Goal: Information Seeking & Learning: Find contact information

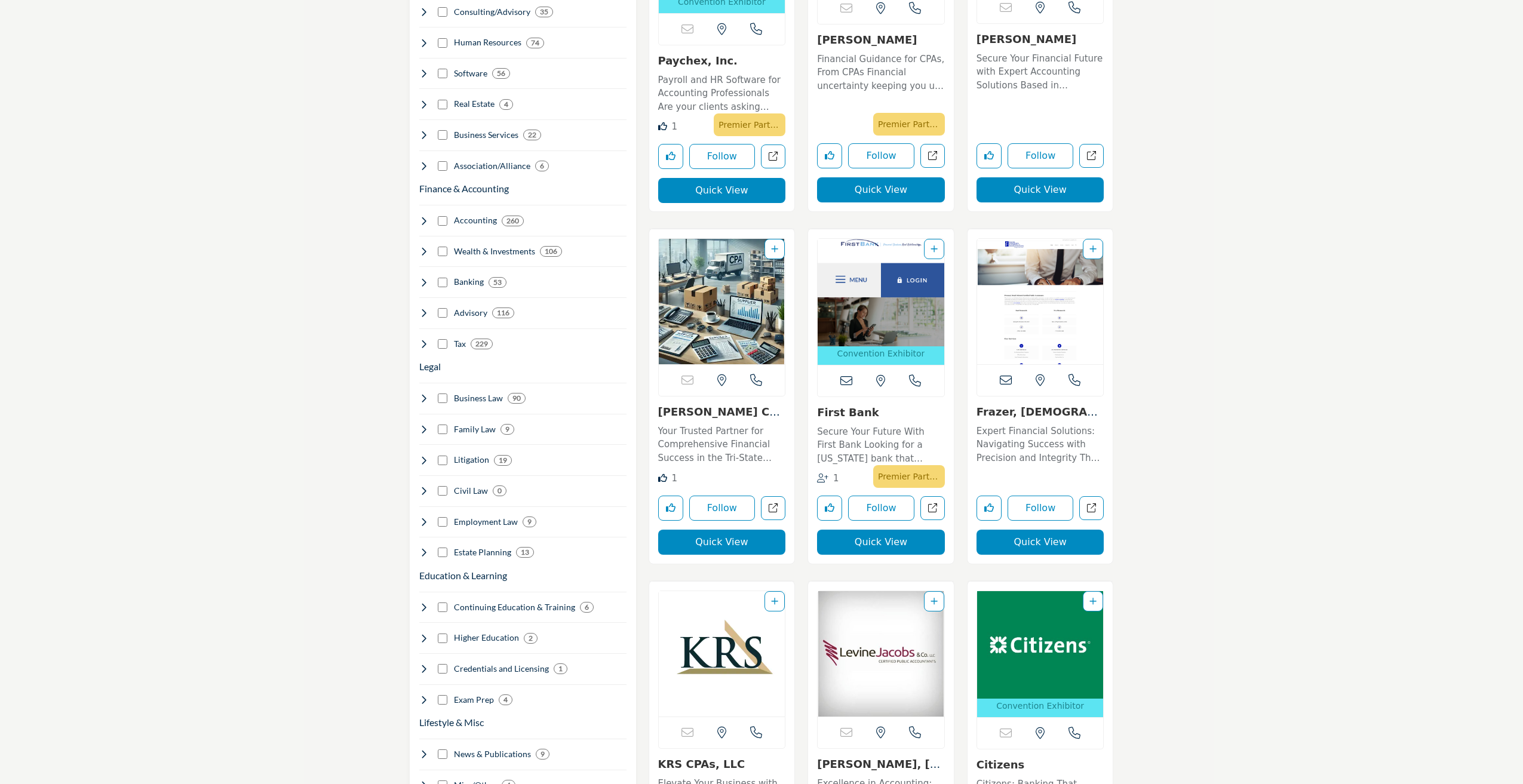
scroll to position [1015, 0]
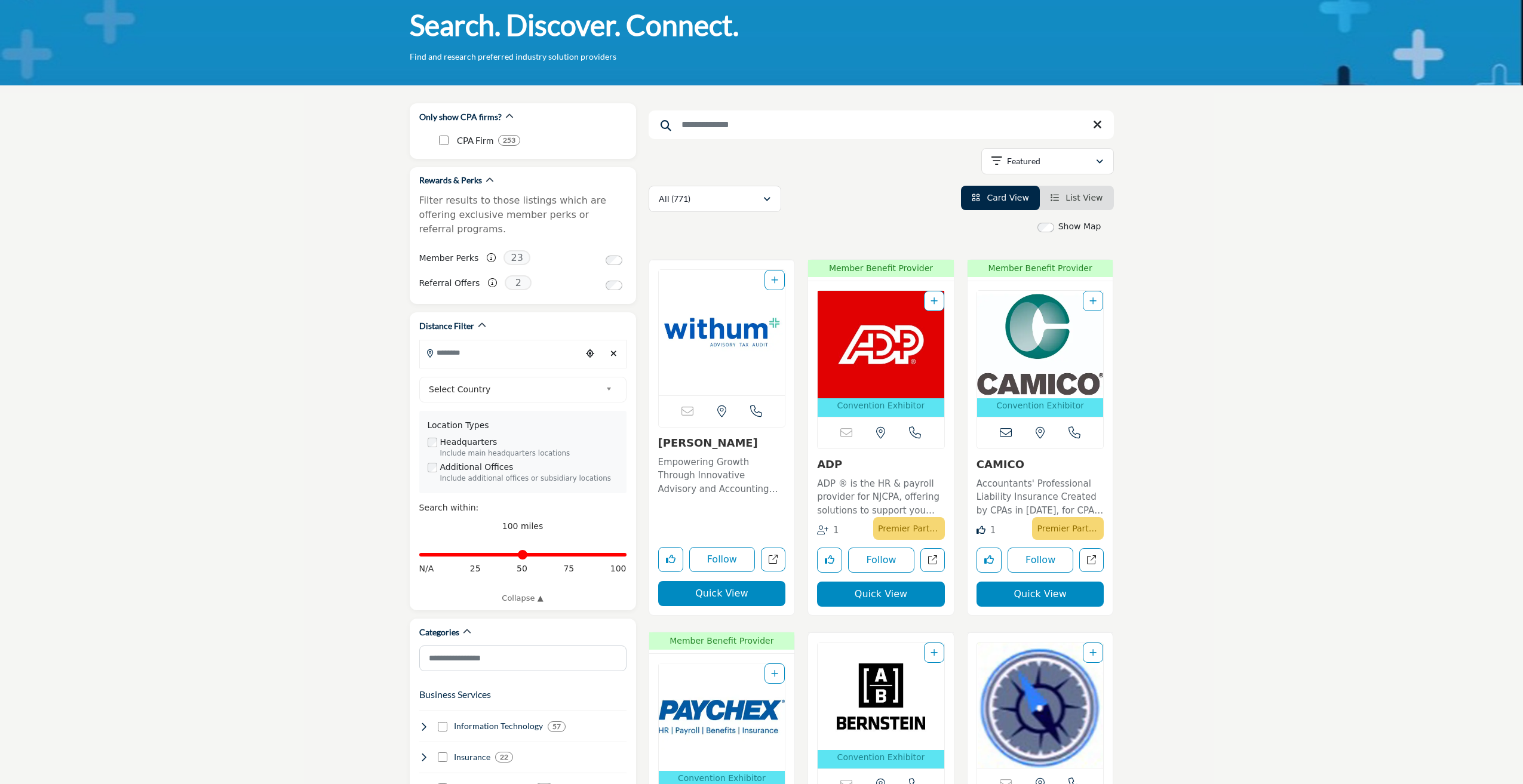
scroll to position [0, 0]
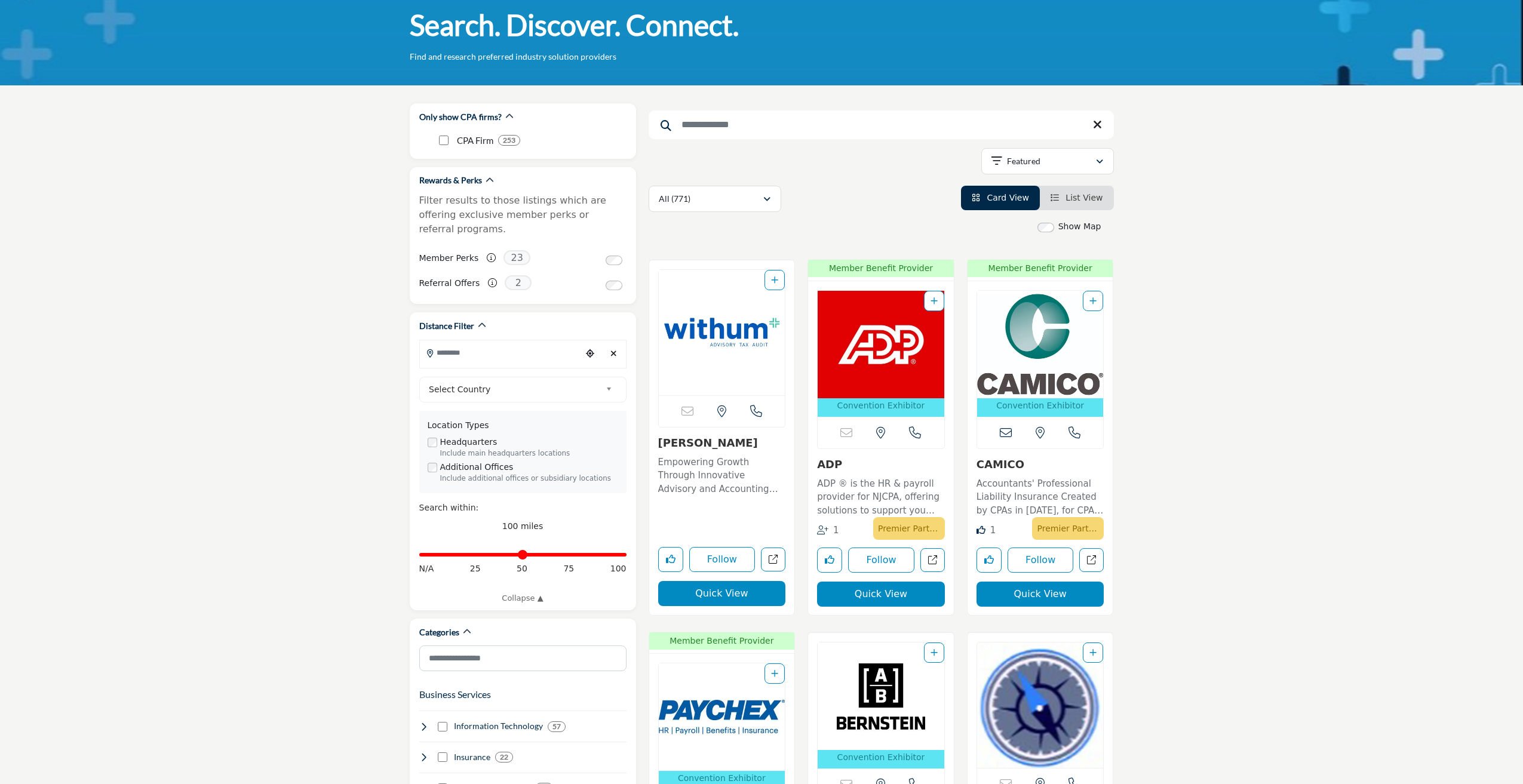
scroll to position [0, 0]
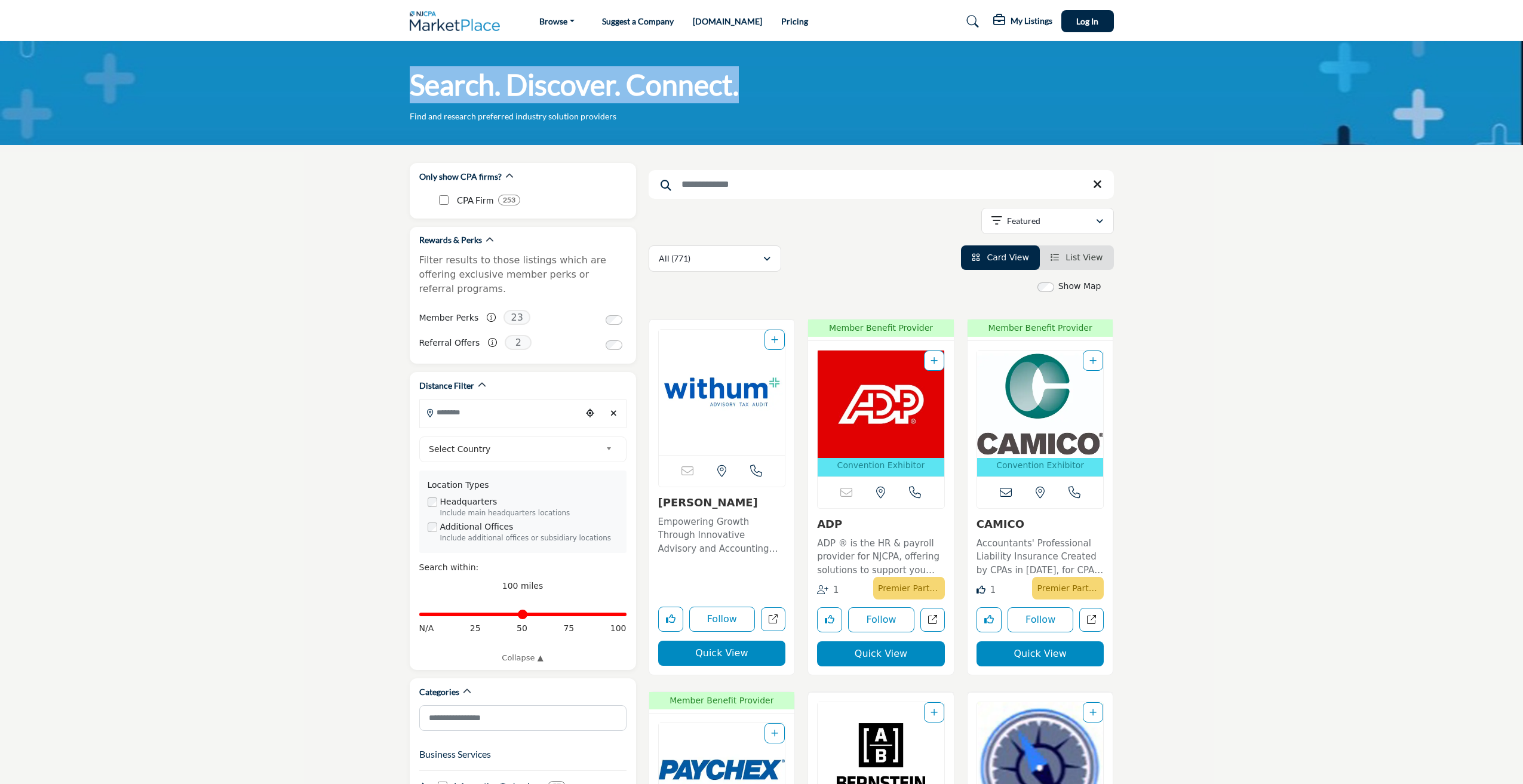
drag, startPoint x: 411, startPoint y: 89, endPoint x: 762, endPoint y: 84, distance: 351.0
click at [762, 84] on div "Search. Discover. Connect. Find and research preferred industry solution provid…" at bounding box center [762, 94] width 705 height 56
click at [770, 90] on div "Search. Discover. Connect. Find and research preferred industry solution provid…" at bounding box center [762, 94] width 705 height 56
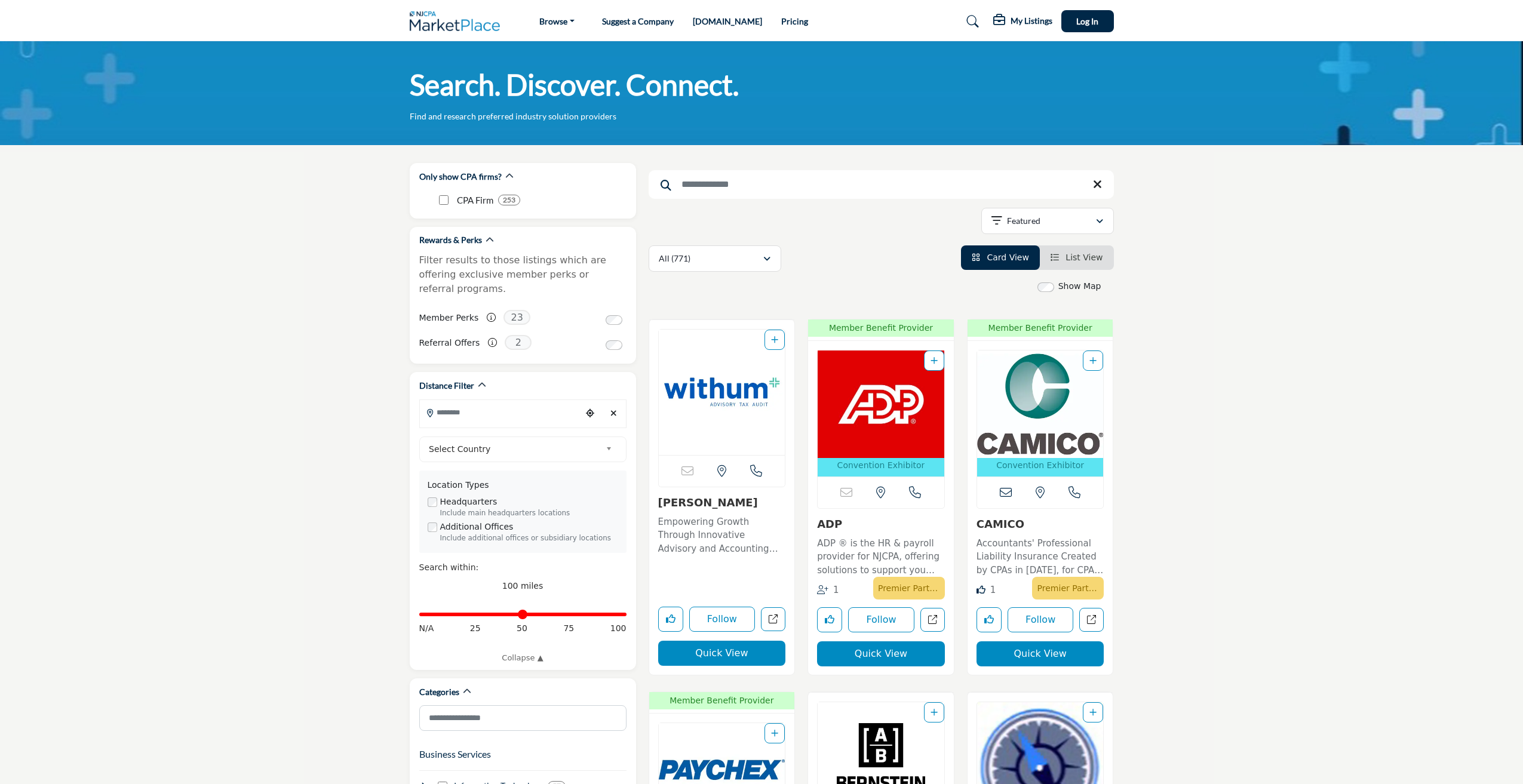
click at [723, 87] on h1 "Search. Discover. Connect." at bounding box center [574, 84] width 329 height 37
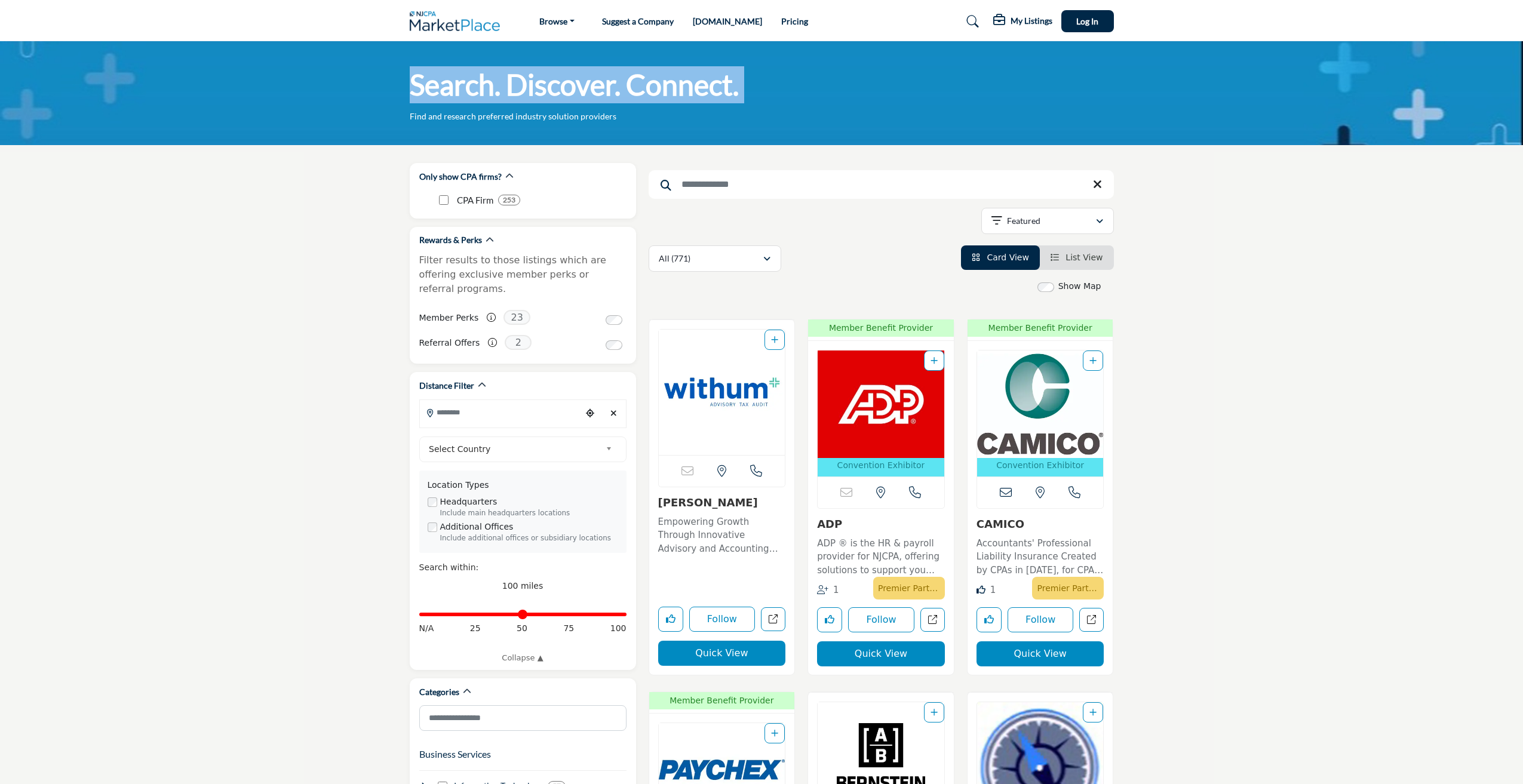
click at [723, 87] on h1 "Search. Discover. Connect." at bounding box center [574, 84] width 329 height 37
click at [750, 96] on div "Search. Discover. Connect. Find and research preferred industry solution provid…" at bounding box center [762, 94] width 705 height 56
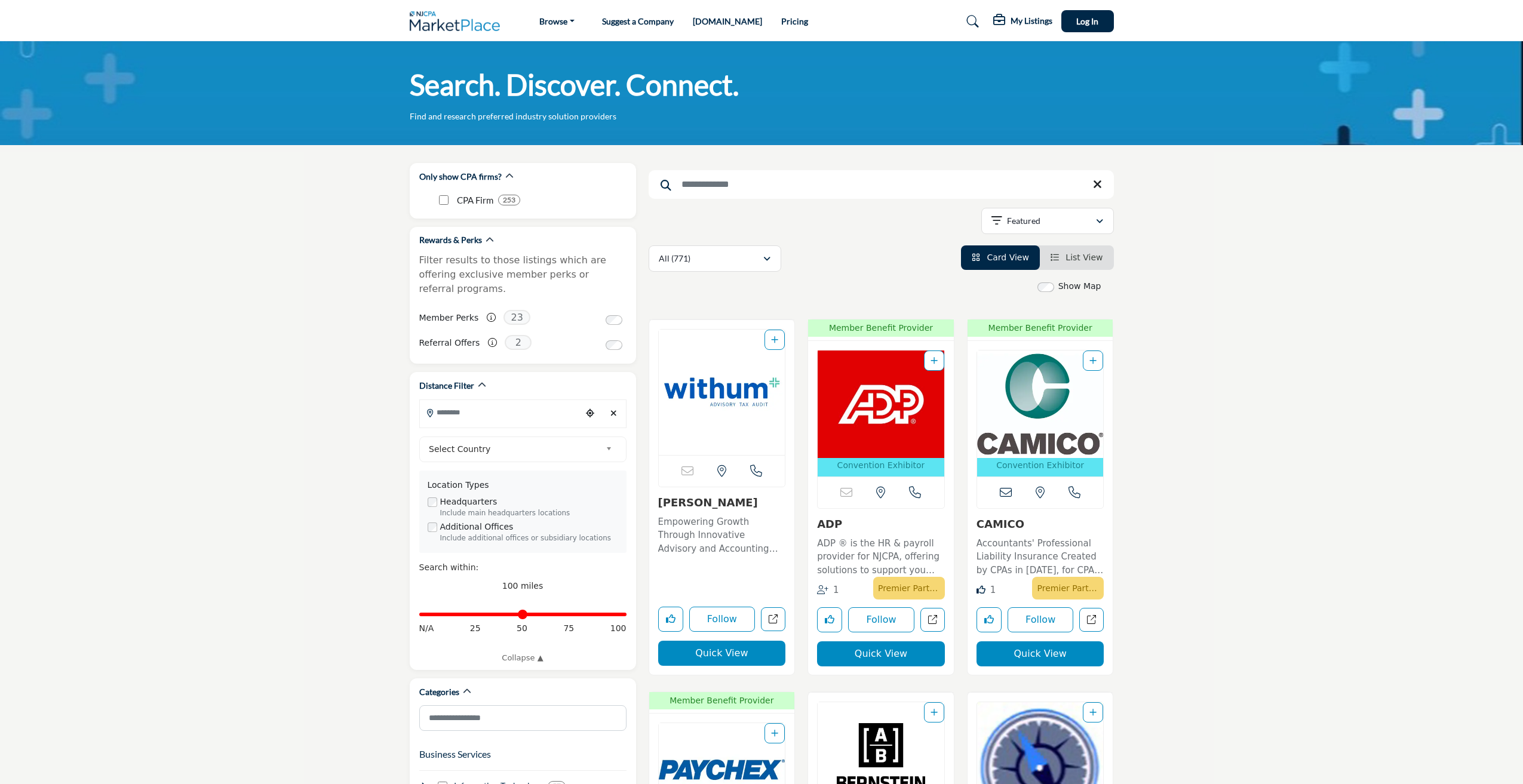
click at [723, 84] on h1 "Search. Discover. Connect." at bounding box center [574, 84] width 329 height 37
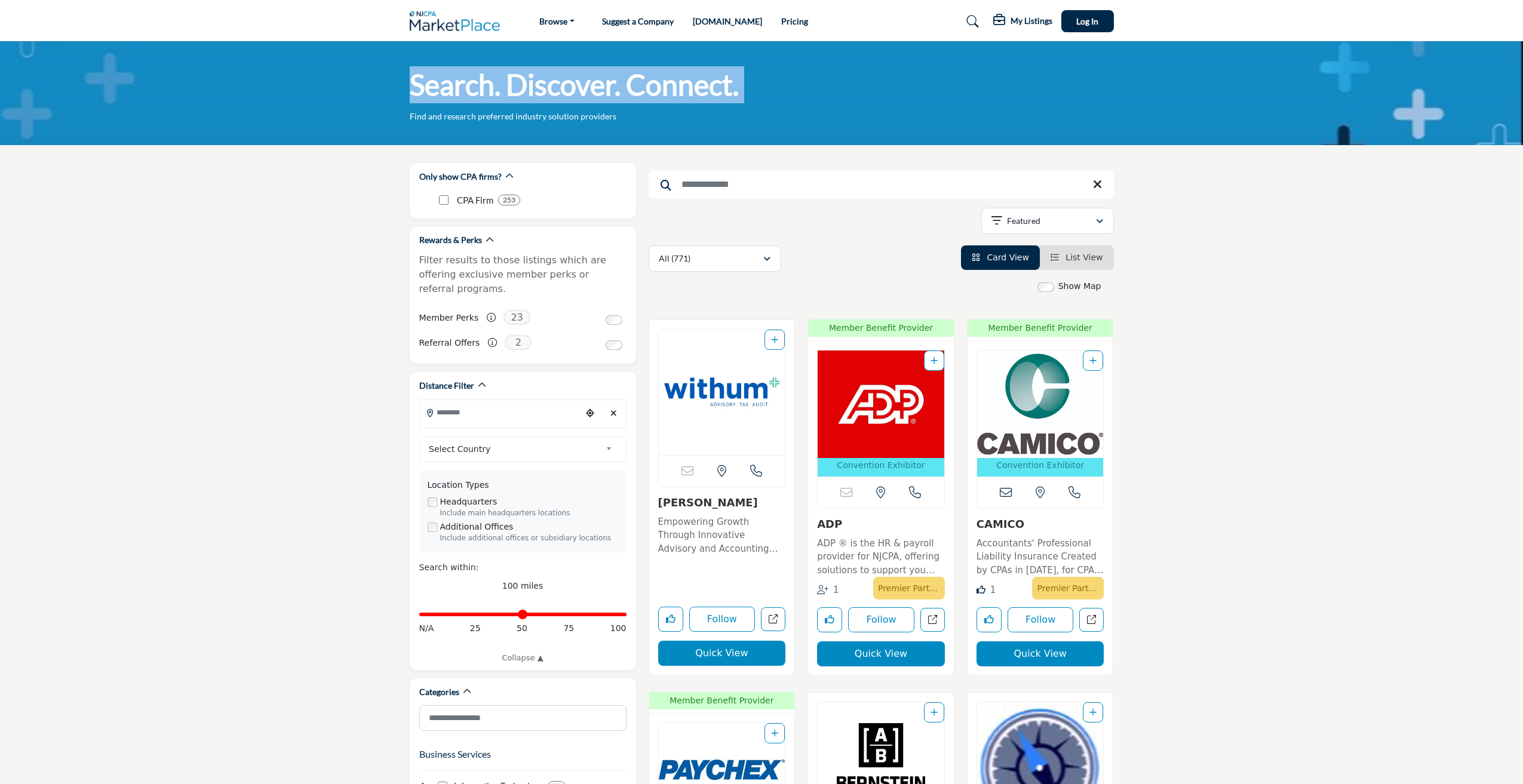
click at [723, 84] on h1 "Search. Discover. Connect." at bounding box center [574, 84] width 329 height 37
click at [712, 93] on h1 "Search. Discover. Connect." at bounding box center [574, 84] width 329 height 37
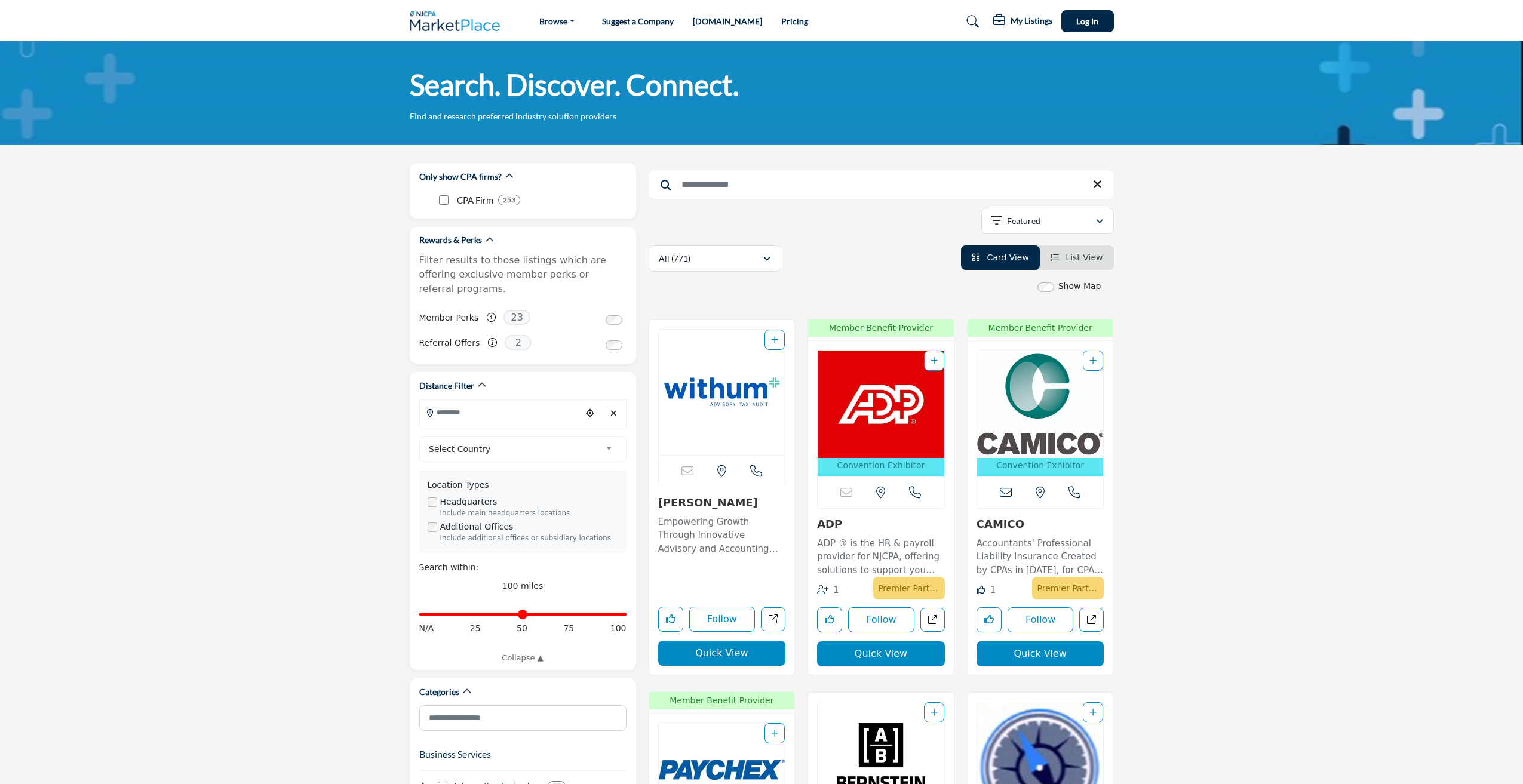
click at [647, 94] on h1 "Search. Discover. Connect." at bounding box center [574, 84] width 329 height 37
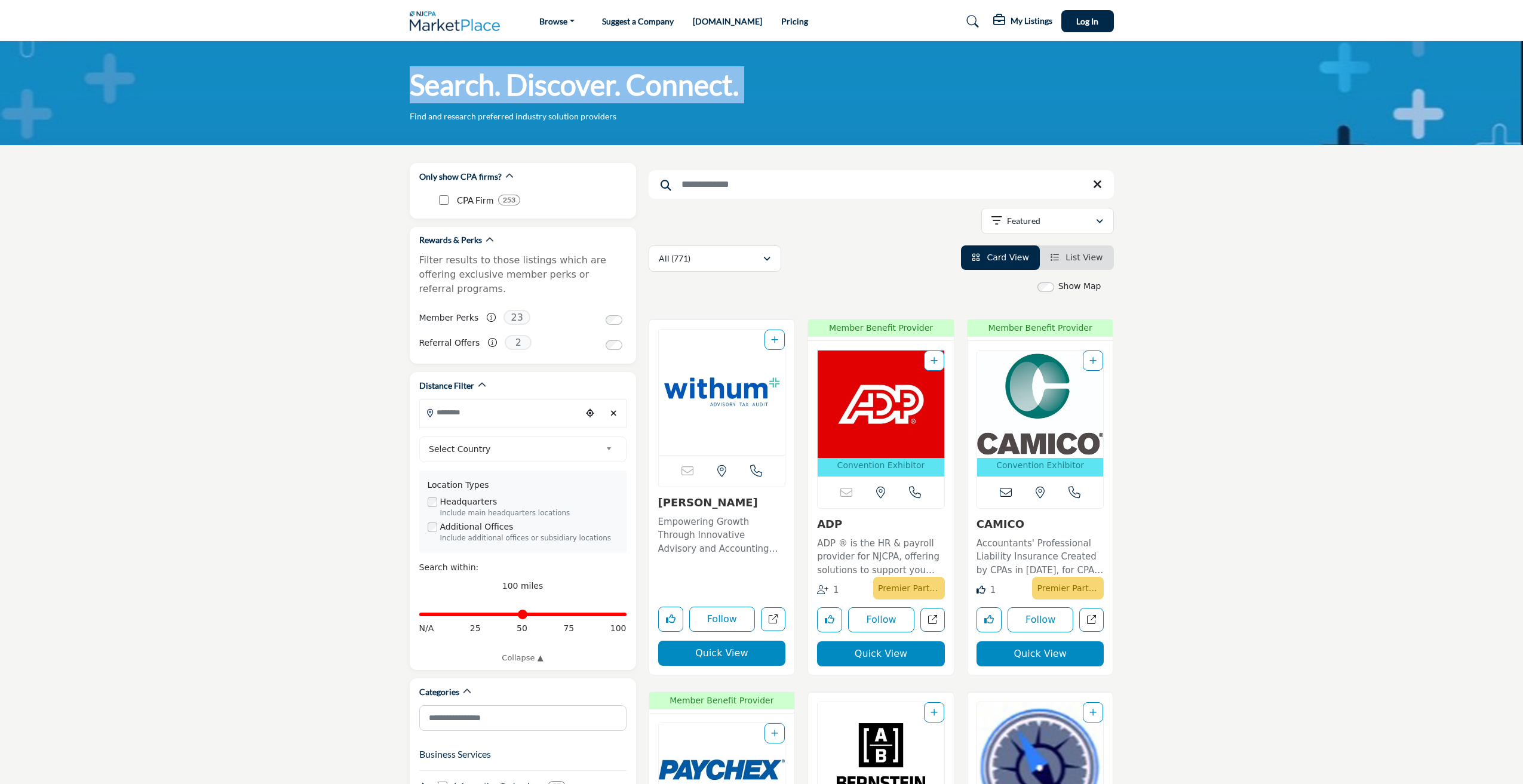
click at [647, 94] on h1 "Search. Discover. Connect." at bounding box center [574, 84] width 329 height 37
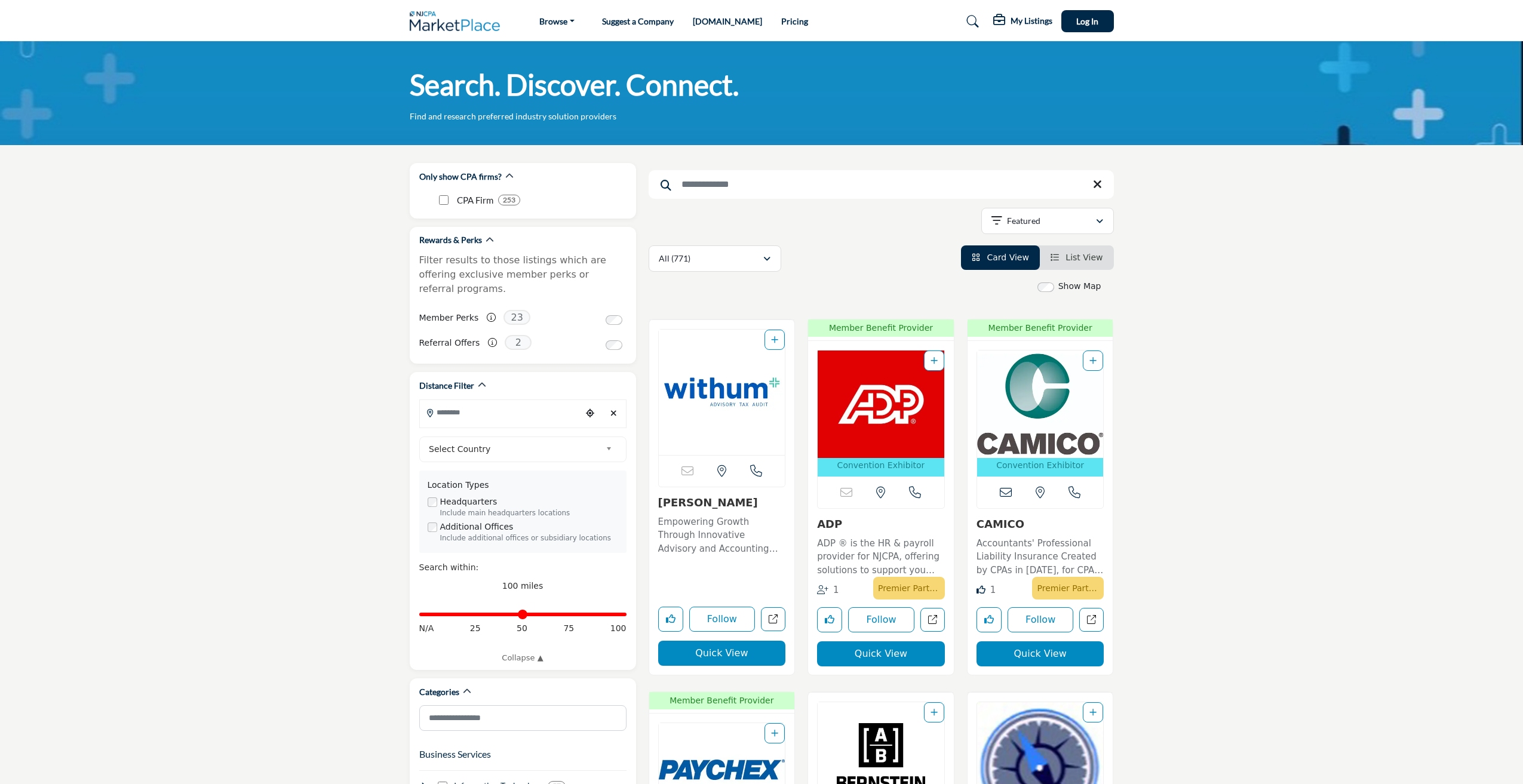
click at [594, 109] on div "Search. Discover. Connect. Find and research preferred industry solution provid…" at bounding box center [762, 94] width 705 height 56
click at [596, 116] on p "Find and research preferred industry solution providers" at bounding box center [513, 117] width 207 height 12
click at [616, 116] on div "Search. Discover. Connect. Find and research preferred industry solution provid…" at bounding box center [762, 94] width 705 height 56
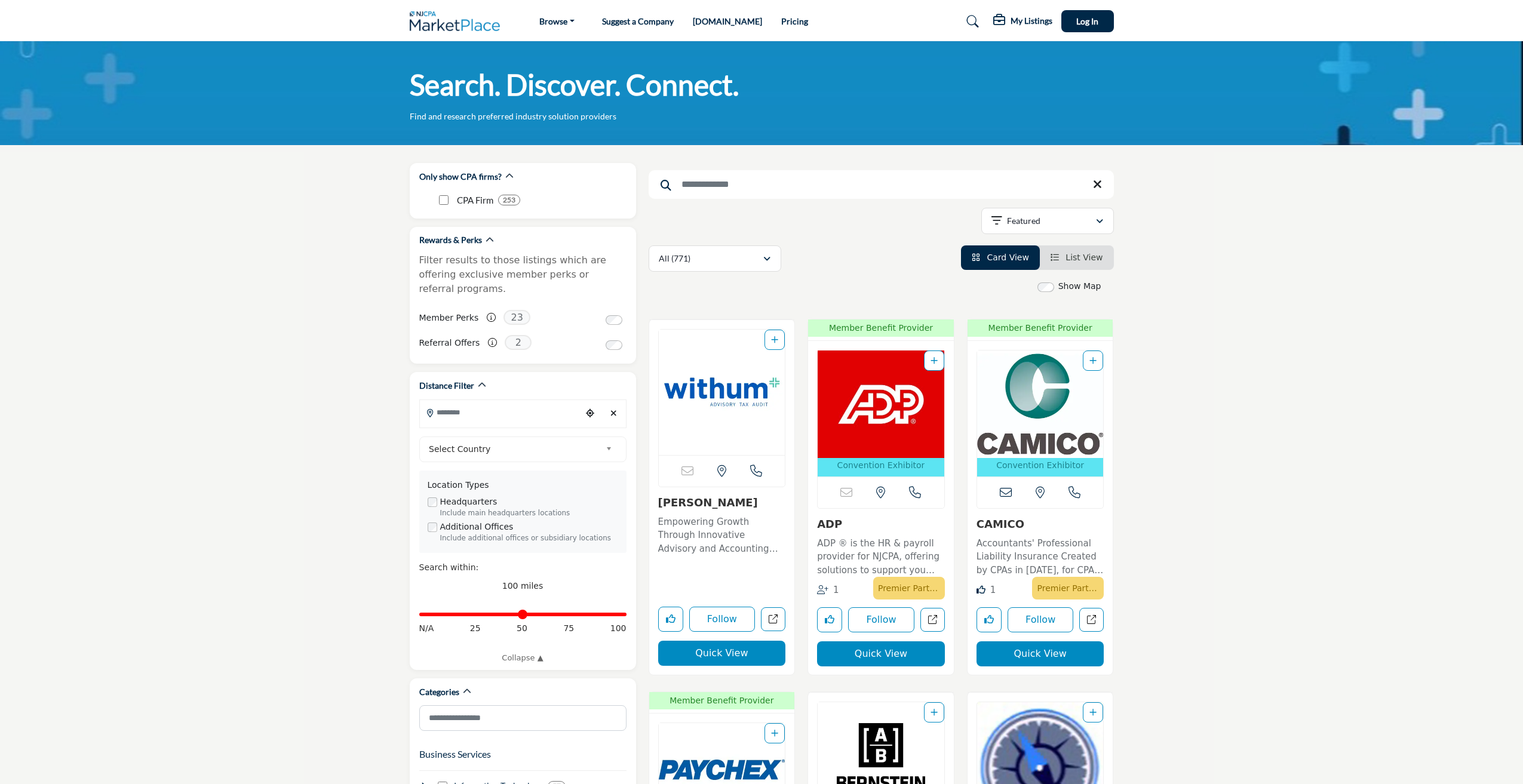
click at [629, 85] on h1 "Search. Discover. Connect." at bounding box center [574, 84] width 329 height 37
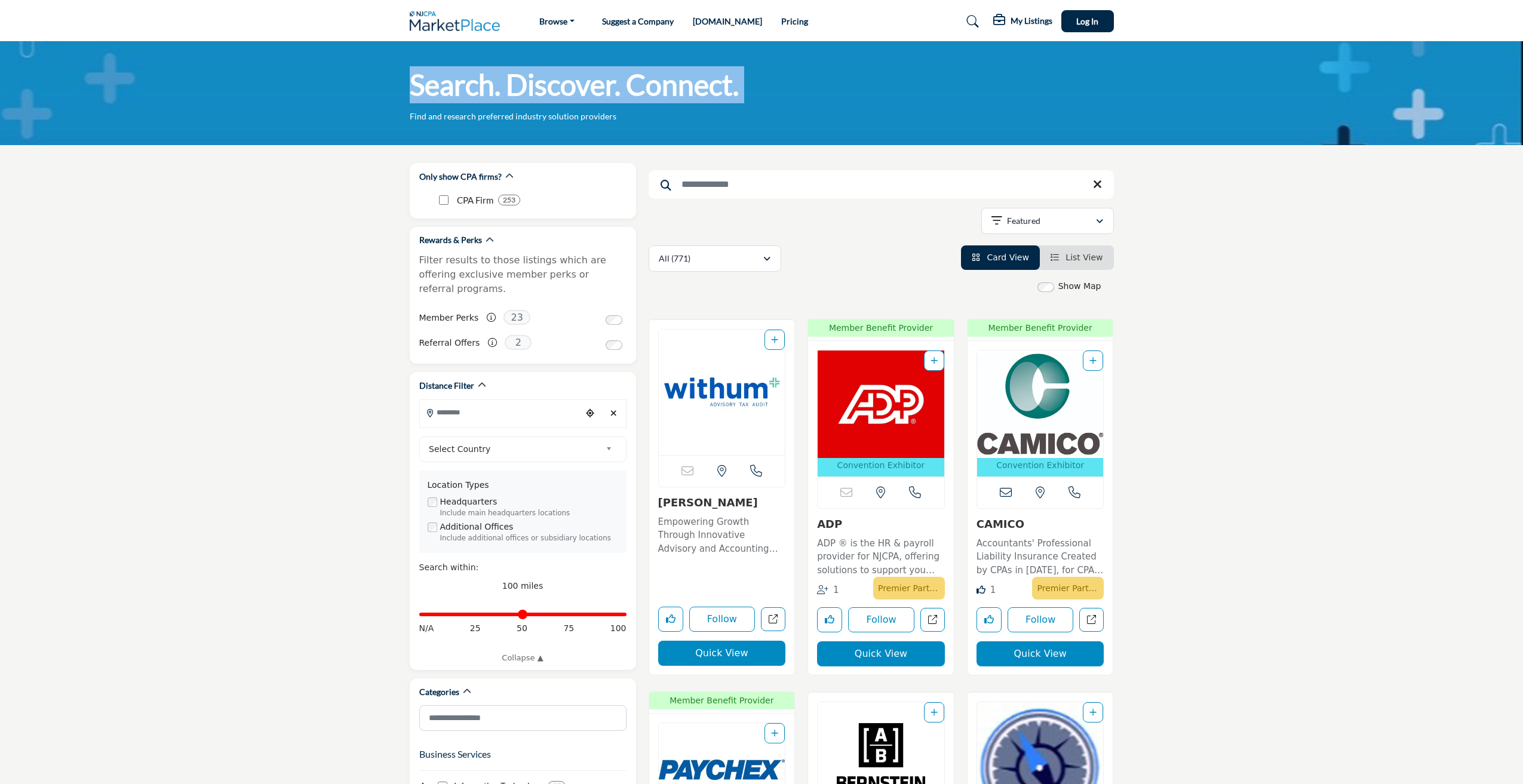
click at [629, 85] on h1 "Search. Discover. Connect." at bounding box center [574, 84] width 329 height 37
click at [620, 107] on div "Search. Discover. Connect. Find and research preferred industry solution provid…" at bounding box center [762, 94] width 705 height 56
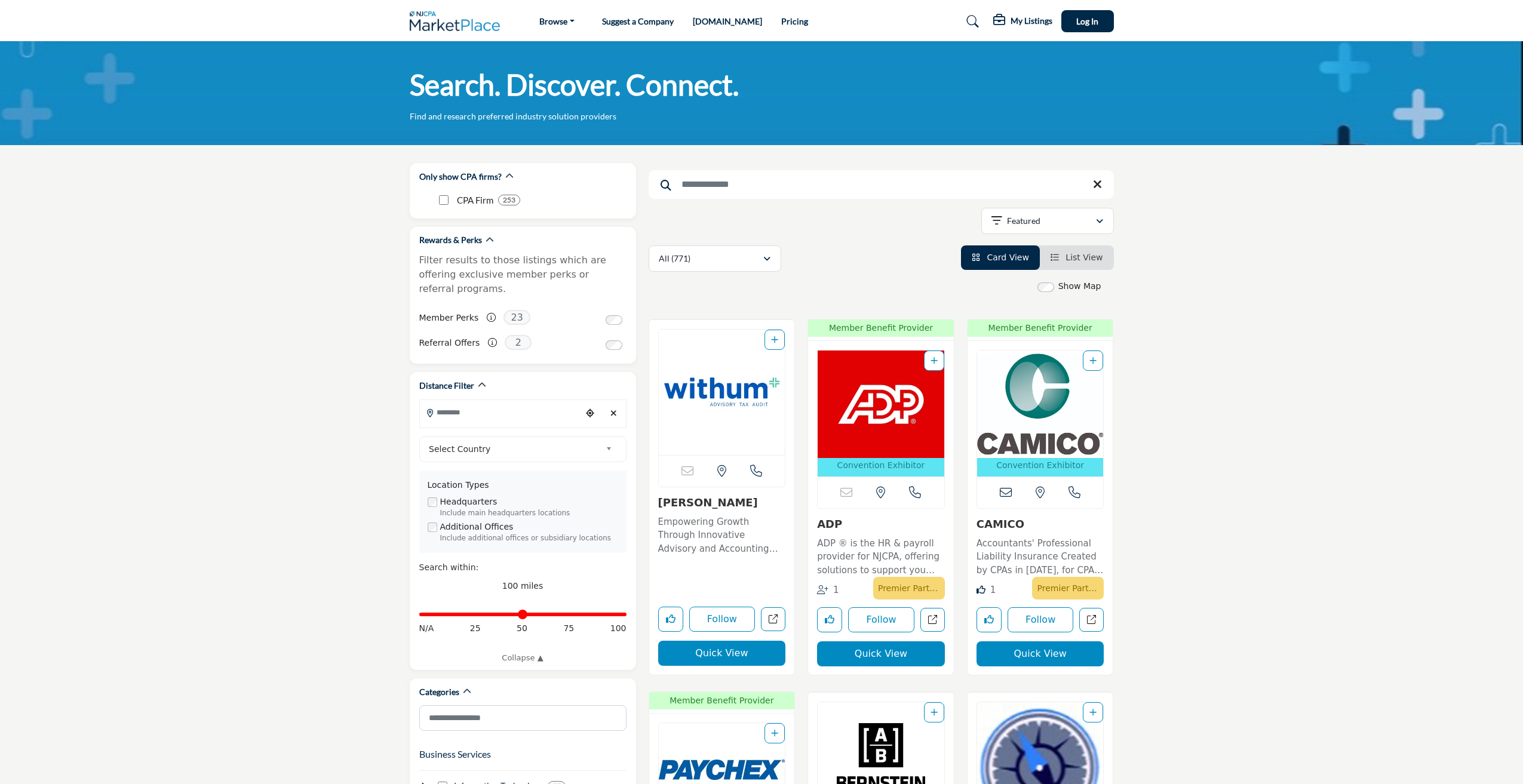
click at [632, 80] on h1 "Search. Discover. Connect." at bounding box center [574, 84] width 329 height 37
click at [632, 81] on h1 "Search. Discover. Connect." at bounding box center [574, 84] width 329 height 37
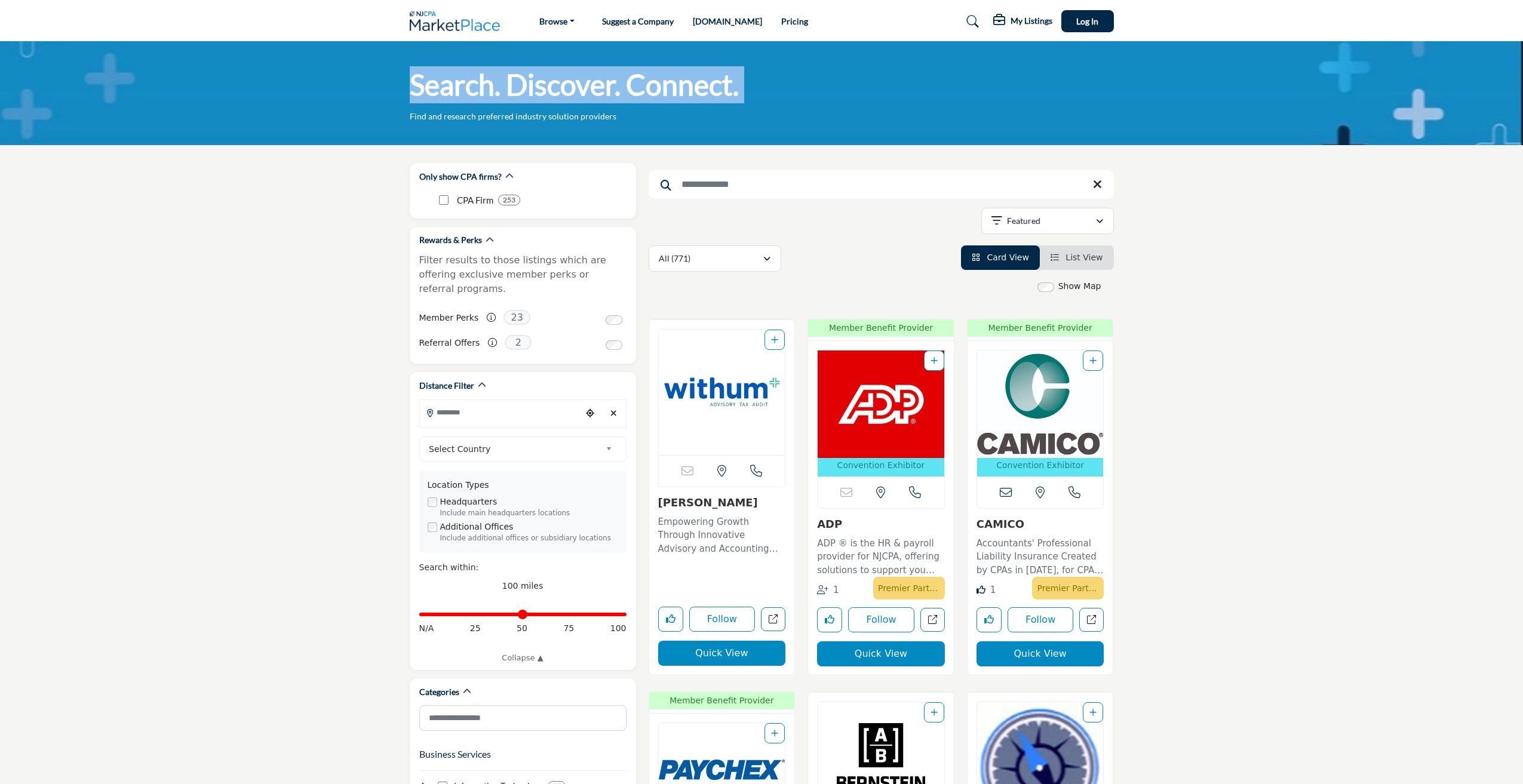
click at [632, 81] on h1 "Search. Discover. Connect." at bounding box center [574, 84] width 329 height 37
click at [624, 97] on h1 "Search. Discover. Connect." at bounding box center [574, 84] width 329 height 37
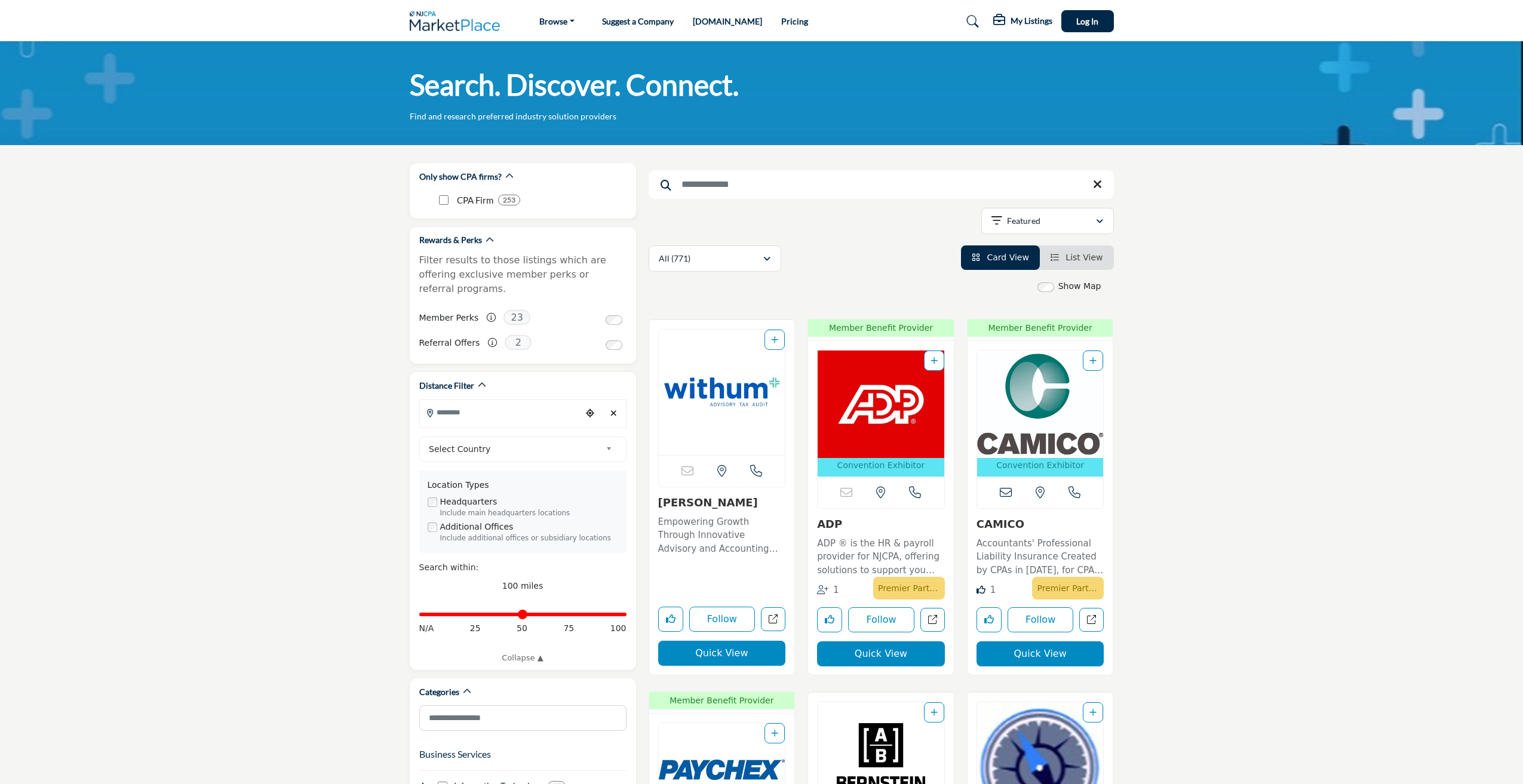
click at [302, 136] on div "Search. Discover. Connect. Find and research preferred industry solution provid…" at bounding box center [762, 93] width 1523 height 104
click at [461, 86] on h1 "Search. Discover. Connect." at bounding box center [574, 84] width 329 height 37
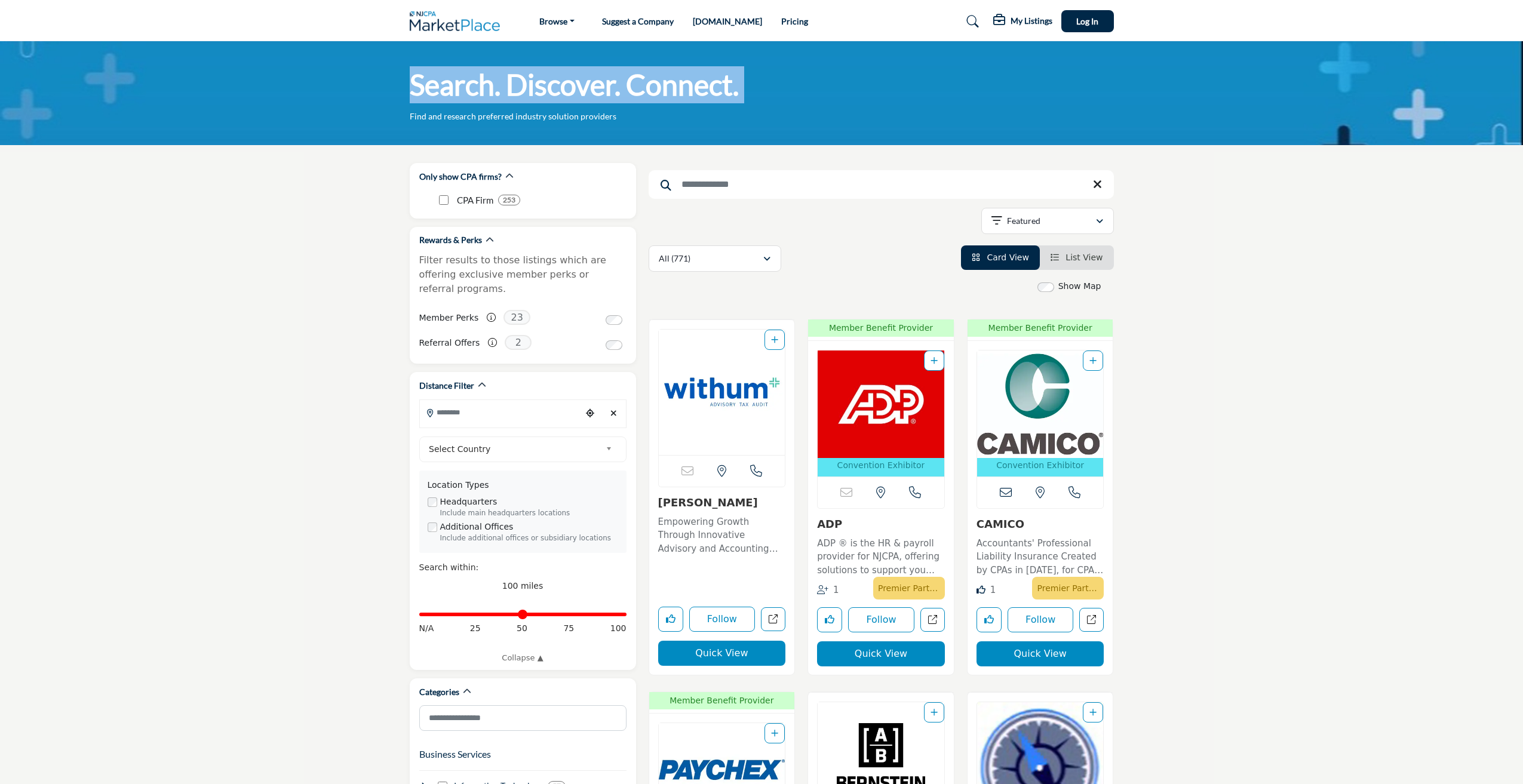
click at [461, 86] on h1 "Search. Discover. Connect." at bounding box center [574, 84] width 329 height 37
click at [414, 99] on h1 "Search. Discover. Connect." at bounding box center [574, 84] width 329 height 37
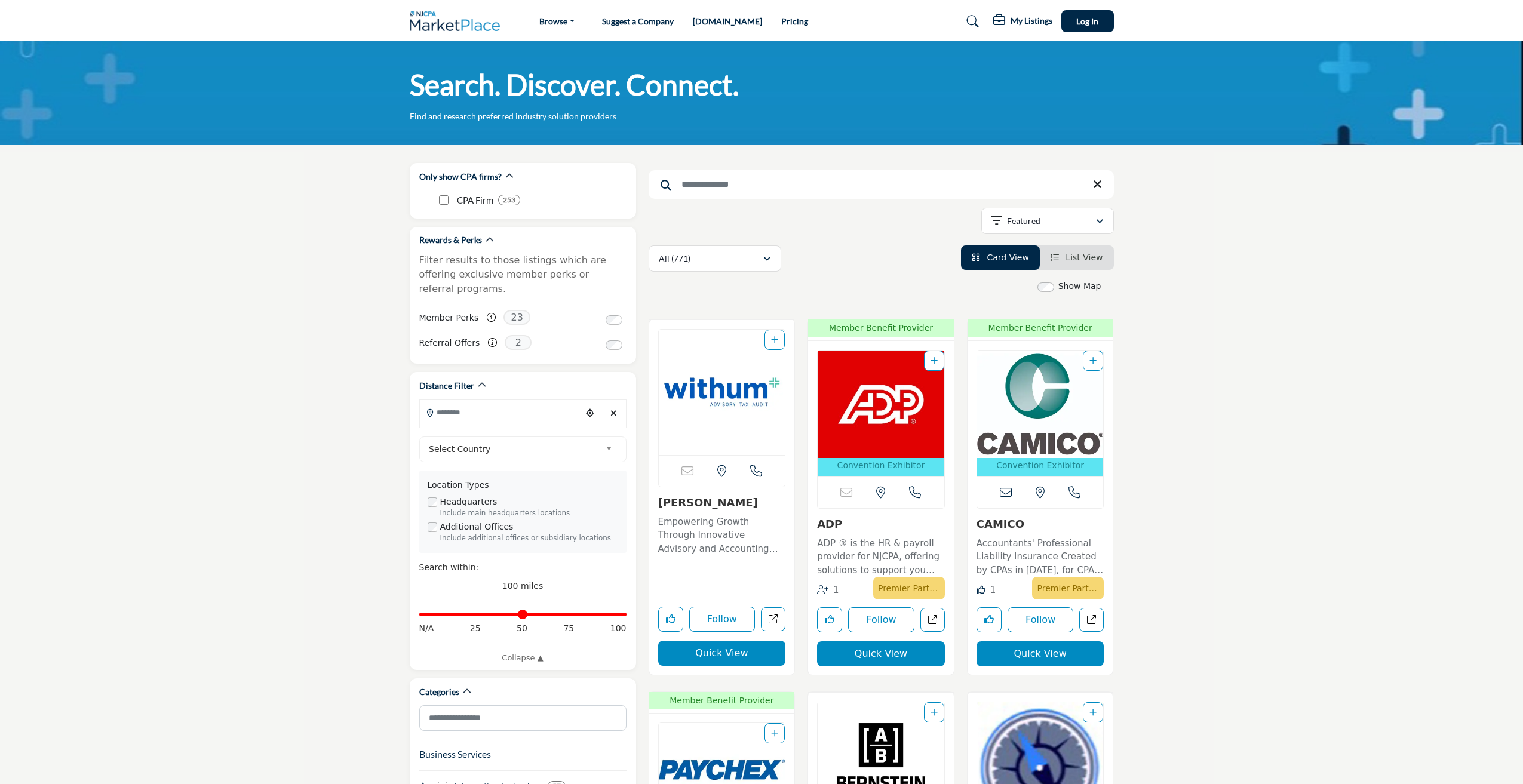
click at [800, 127] on div "Search. Discover. Connect. Find and research preferred industry solution provid…" at bounding box center [762, 93] width 1523 height 104
click at [1221, 124] on div "Search. Discover. Connect. Find and research preferred industry solution provid…" at bounding box center [762, 93] width 1523 height 104
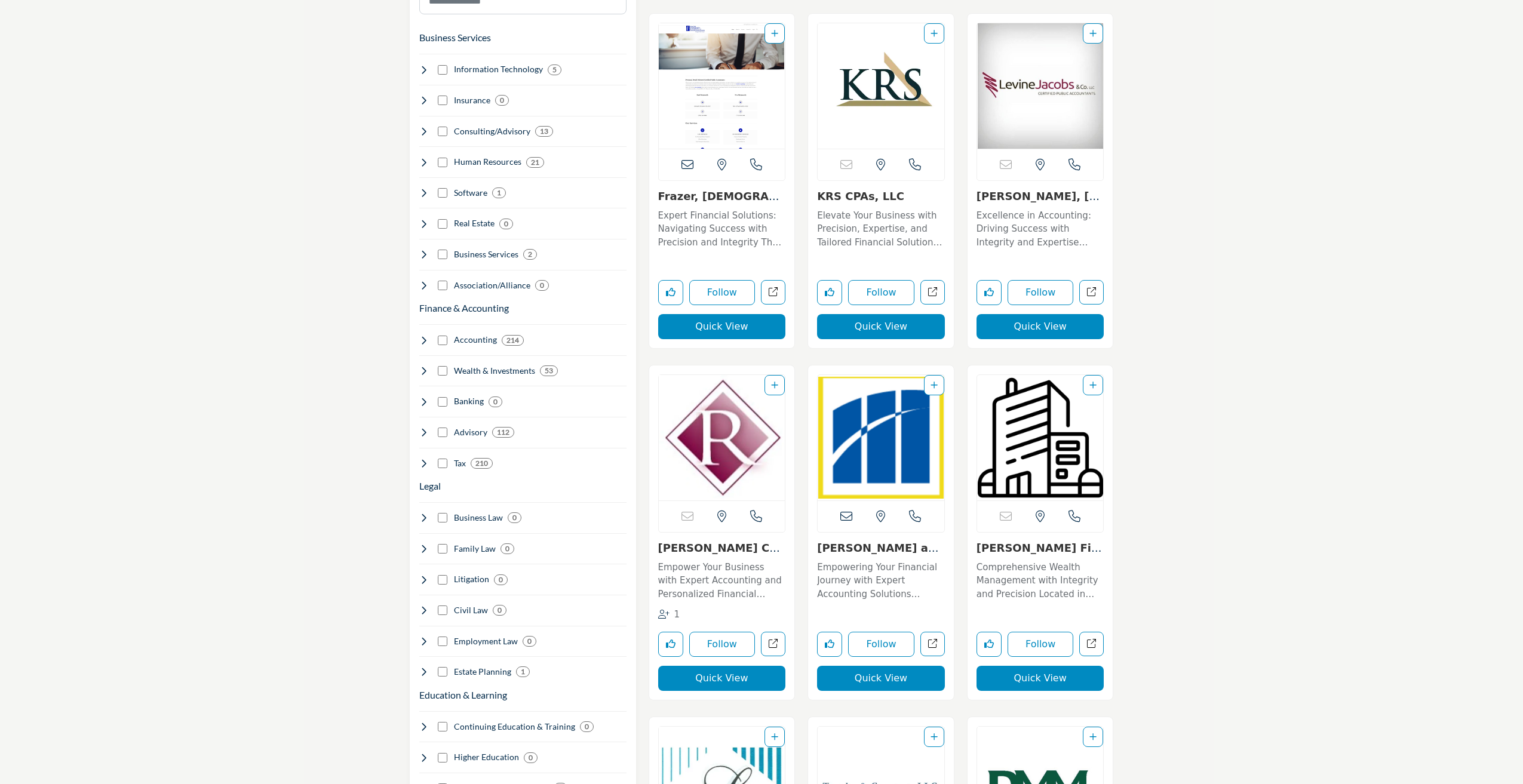
scroll to position [776, 0]
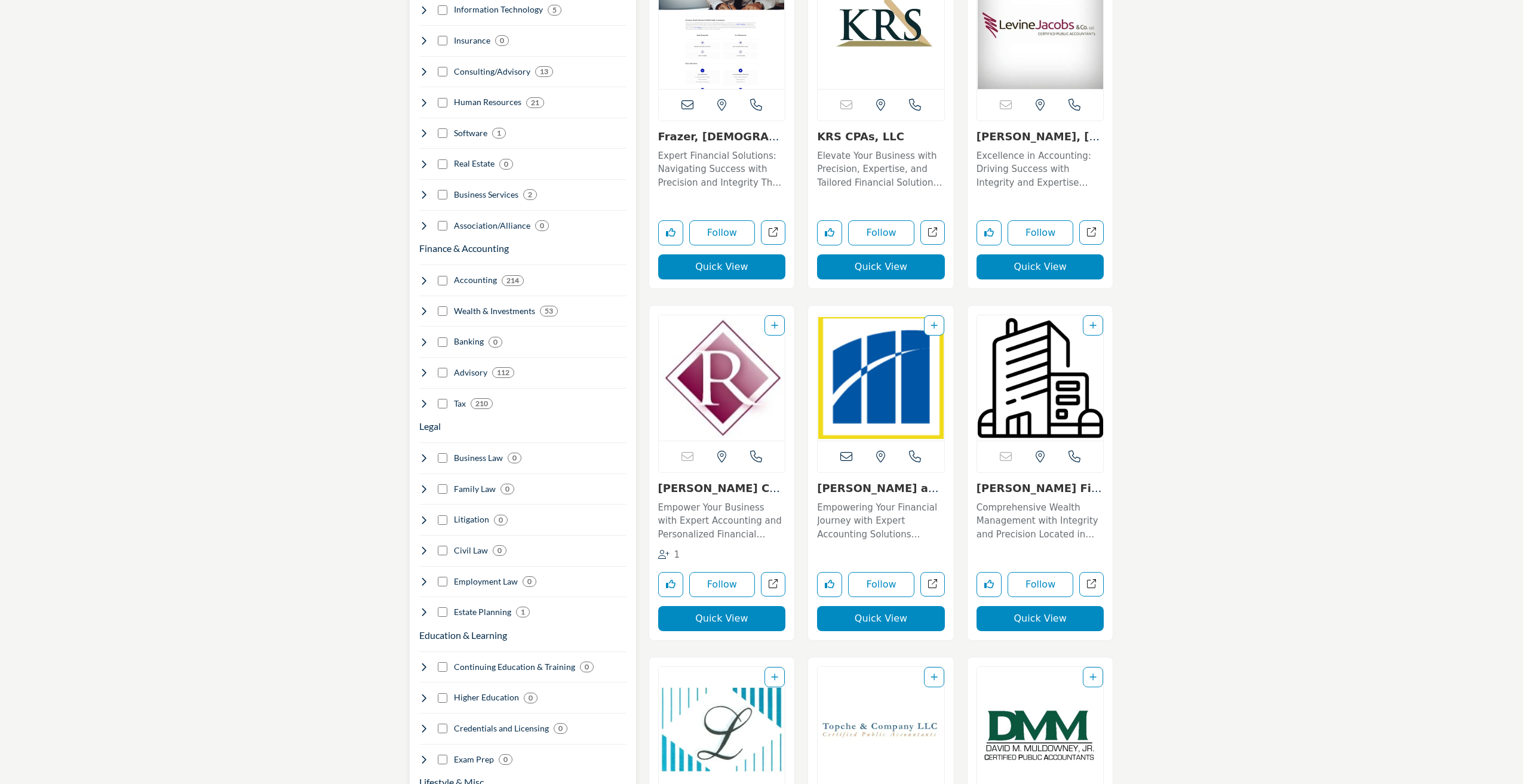
click at [427, 368] on icon at bounding box center [425, 373] width 10 height 10
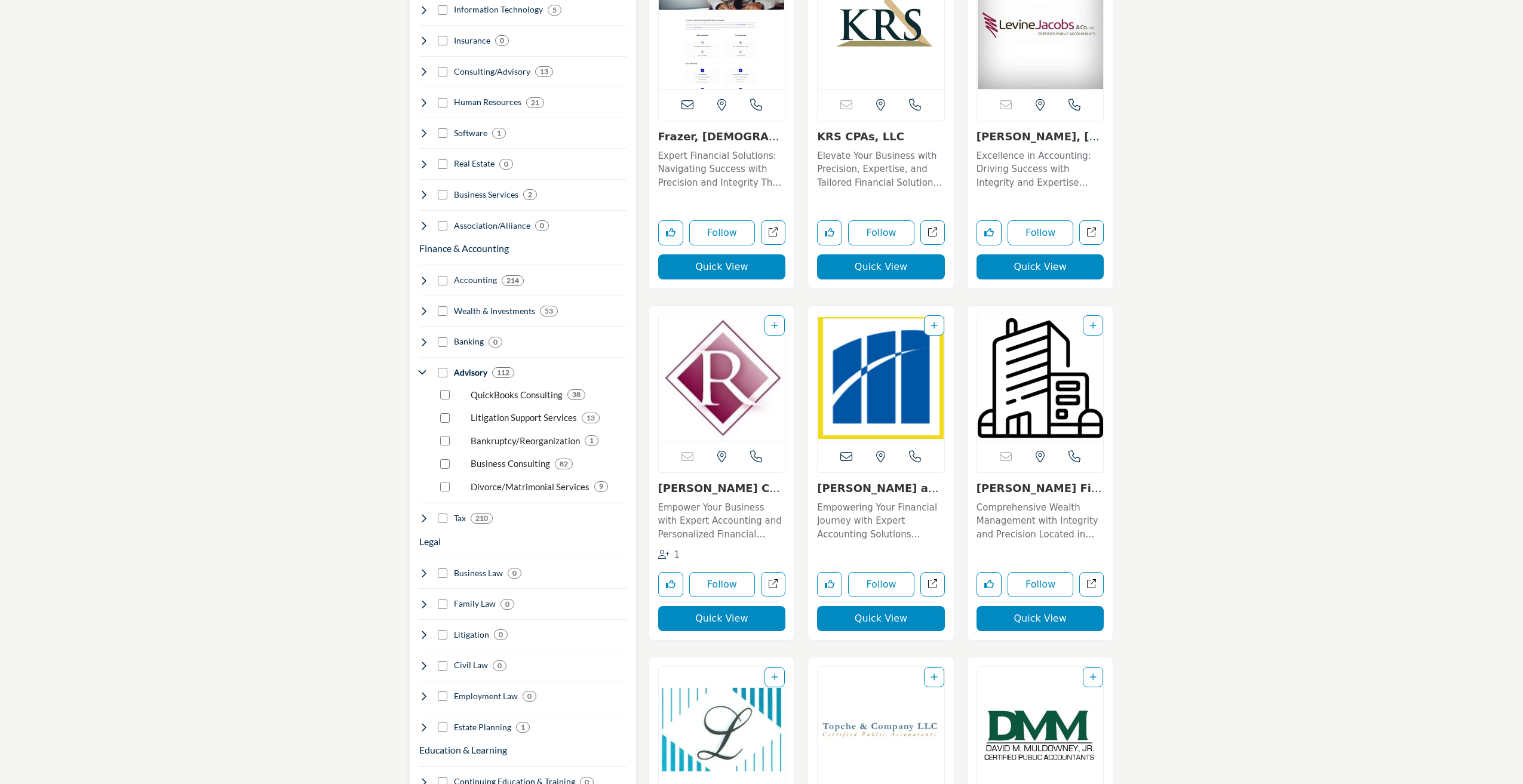
click at [427, 368] on icon at bounding box center [425, 373] width 10 height 10
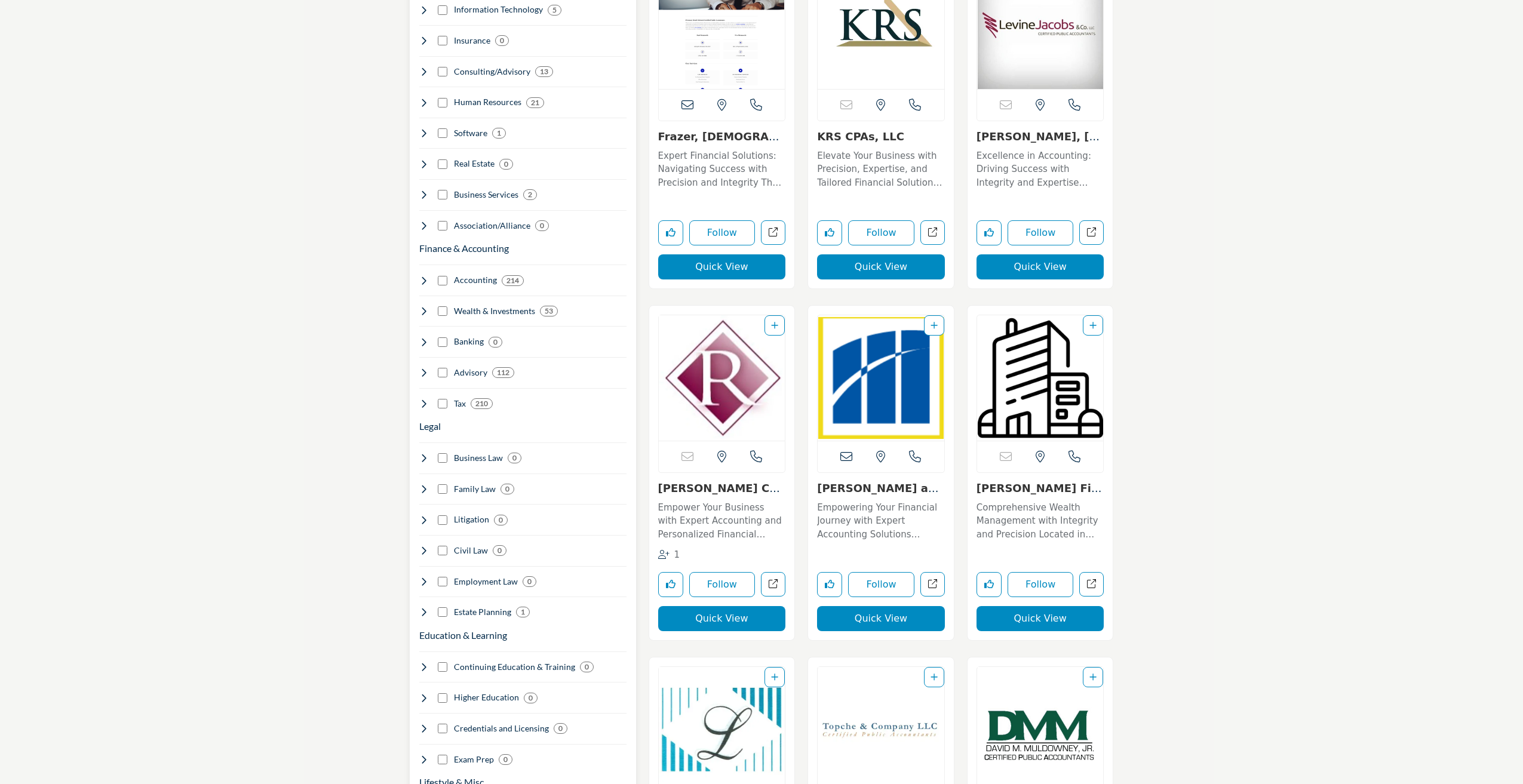
click at [421, 307] on icon at bounding box center [425, 312] width 10 height 10
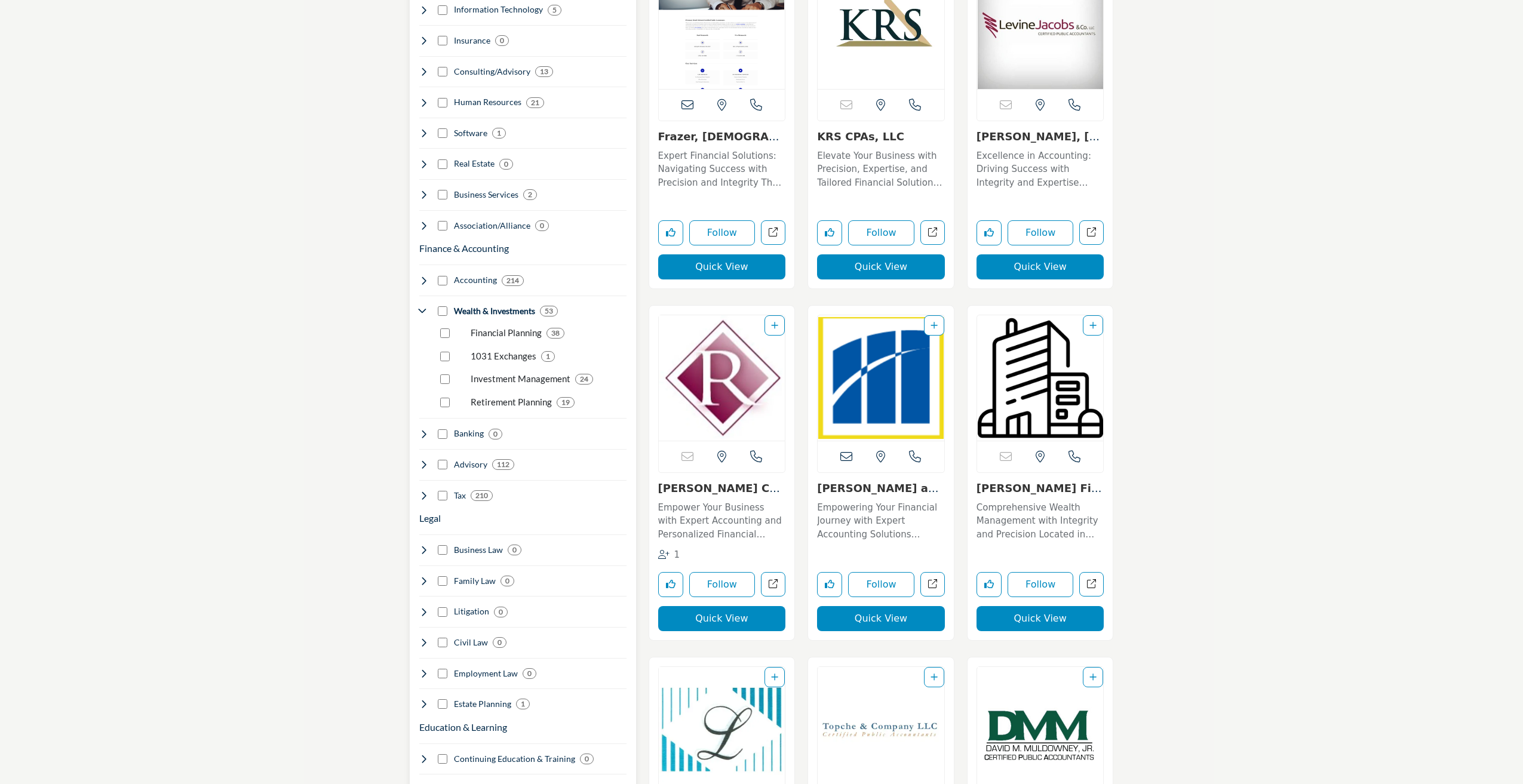
click at [421, 307] on icon at bounding box center [425, 312] width 10 height 10
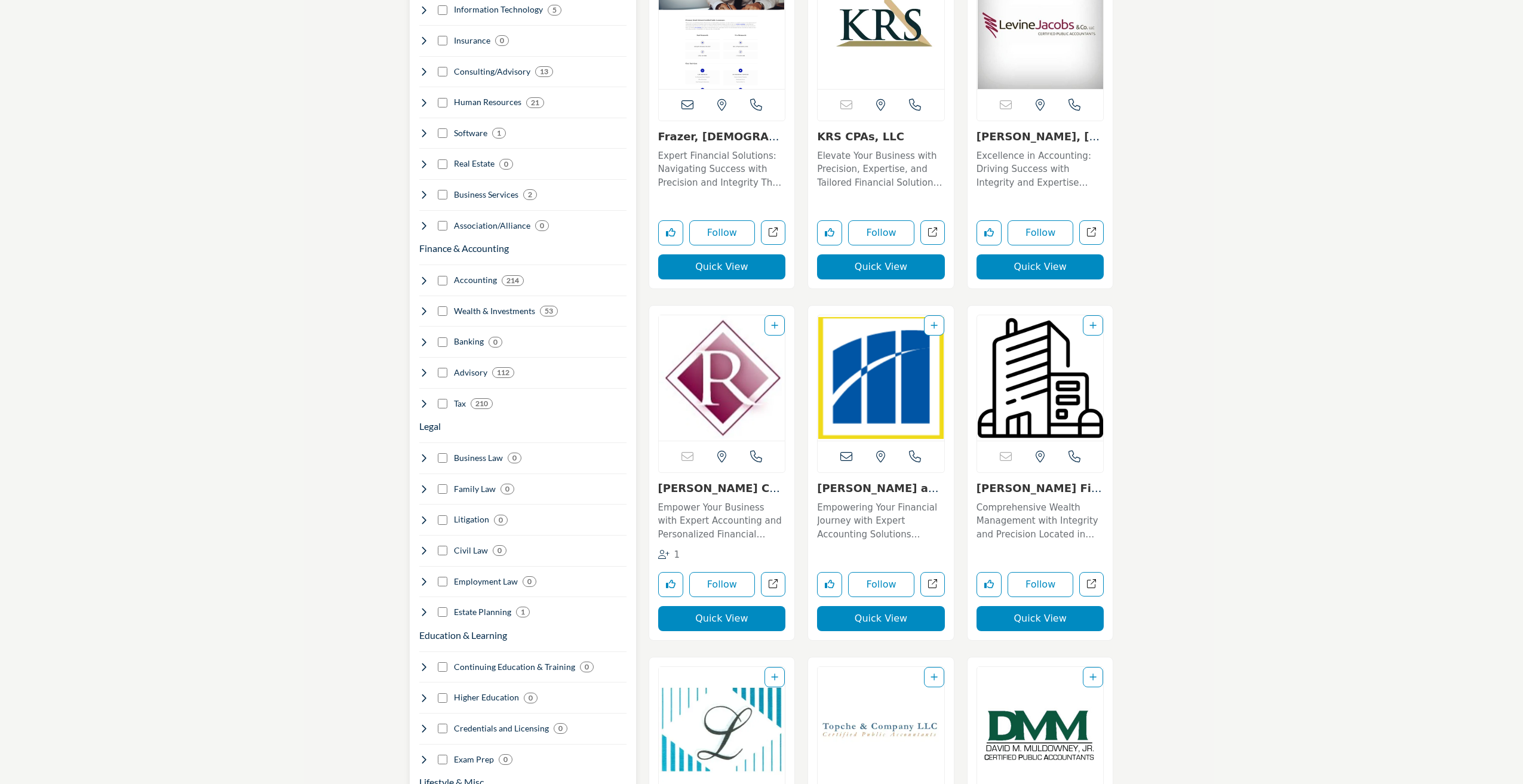
click at [421, 398] on icon at bounding box center [425, 403] width 10 height 10
click at [429, 276] on icon at bounding box center [425, 281] width 10 height 10
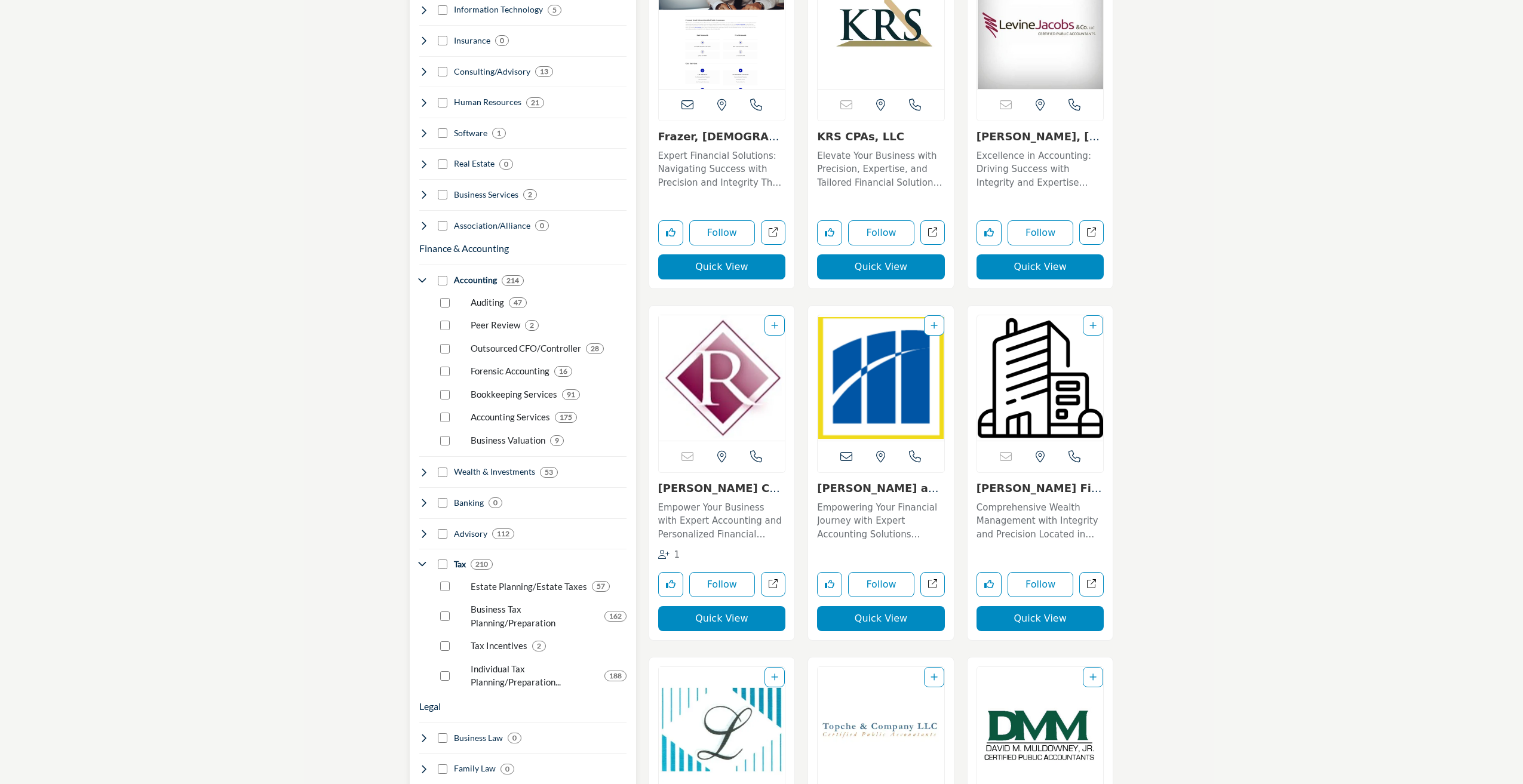
click at [421, 276] on icon at bounding box center [425, 281] width 10 height 10
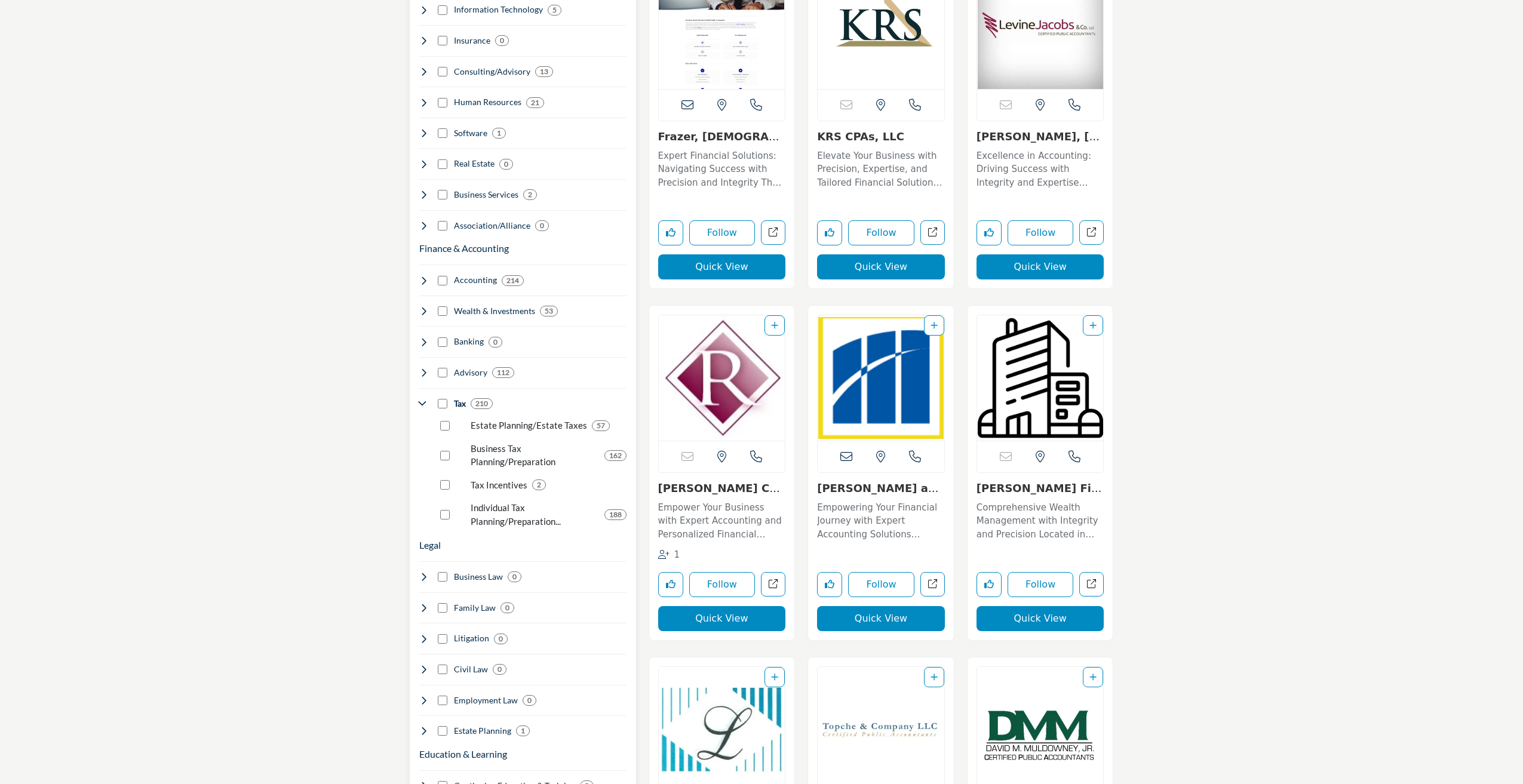
click at [423, 276] on icon at bounding box center [425, 281] width 10 height 10
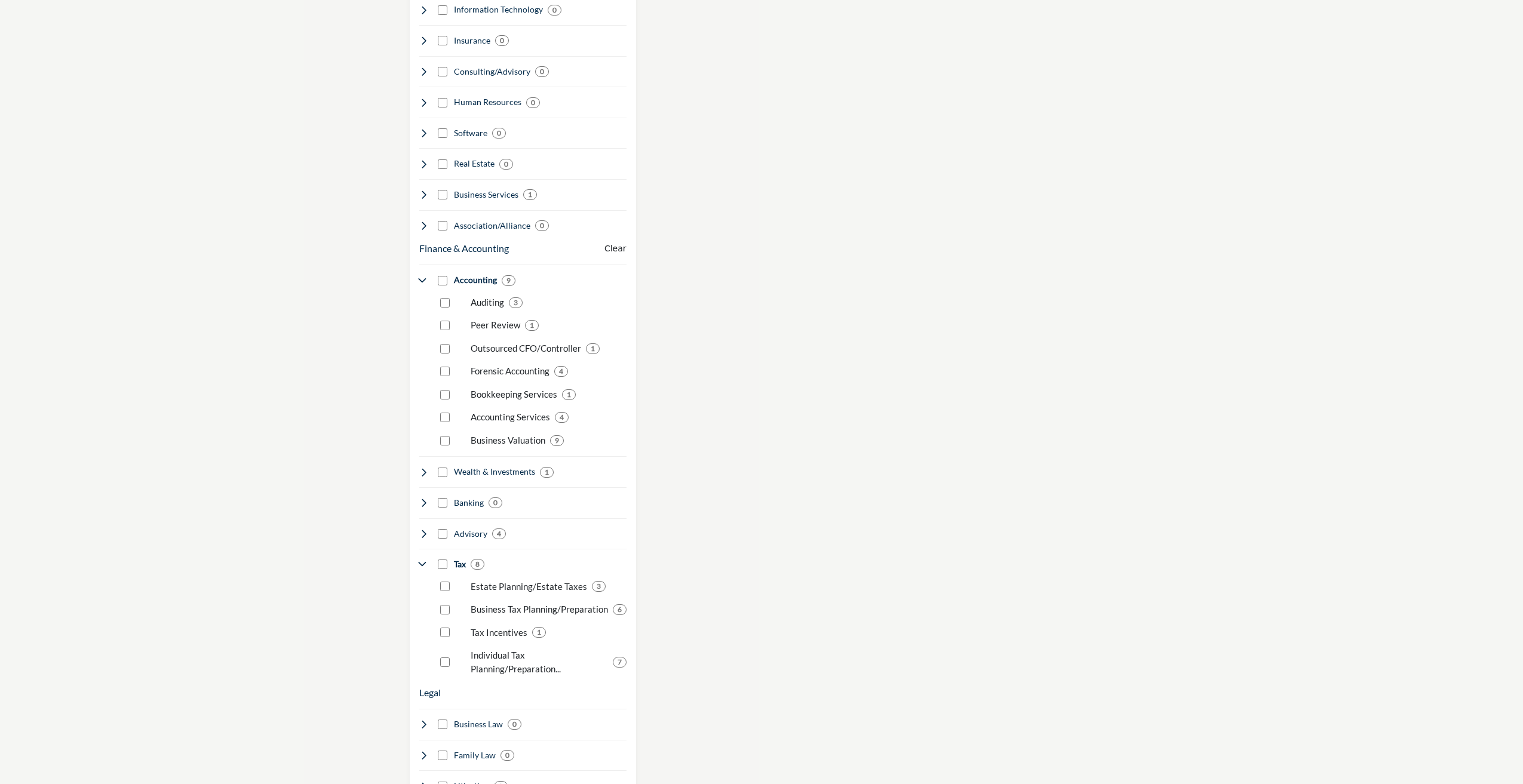
click at [352, 394] on section "Only show CPA firms? CPA Firm CPA Firm (1) Clear search location 9 9" at bounding box center [762, 460] width 1523 height 2184
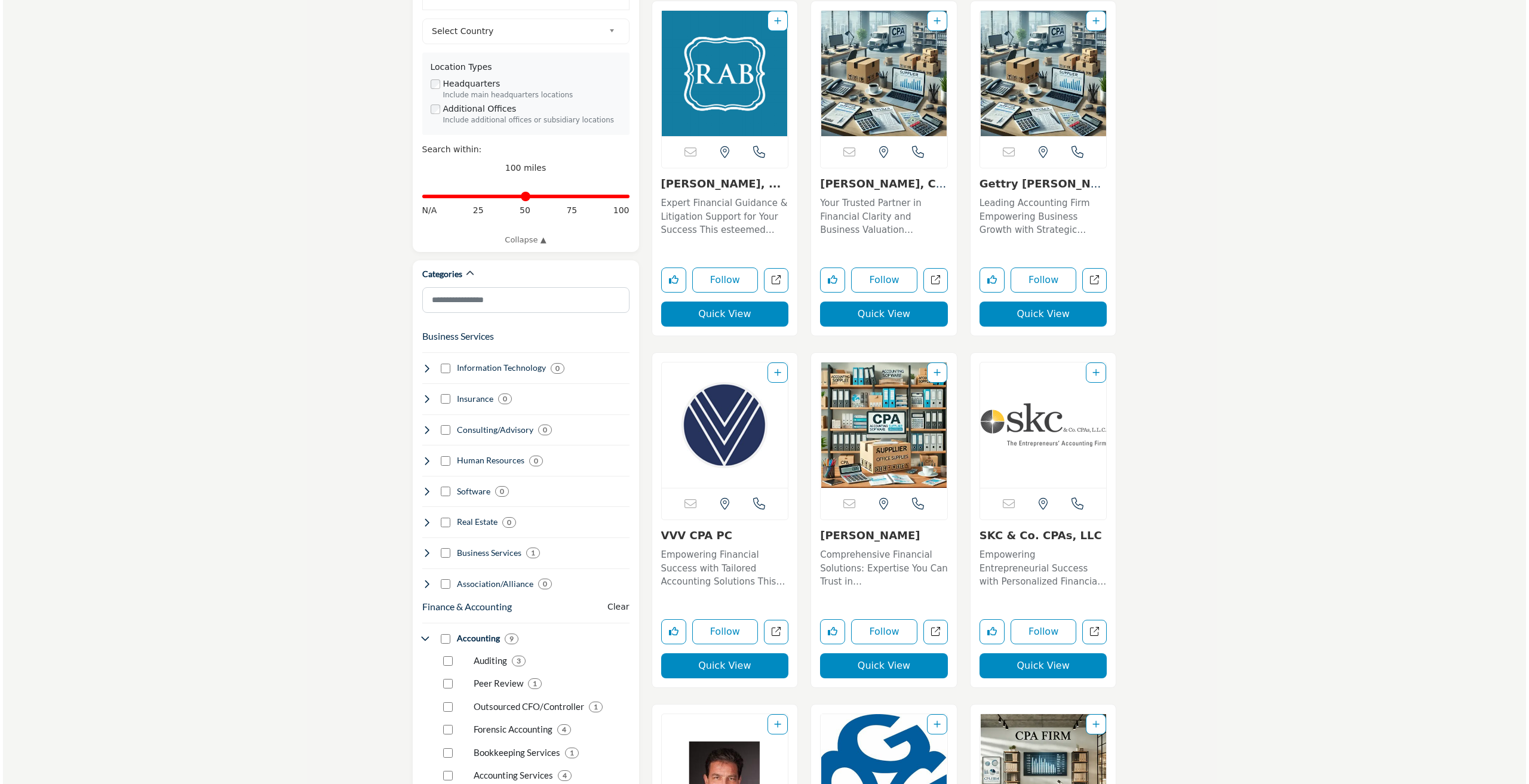
scroll to position [179, 0]
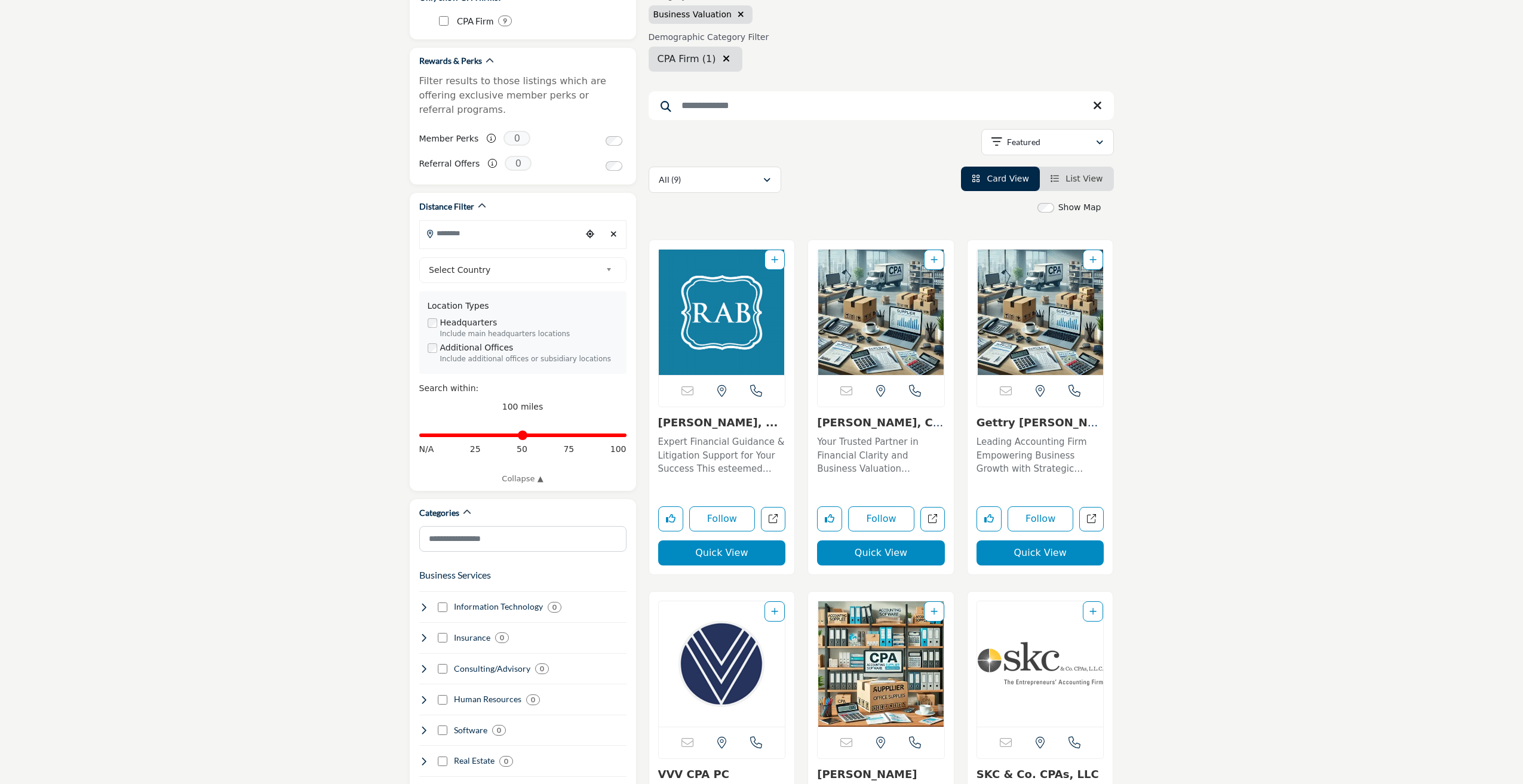
click at [742, 550] on button "Quick View" at bounding box center [723, 552] width 128 height 25
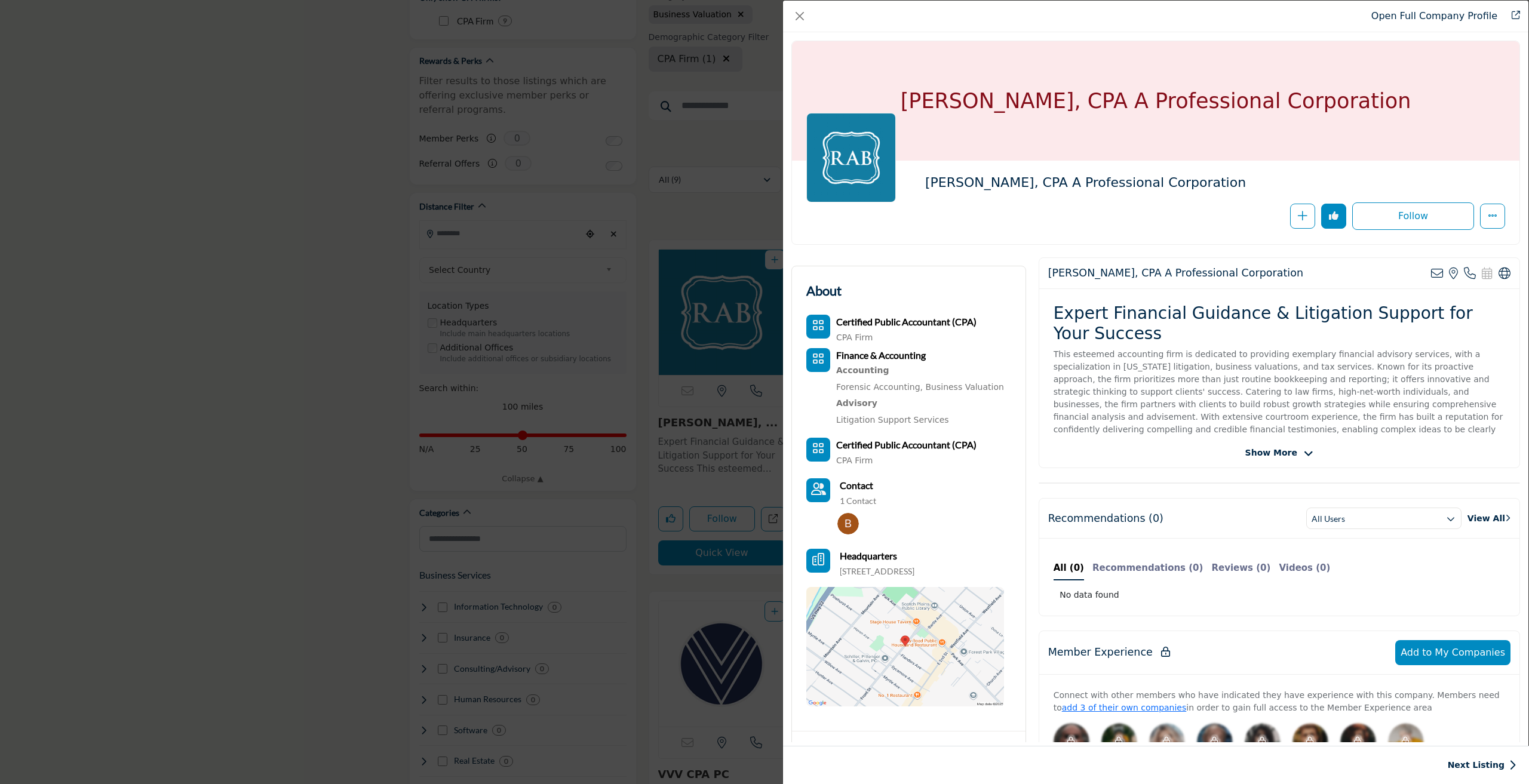
click at [878, 538] on div "Certified Public Accountant (CPA) CPA Firm CPA Firm Finance & Accounting Adviso…" at bounding box center [905, 510] width 198 height 392
drag, startPoint x: 847, startPoint y: 529, endPoint x: 988, endPoint y: 506, distance: 142.9
click at [988, 506] on div "Contact 1 Contact" at bounding box center [905, 508] width 198 height 61
click at [1287, 454] on span "Show More" at bounding box center [1271, 452] width 52 height 13
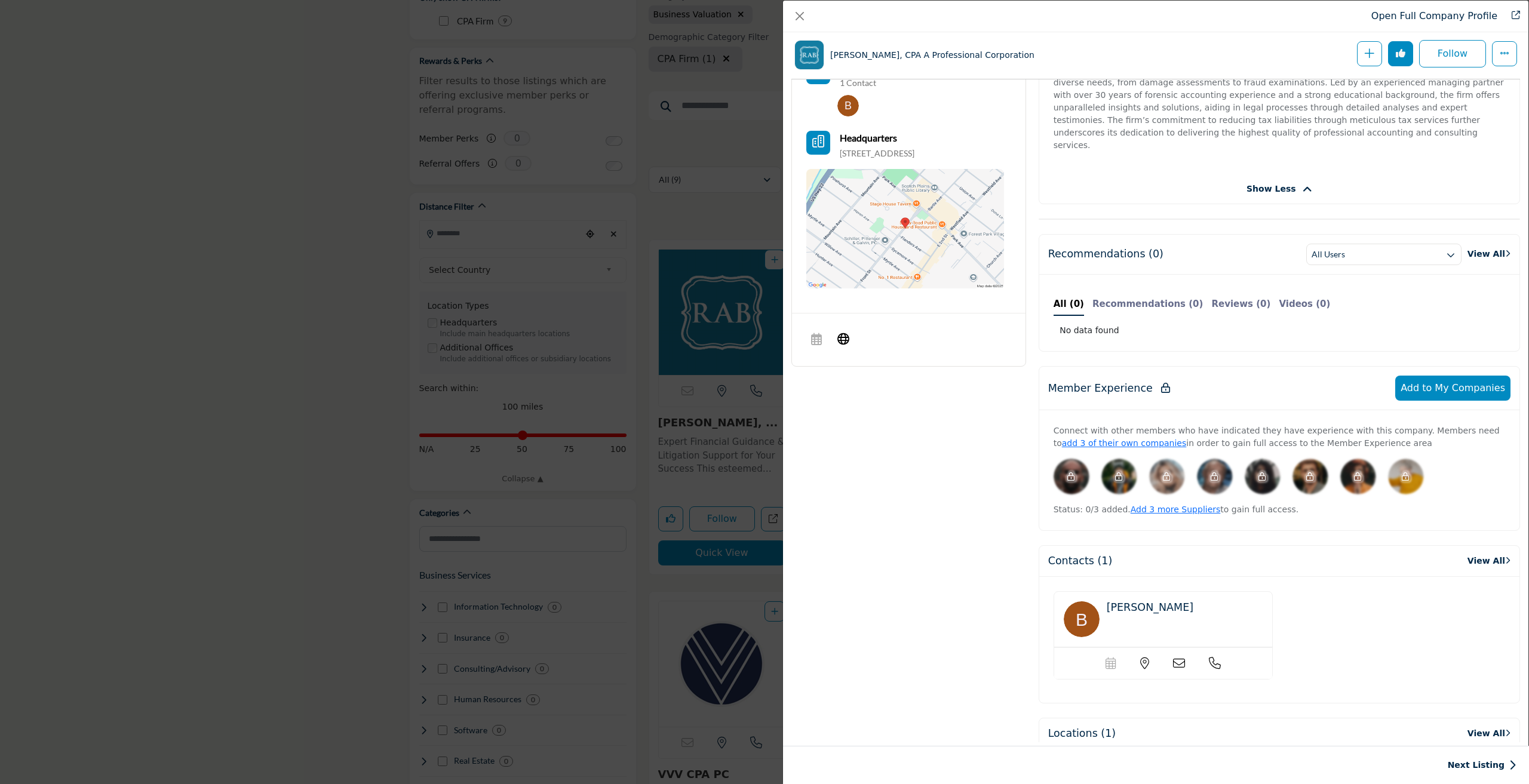
scroll to position [589, 0]
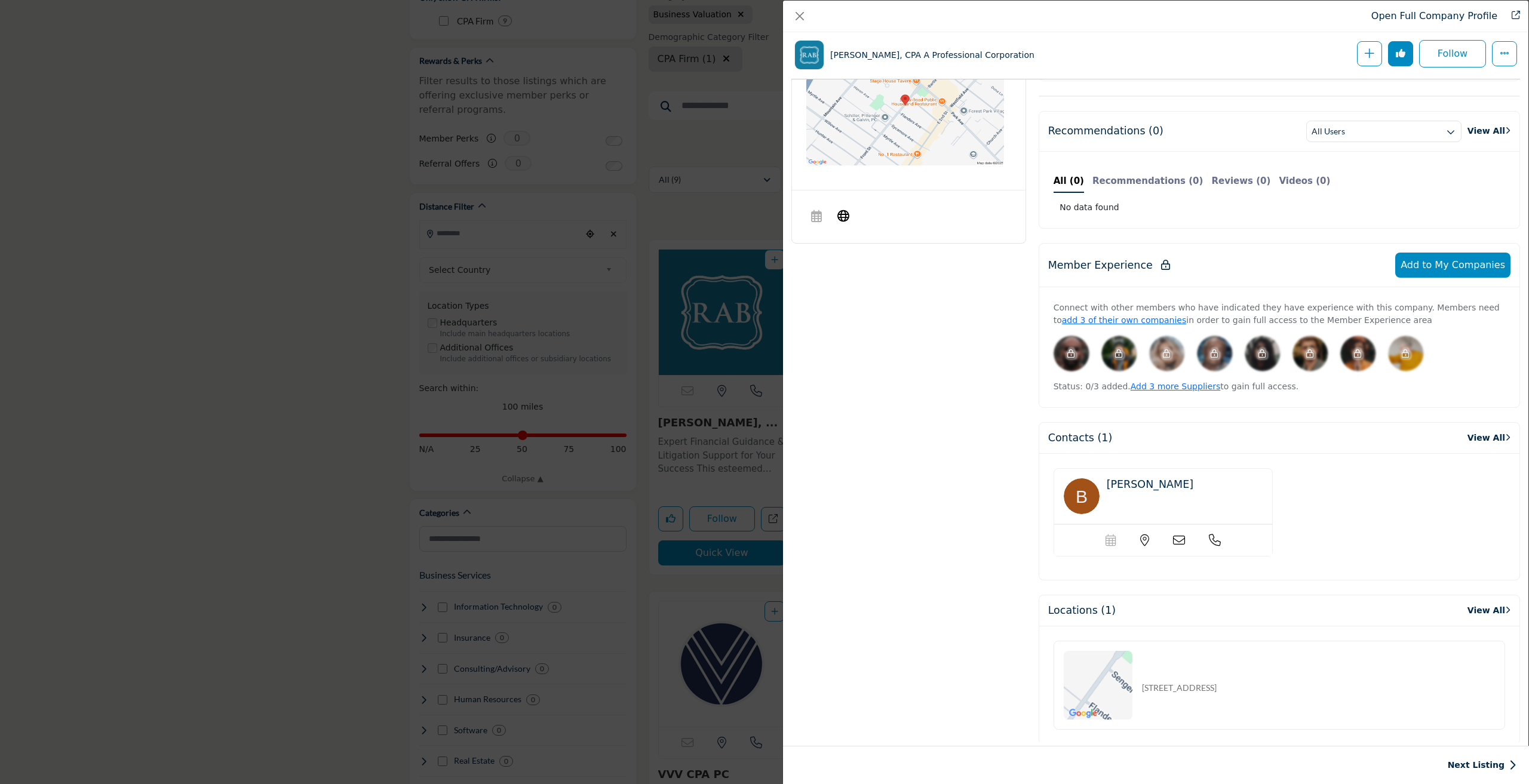
click at [1177, 534] on icon "Company Data Modal" at bounding box center [1179, 540] width 12 height 12
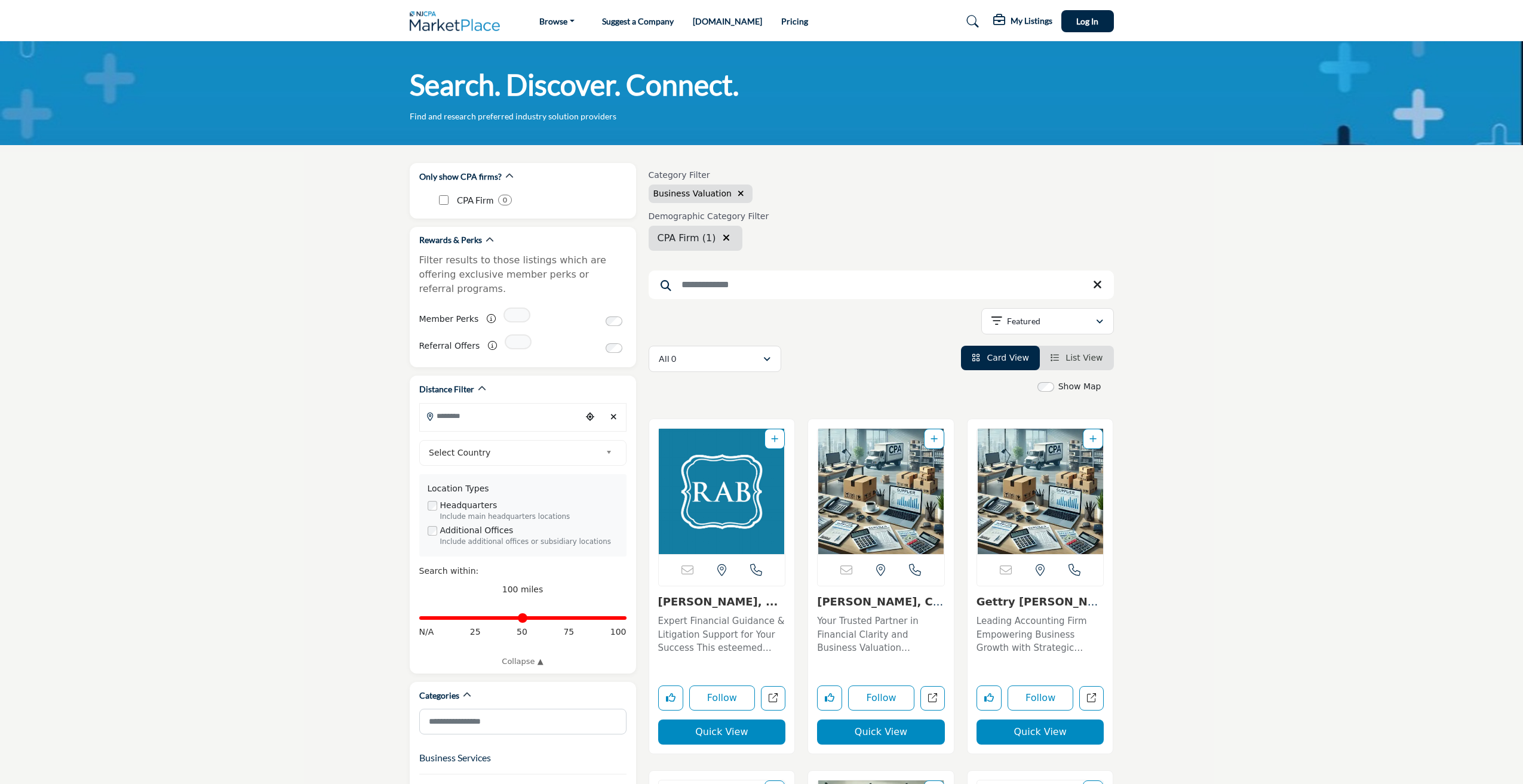
scroll to position [179, 0]
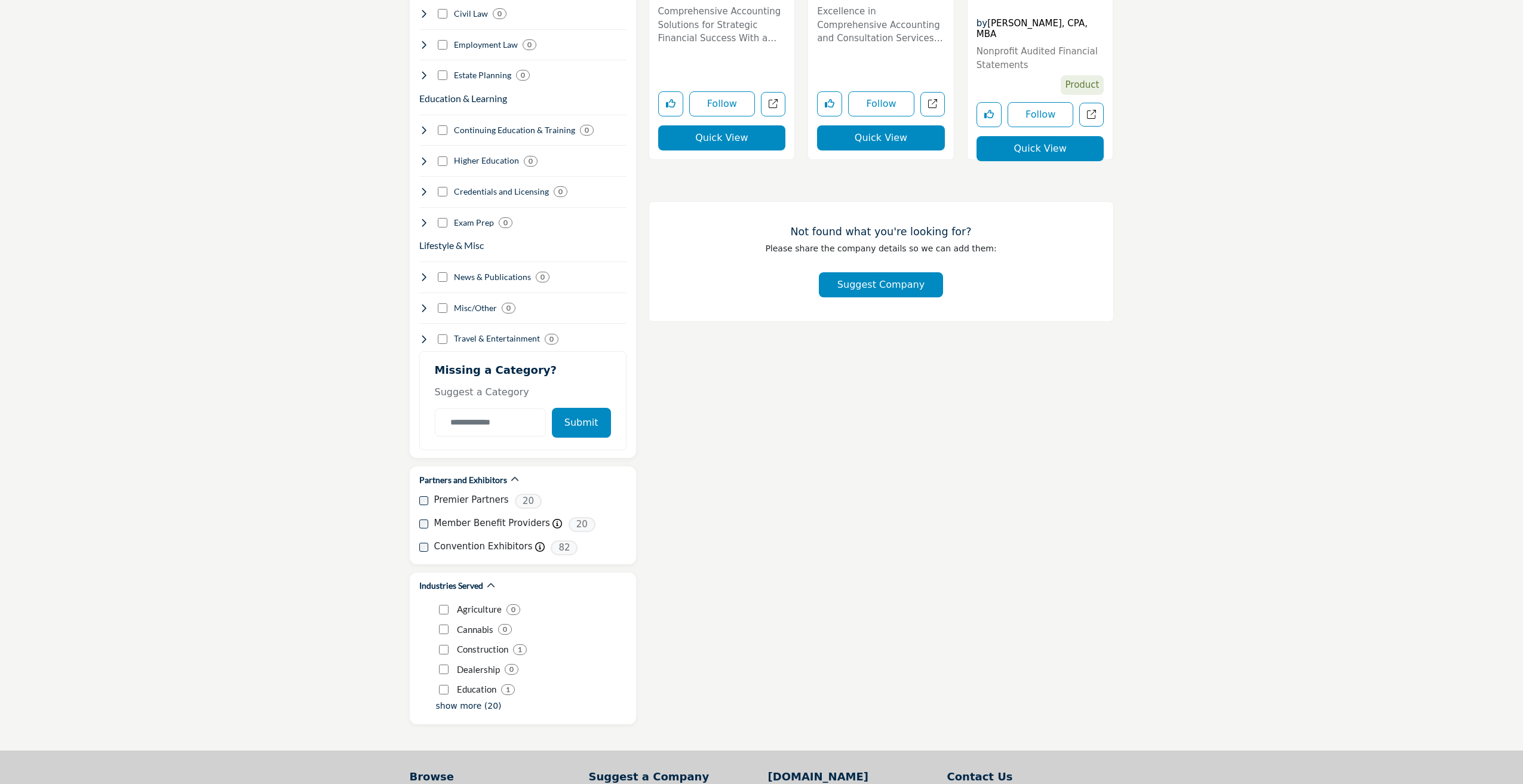
scroll to position [835, 0]
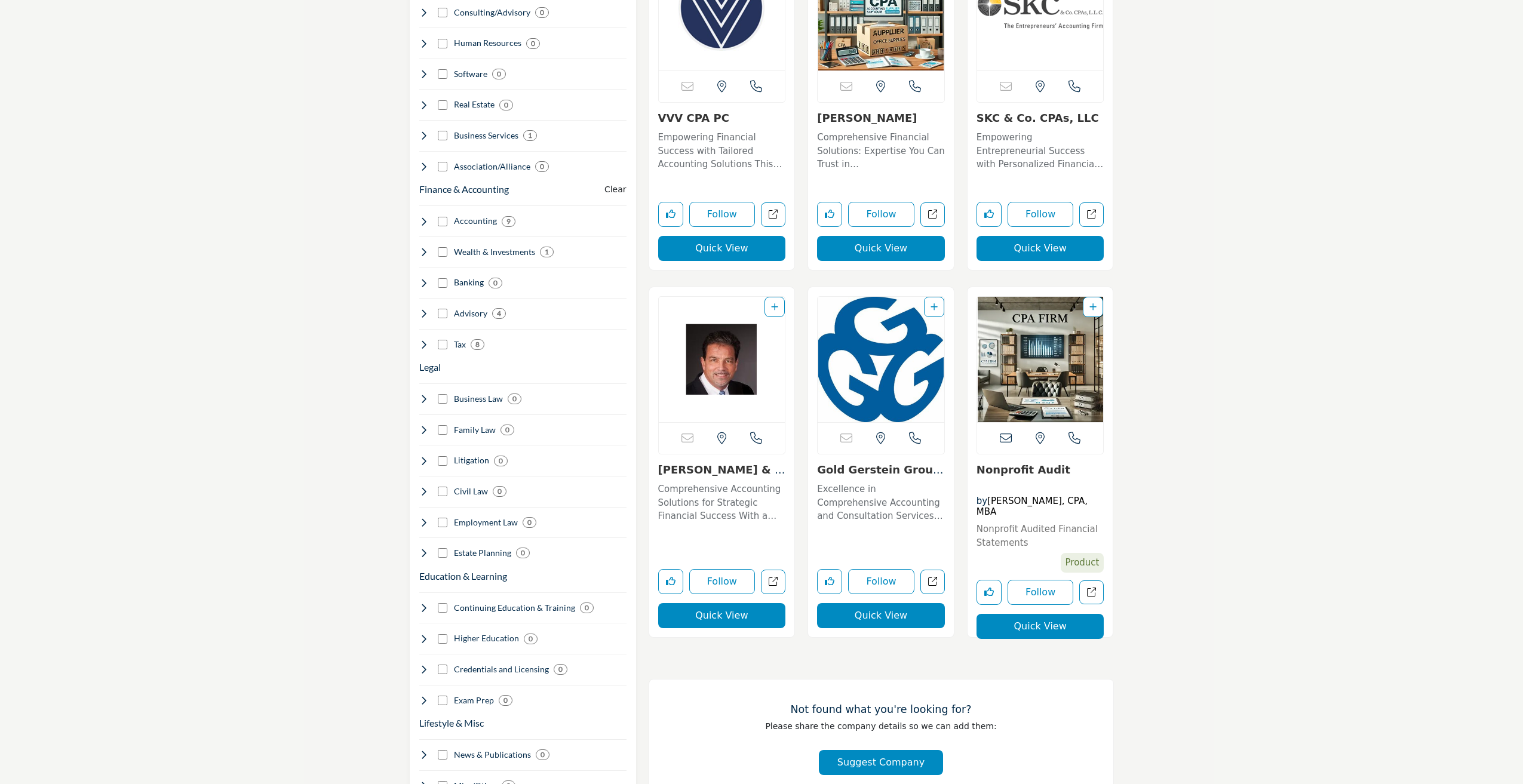
click at [350, 334] on section "Only show CPA firms? CPA Firm CPA Firm (1) Clear search location 9 9" at bounding box center [762, 269] width 1523 height 1919
click at [1279, 226] on section "Only show CPA firms? CPA Firm CPA Firm (1) Clear search location 9 9" at bounding box center [762, 269] width 1523 height 1919
click at [184, 260] on section "Only show CPA firms? CPA Firm CPA Firm (1) Clear search location 9 9" at bounding box center [762, 269] width 1523 height 1919
click at [133, 365] on section "Only show CPA firms? CPA Firm CPA Firm (1) Clear search location 9 9" at bounding box center [762, 269] width 1523 height 1919
click at [1313, 258] on section "Only show CPA firms? CPA Firm CPA Firm (1) Clear search location 9 9" at bounding box center [762, 269] width 1523 height 1919
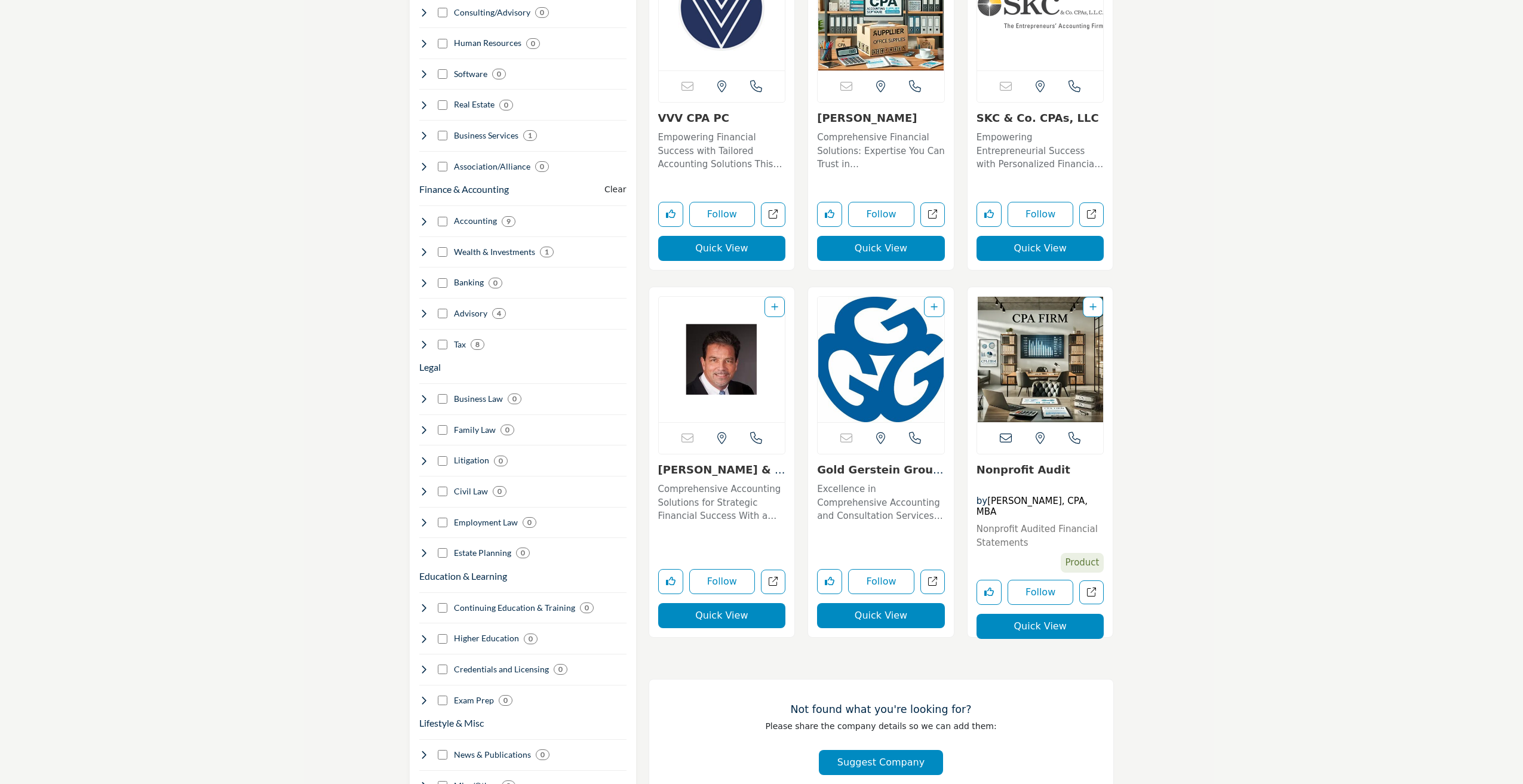
click at [245, 505] on section "Only show CPA firms? CPA Firm CPA Firm (1) Clear search location 9 9" at bounding box center [762, 269] width 1523 height 1919
click at [341, 330] on section "Only show CPA firms? CPA Firm CPA Firm (1) Clear search location 9 9" at bounding box center [762, 269] width 1523 height 1919
click at [280, 605] on section "Only show CPA firms? CPA Firm CPA Firm (1) Clear search location 9 9" at bounding box center [762, 269] width 1523 height 1919
click at [268, 532] on section "Only show CPA firms? CPA Firm CPA Firm (1) Clear search location 9 9" at bounding box center [762, 269] width 1523 height 1919
click at [1327, 294] on section "Only show CPA firms? CPA Firm CPA Firm (1) Clear search location 9 9" at bounding box center [762, 269] width 1523 height 1919
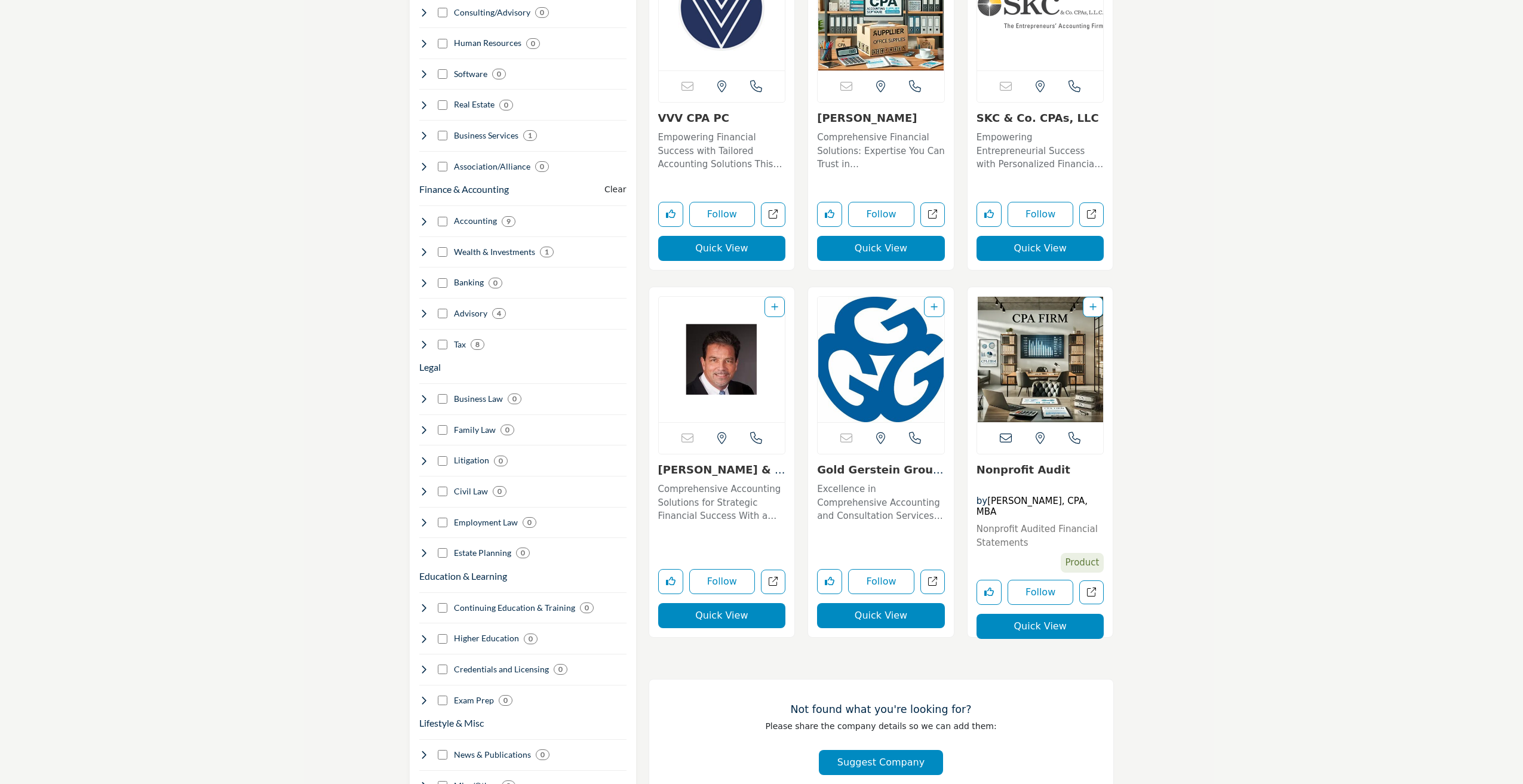
click at [295, 309] on section "Only show CPA firms? CPA Firm CPA Firm (1) Clear search location 9 9" at bounding box center [762, 269] width 1523 height 1919
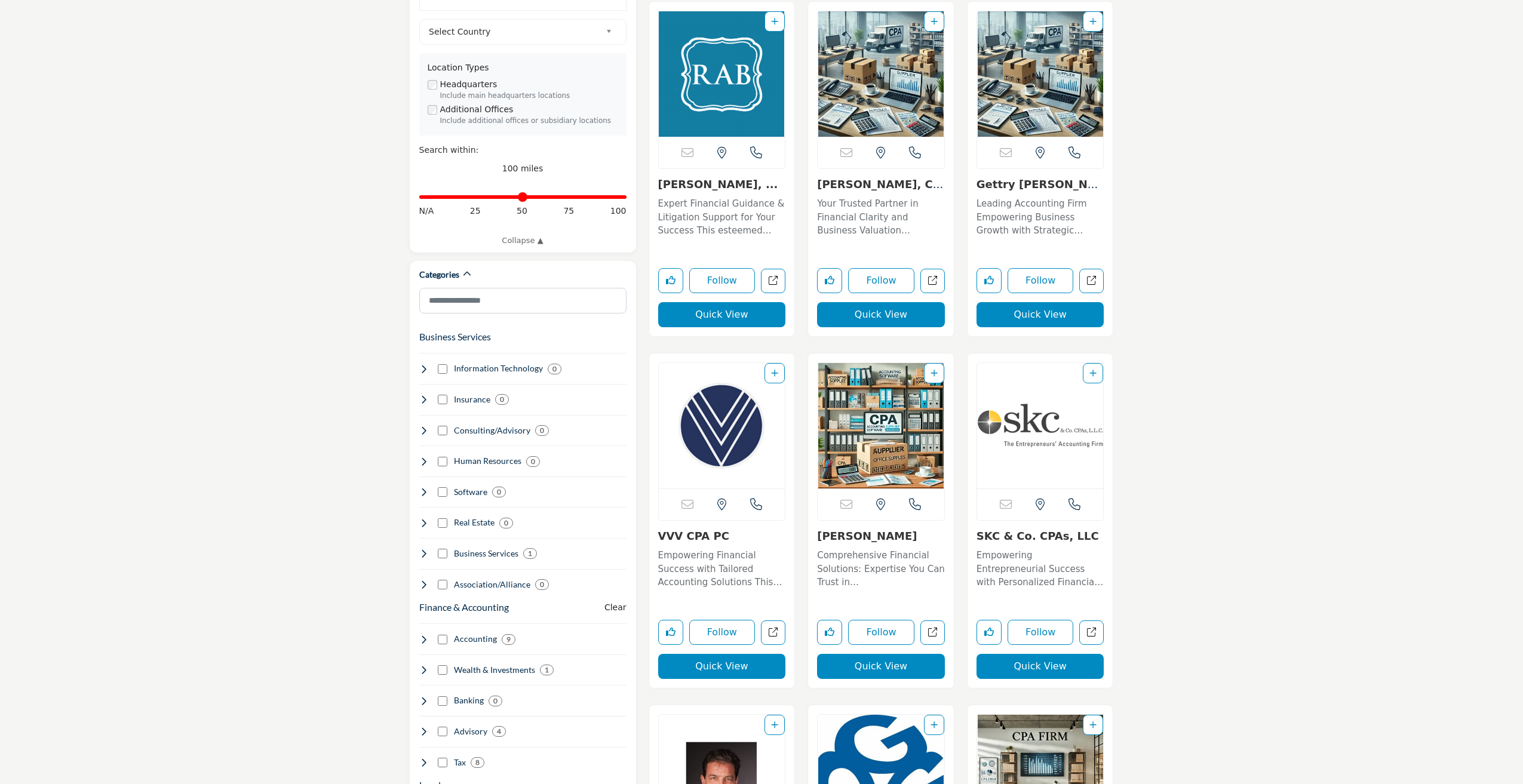
scroll to position [0, 0]
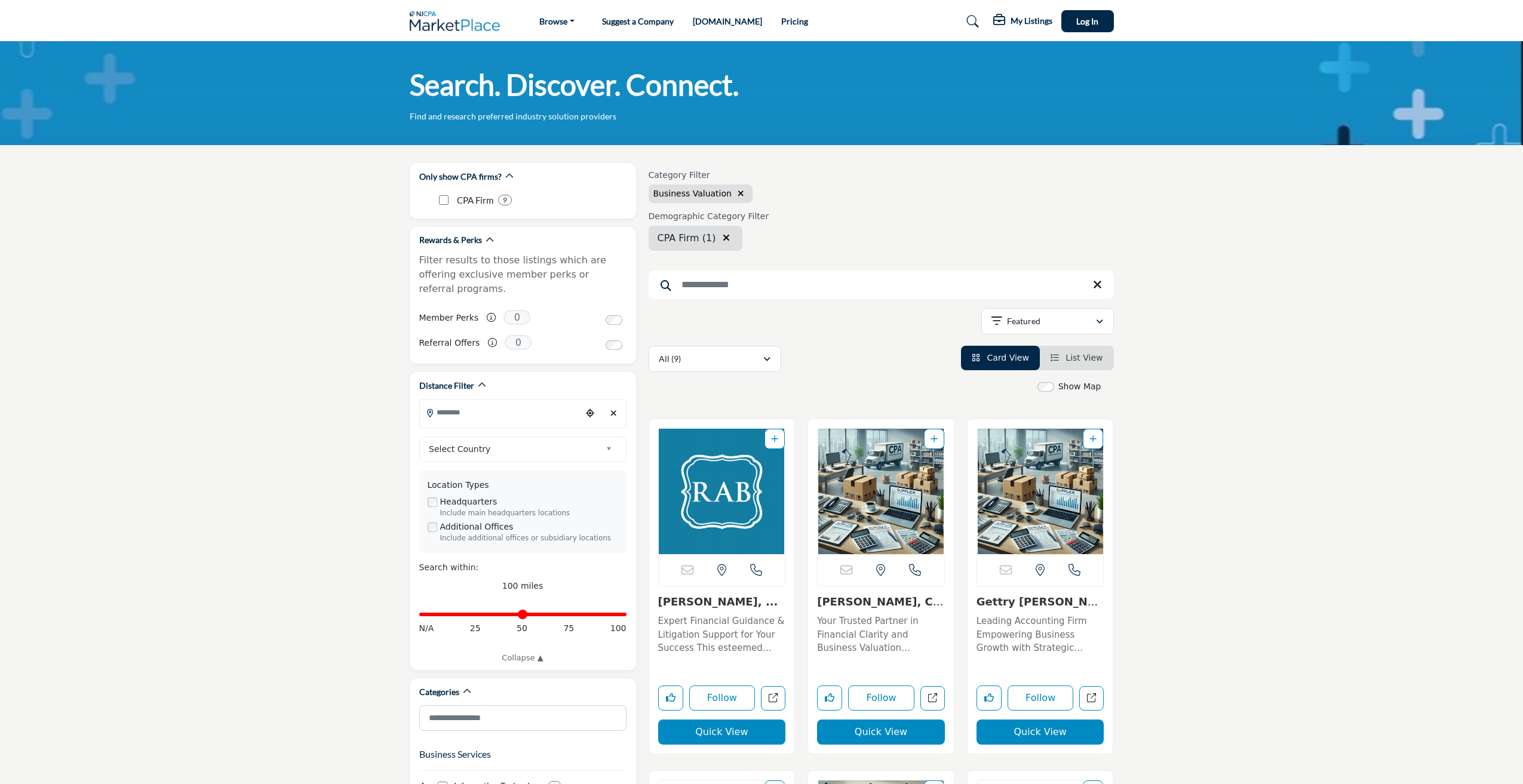
click at [946, 207] on div "Category Filter Business Valuation Demographic Category Filter CPA Firm CPA Fir…" at bounding box center [881, 214] width 478 height 89
click at [1009, 186] on div "Category Filter Business Valuation" at bounding box center [881, 186] width 466 height 33
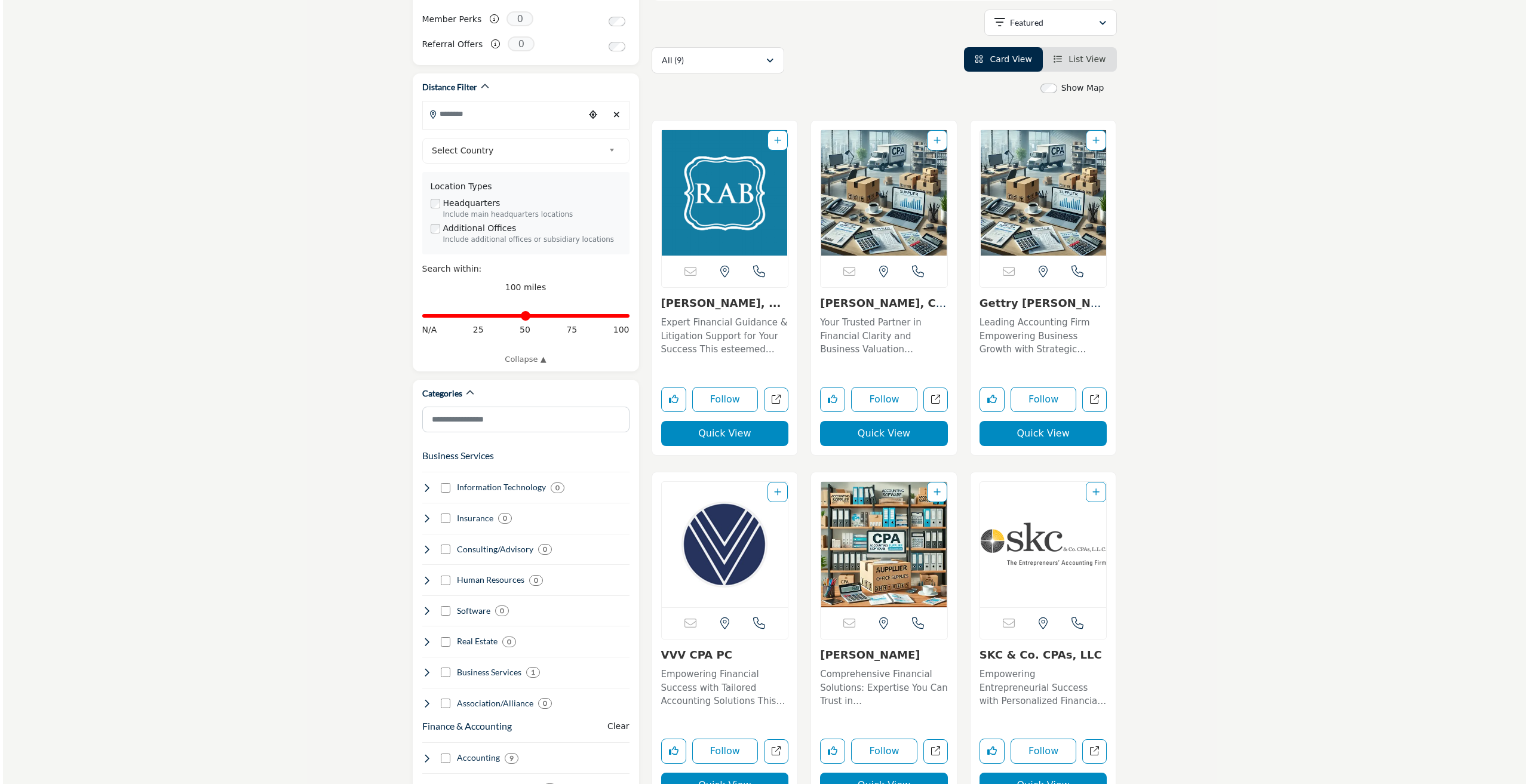
scroll to position [477, 0]
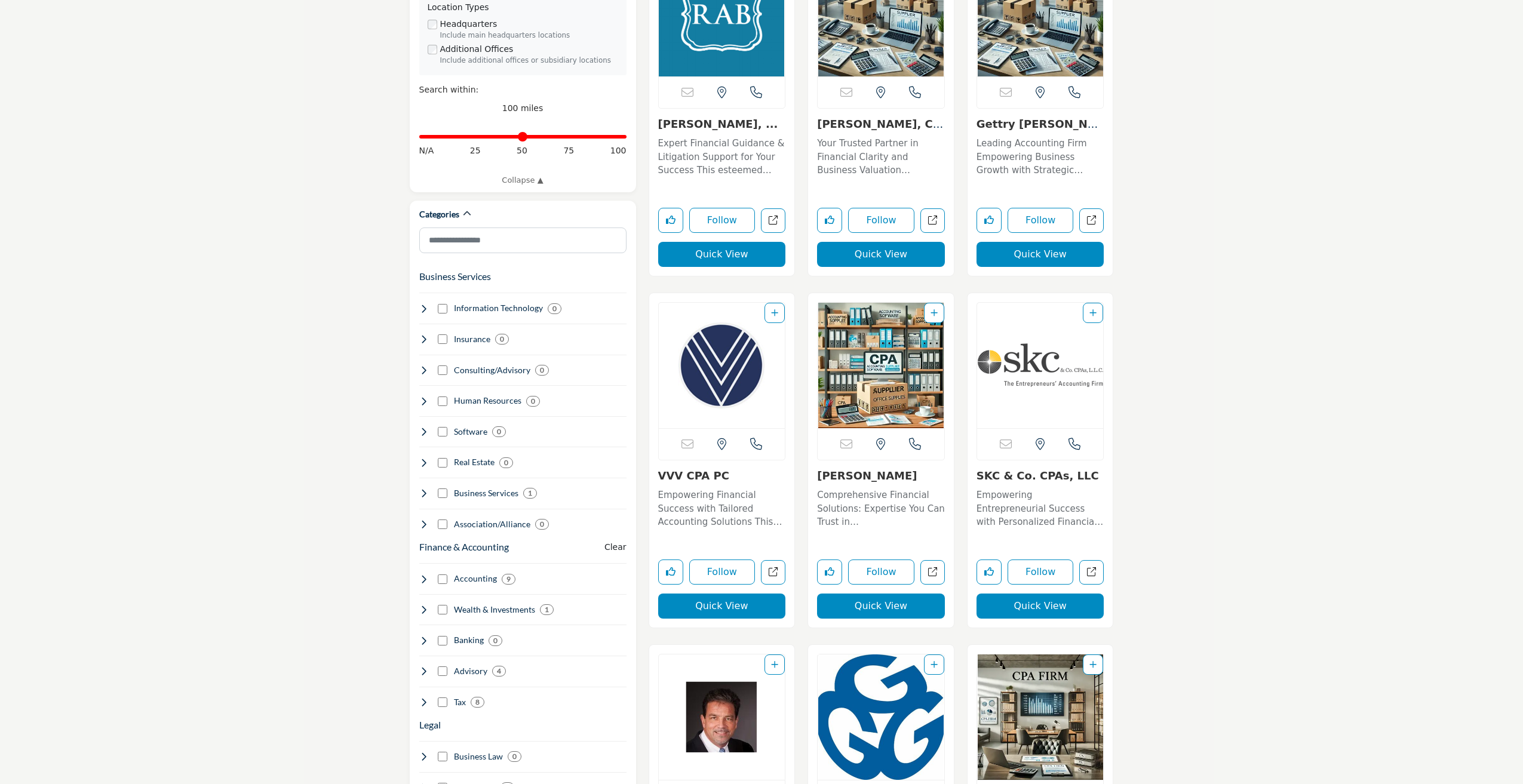
click at [862, 608] on button "Quick View" at bounding box center [881, 605] width 128 height 25
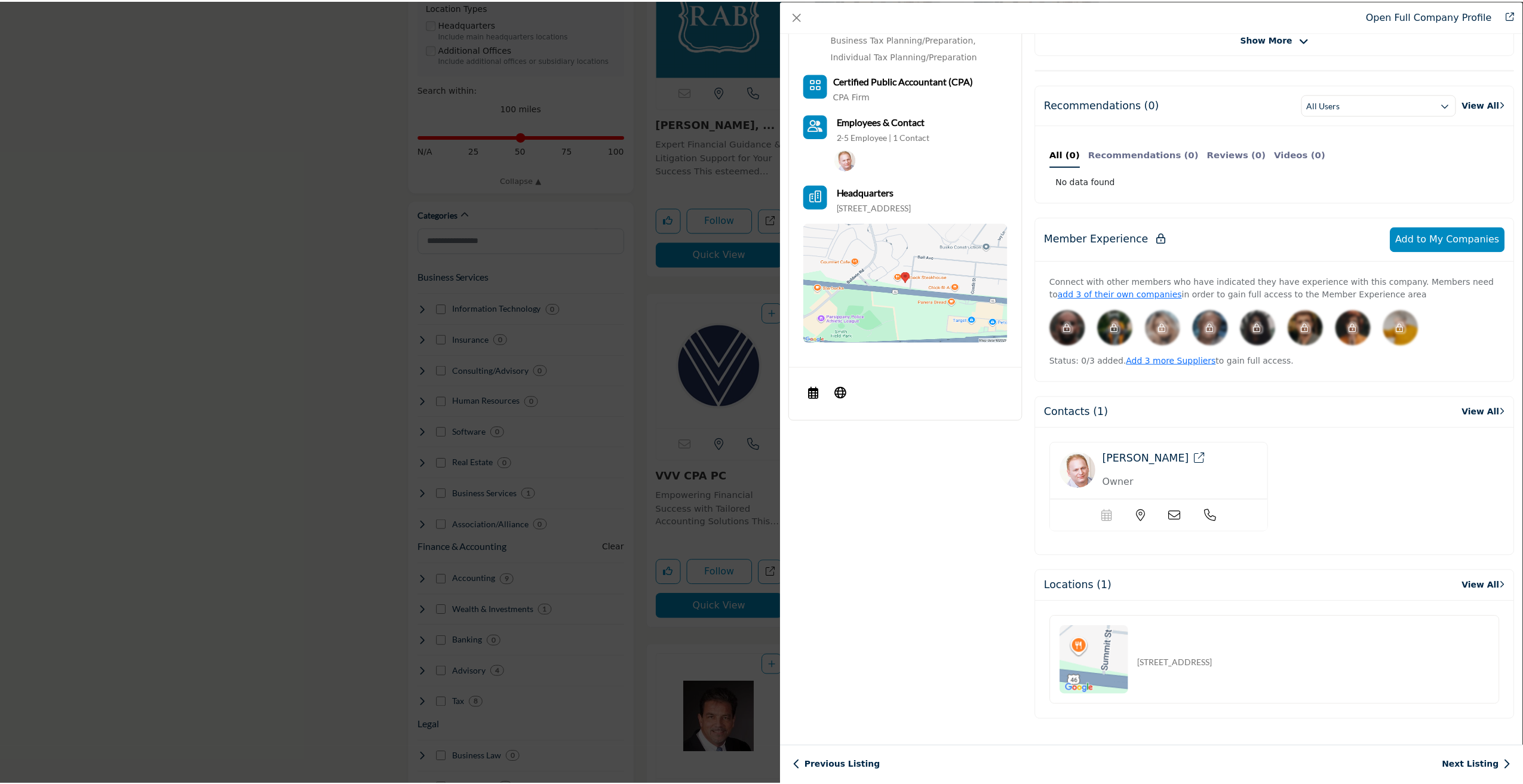
scroll to position [0, 0]
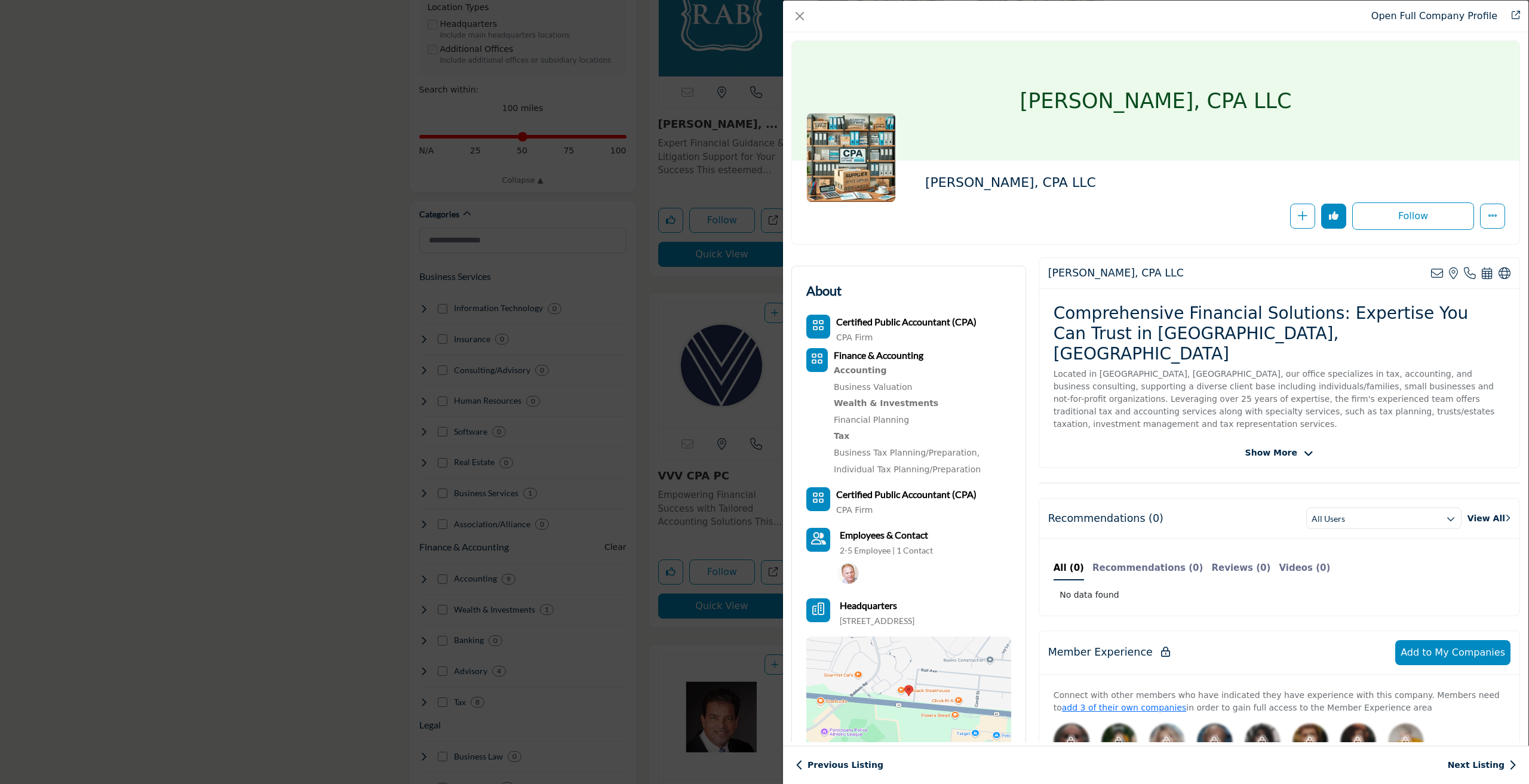
click at [1280, 446] on span "Show More" at bounding box center [1271, 452] width 52 height 13
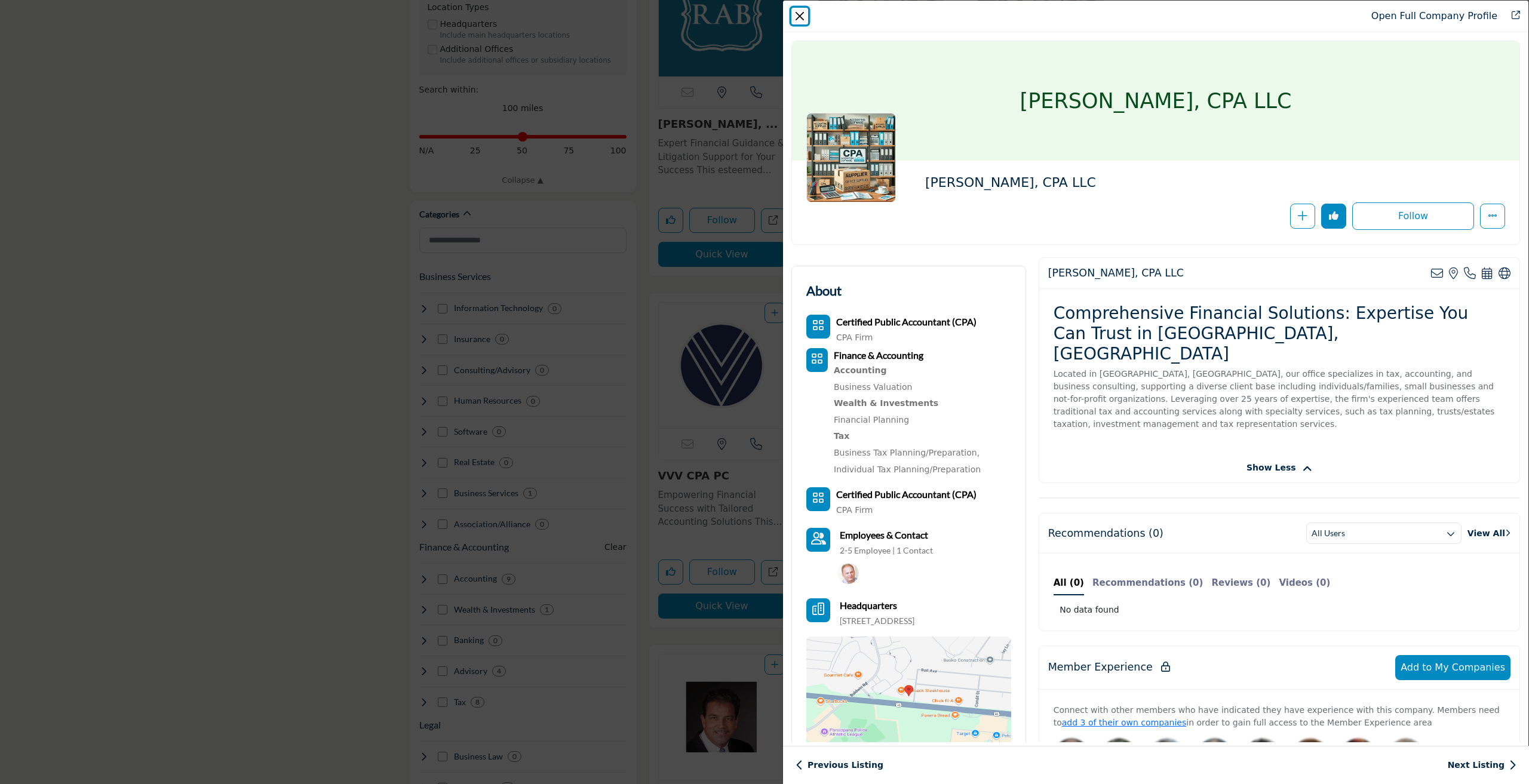
click at [806, 14] on button "Close" at bounding box center [799, 16] width 17 height 17
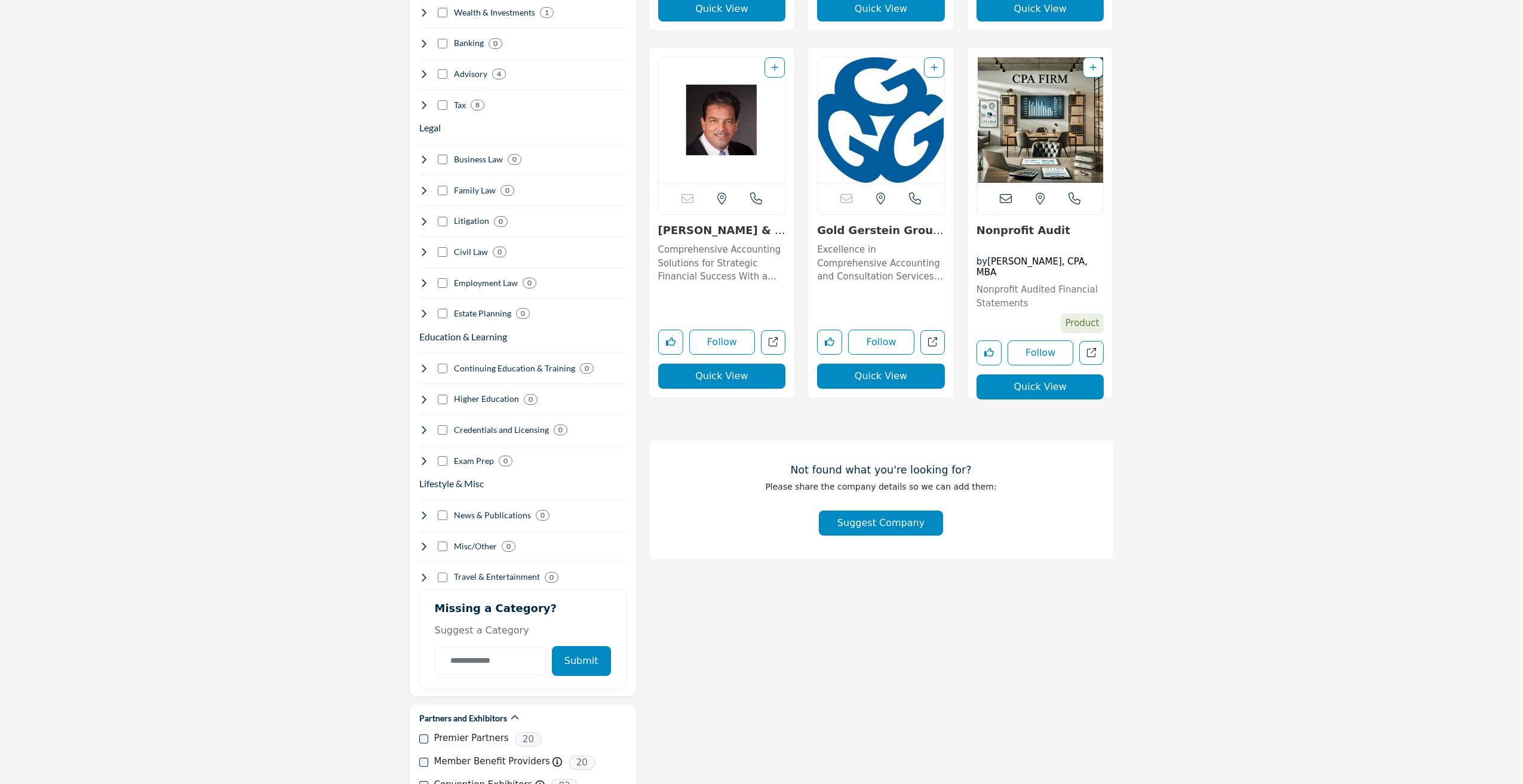
scroll to position [716, 0]
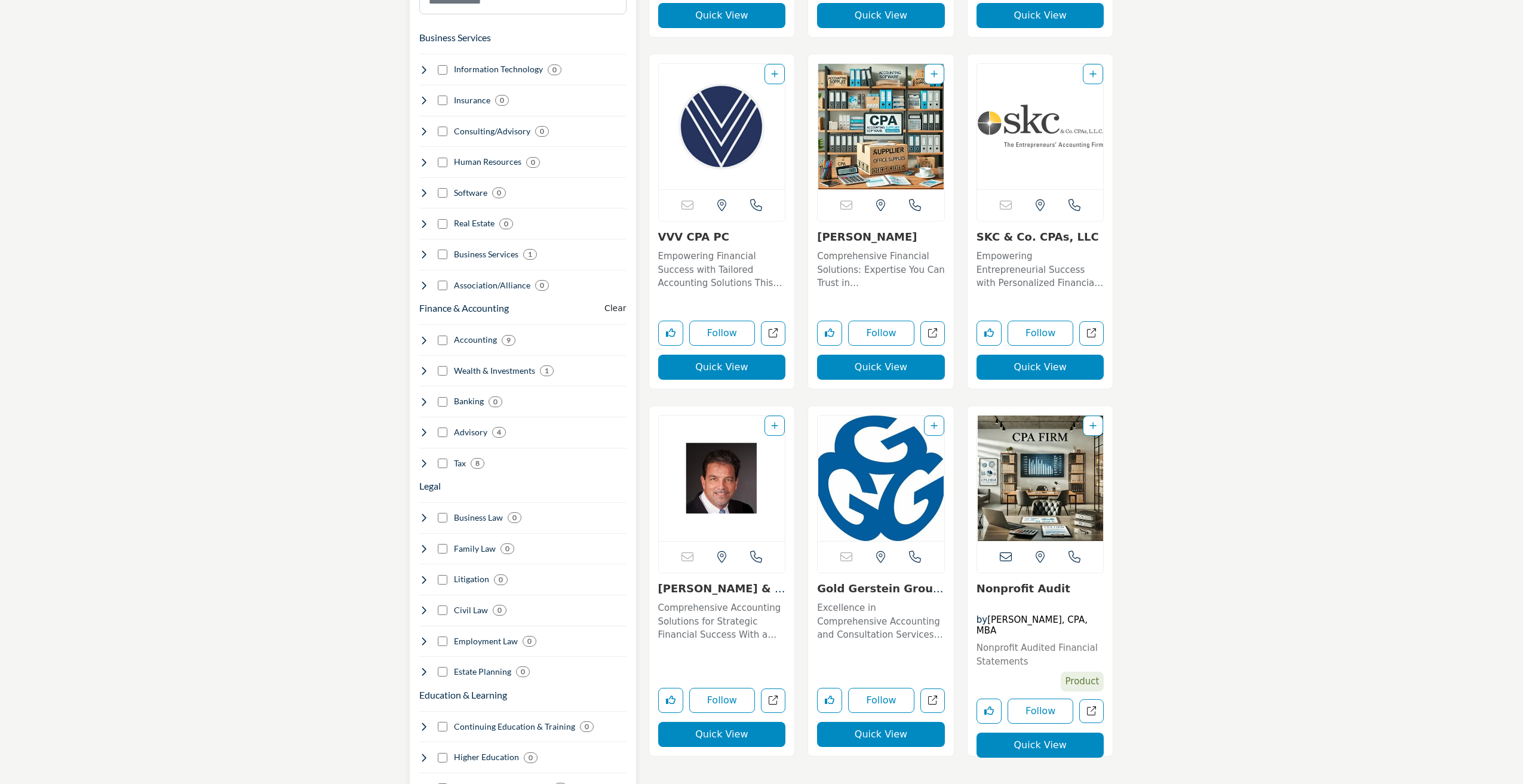
click at [417, 327] on div "Categories Business Services Clear 0 0 0" at bounding box center [523, 508] width 227 height 1093
click at [422, 336] on icon at bounding box center [425, 341] width 10 height 10
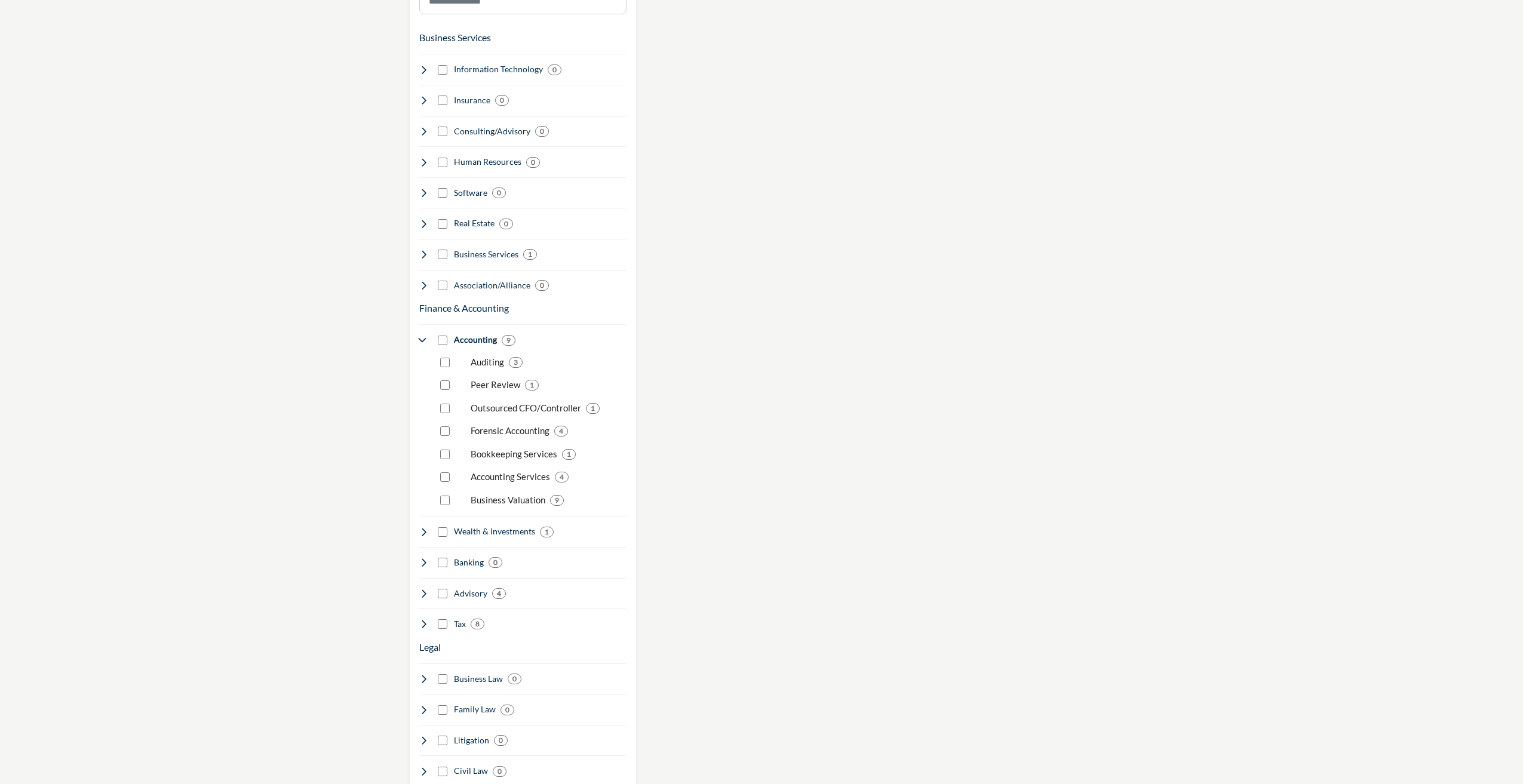
click at [380, 505] on section "Only show CPA firms? CPA Firm CPA Firm (1) Clear search location 9 9" at bounding box center [762, 468] width 1523 height 2079
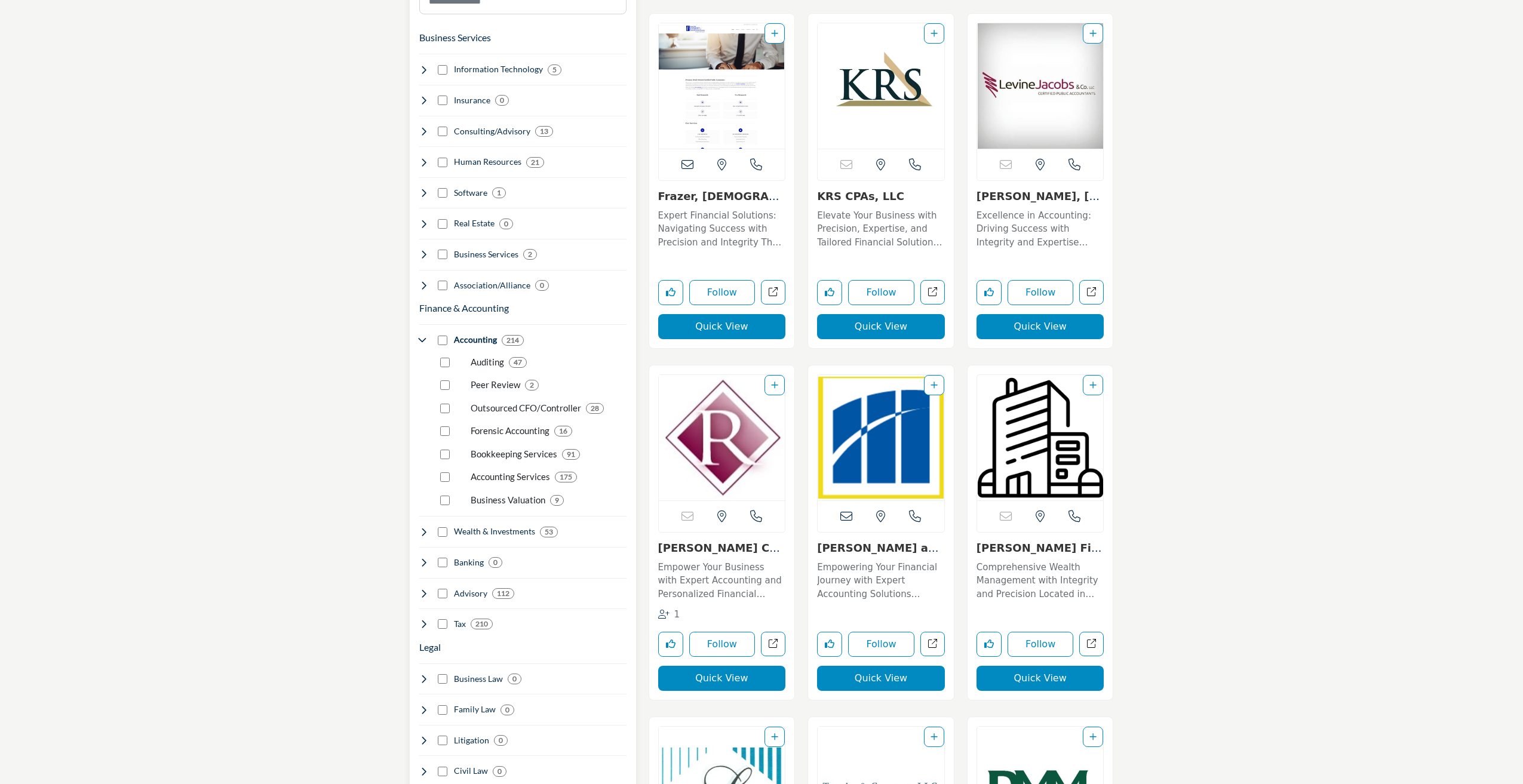
click at [420, 336] on icon at bounding box center [425, 341] width 10 height 10
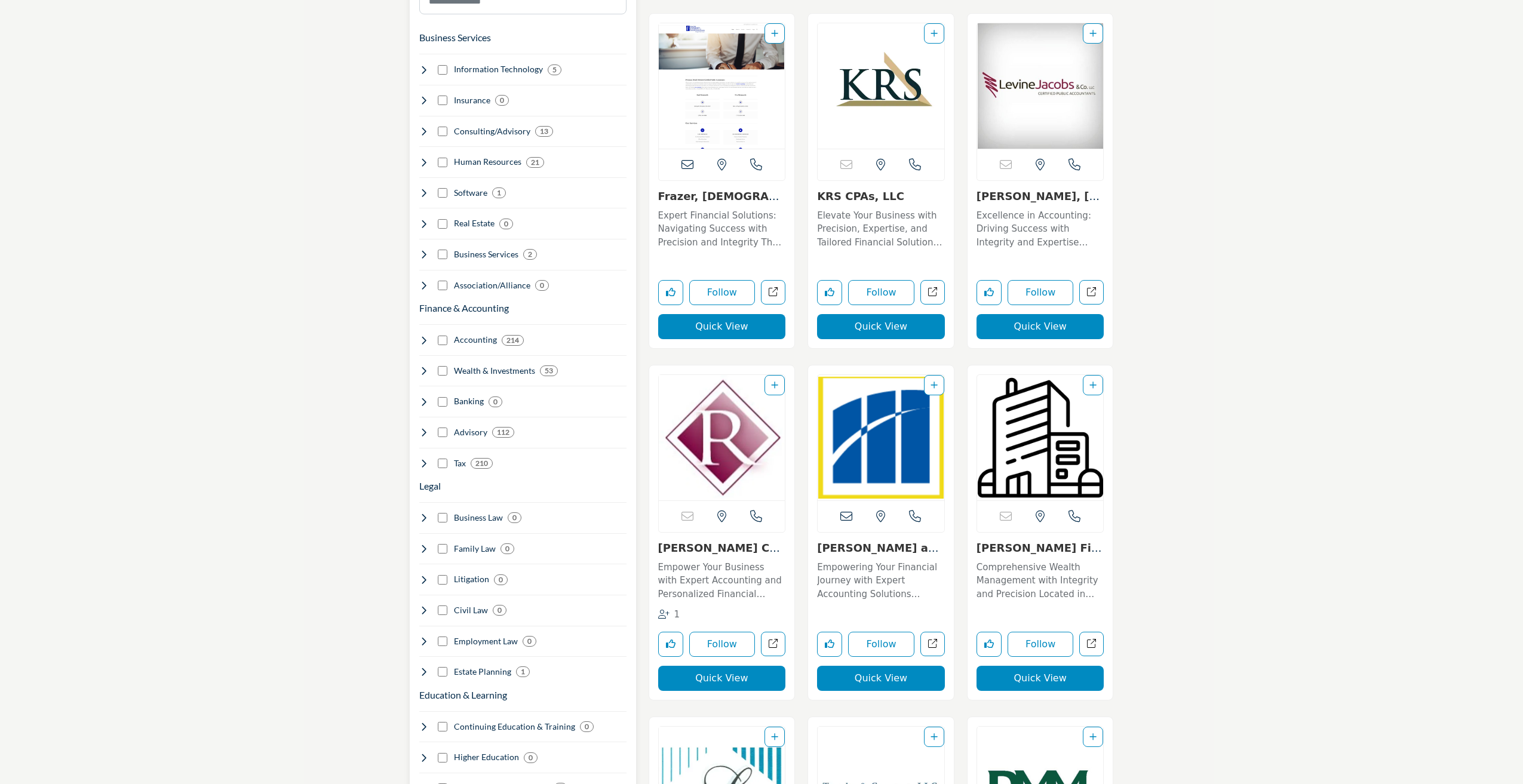
click at [427, 458] on icon at bounding box center [425, 463] width 10 height 10
click at [425, 427] on icon at bounding box center [425, 432] width 10 height 10
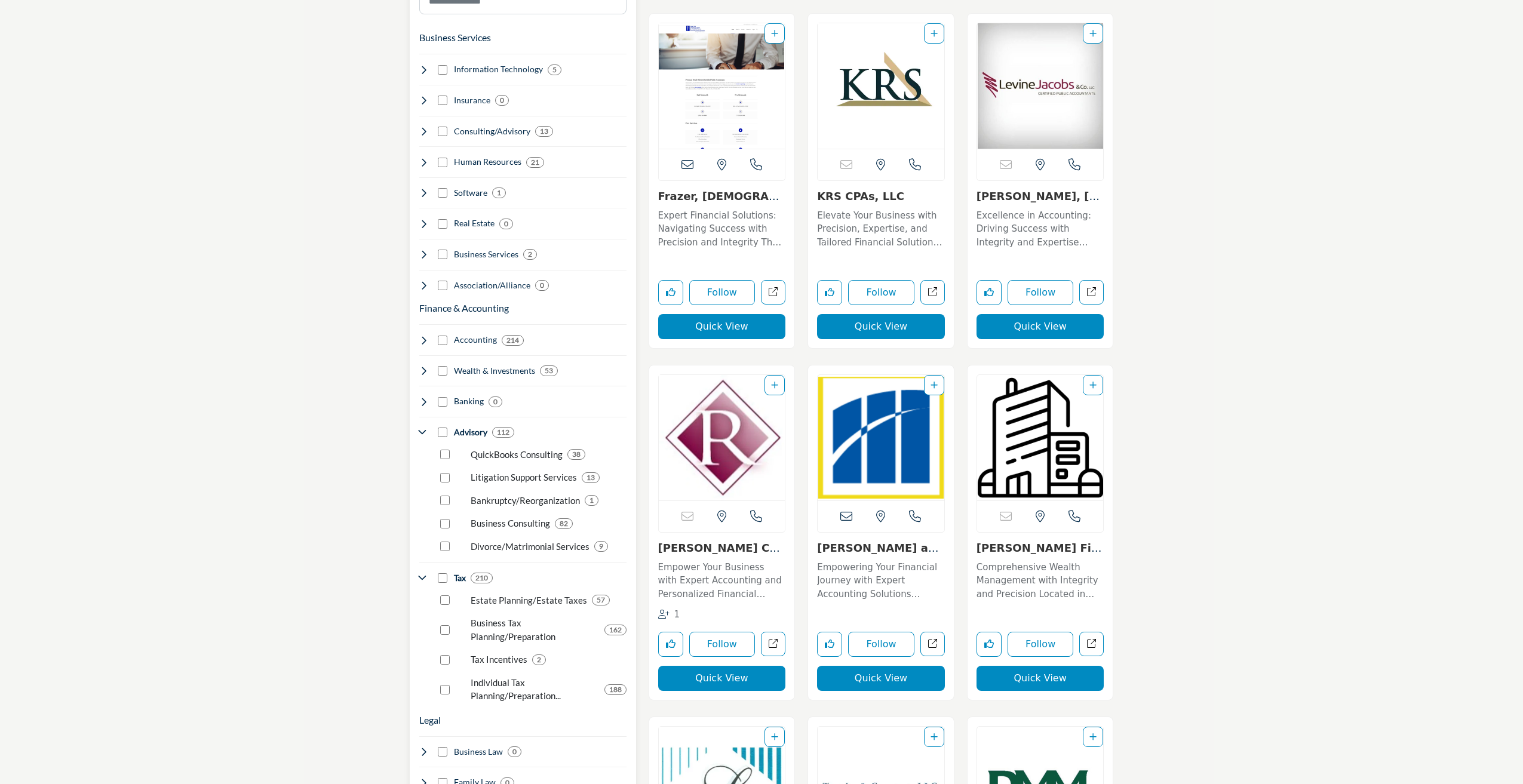
click at [424, 427] on icon at bounding box center [425, 432] width 10 height 10
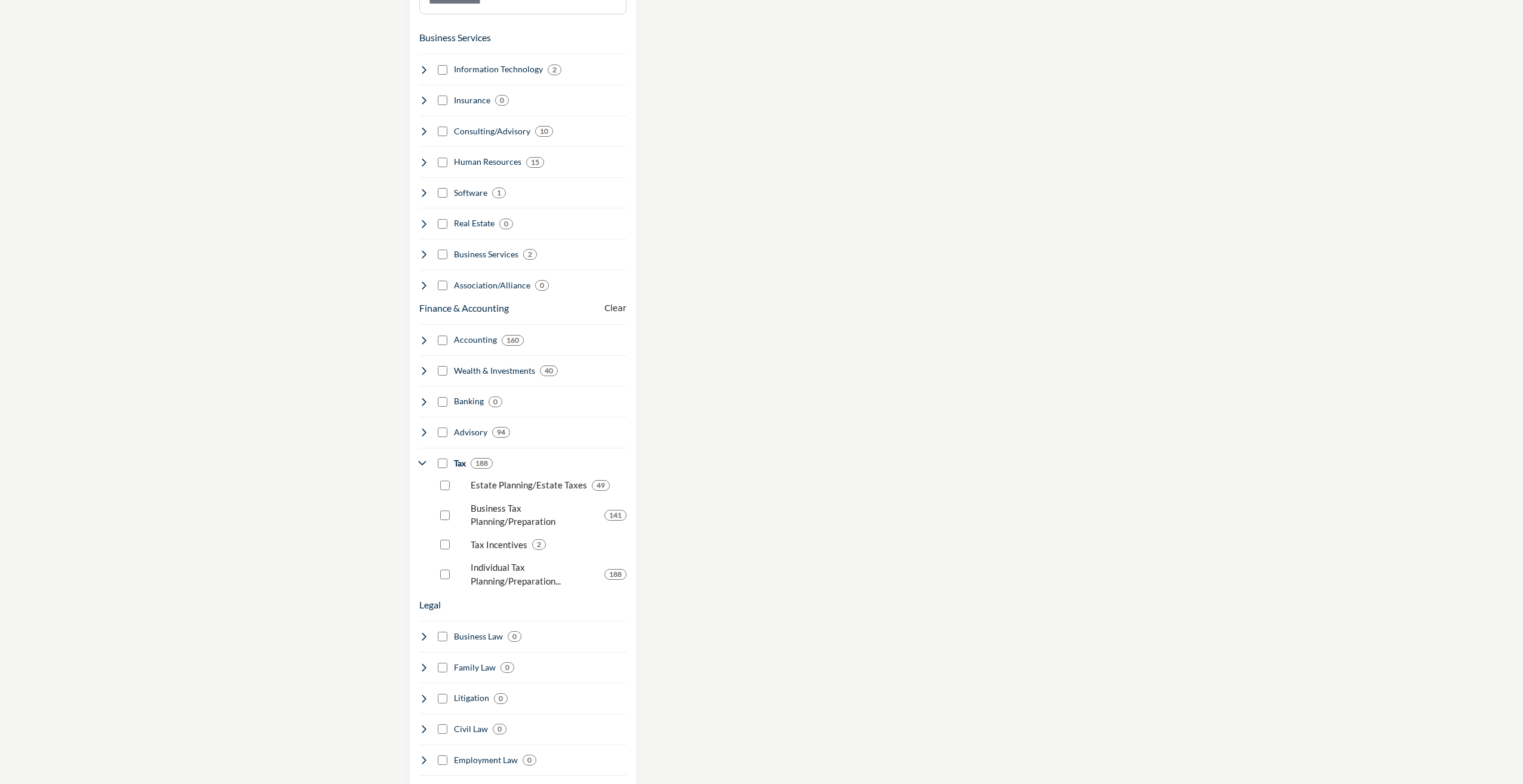
click at [329, 523] on section "Only show CPA firms? CPA Firm CPA Firm (1) Clear search location 188 188" at bounding box center [762, 447] width 1523 height 2037
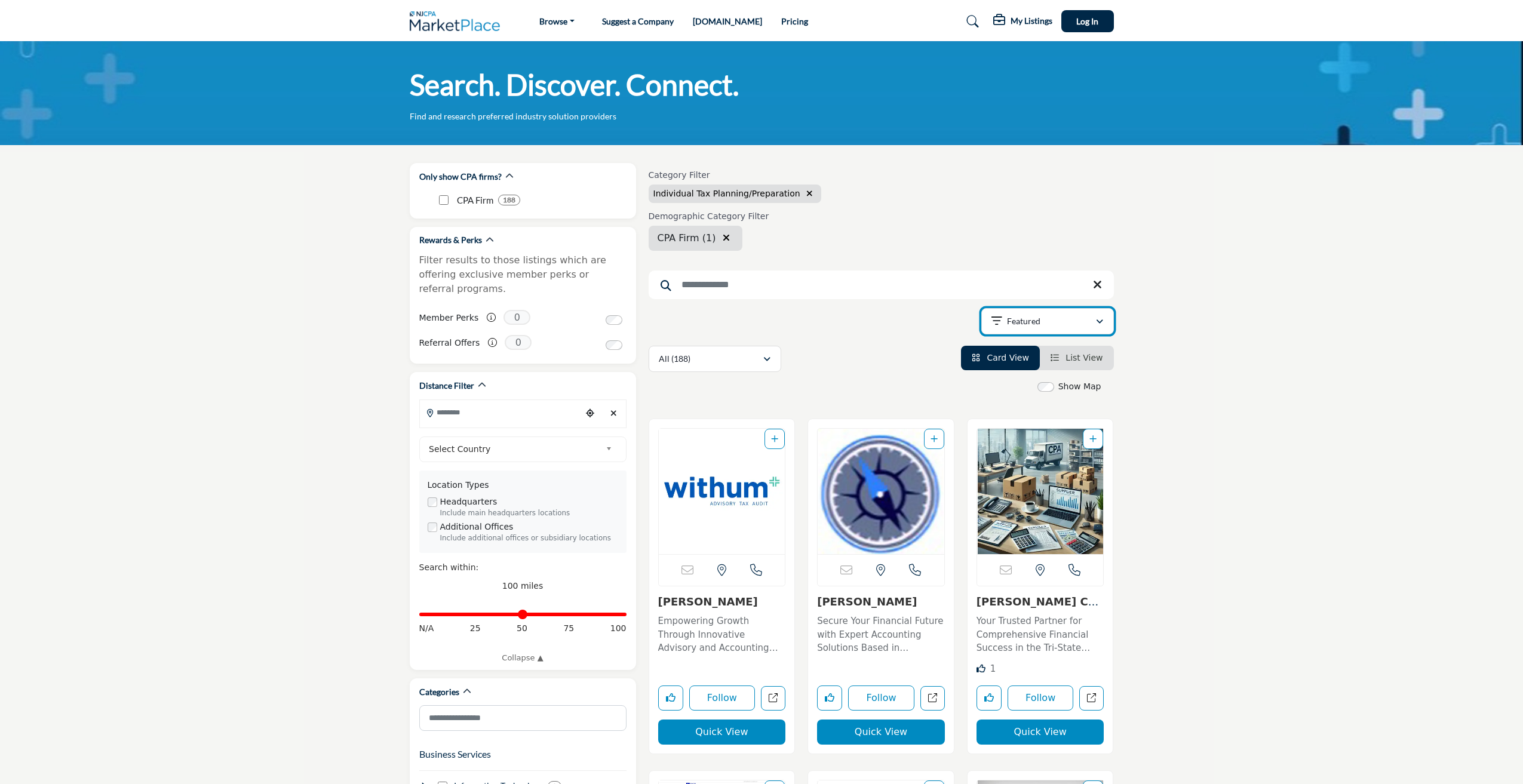
click at [1052, 318] on div "Featured" at bounding box center [1043, 321] width 104 height 14
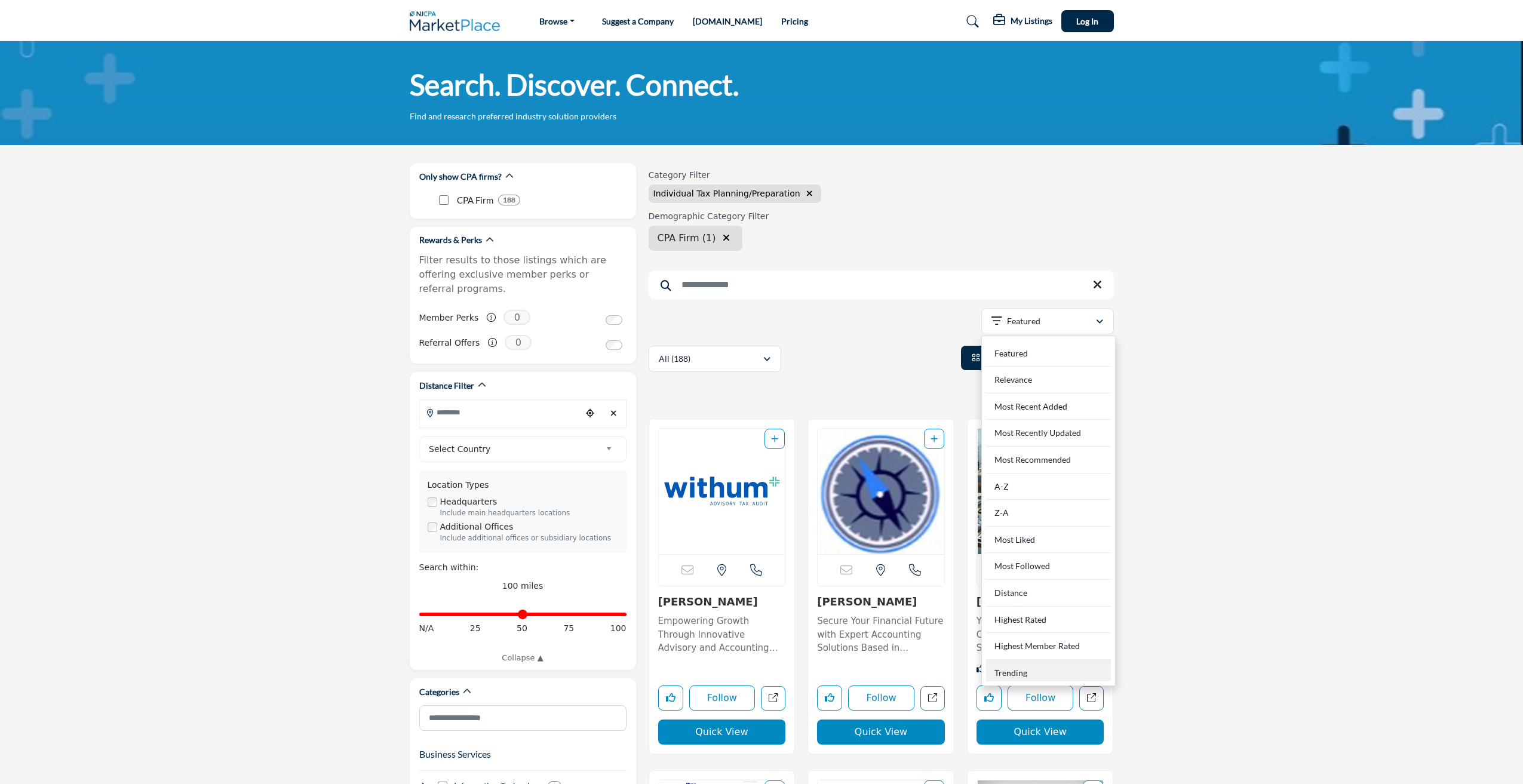
click at [1040, 671] on div "Trending" at bounding box center [1048, 671] width 125 height 22
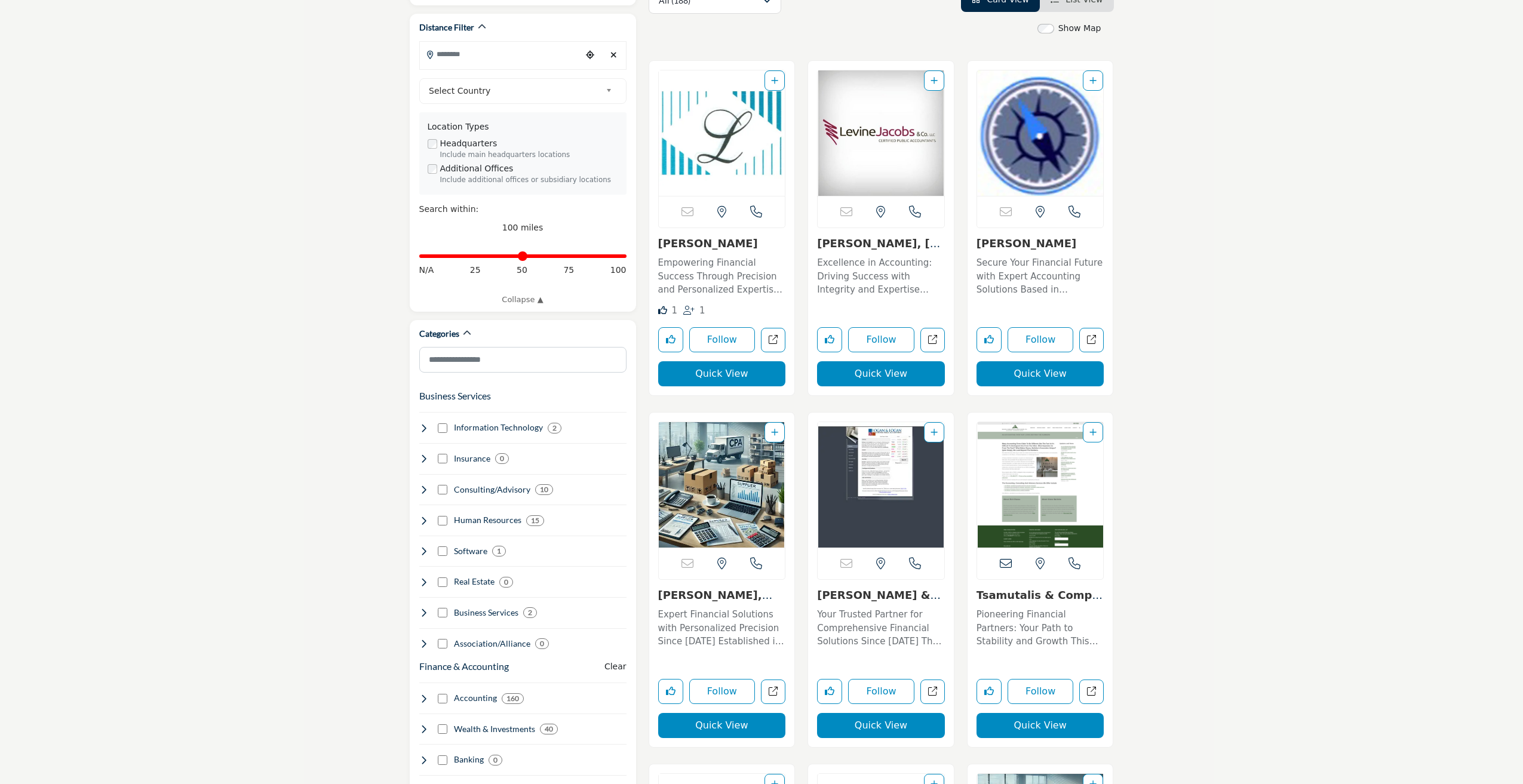
scroll to position [776, 0]
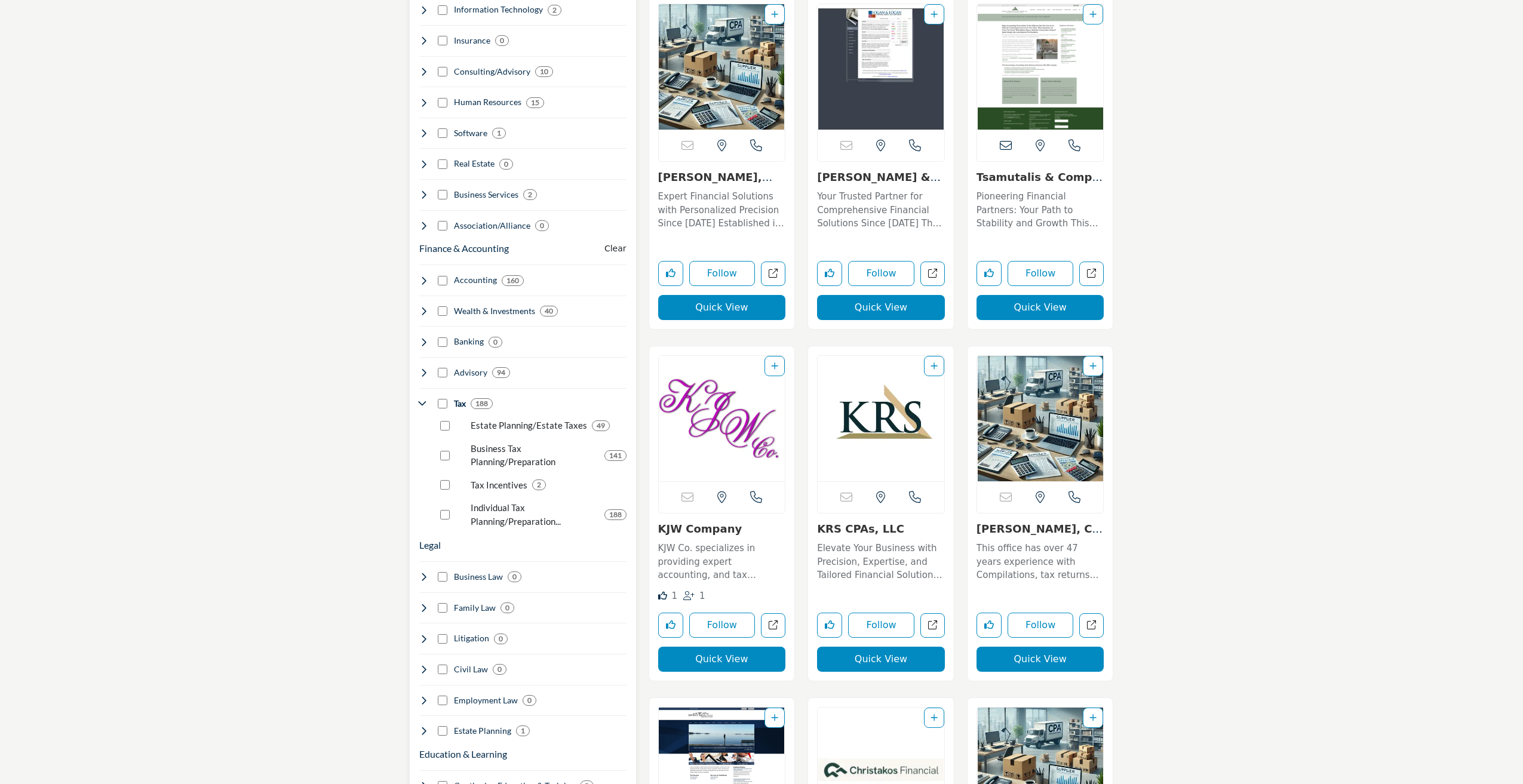
click at [426, 307] on icon at bounding box center [425, 312] width 10 height 10
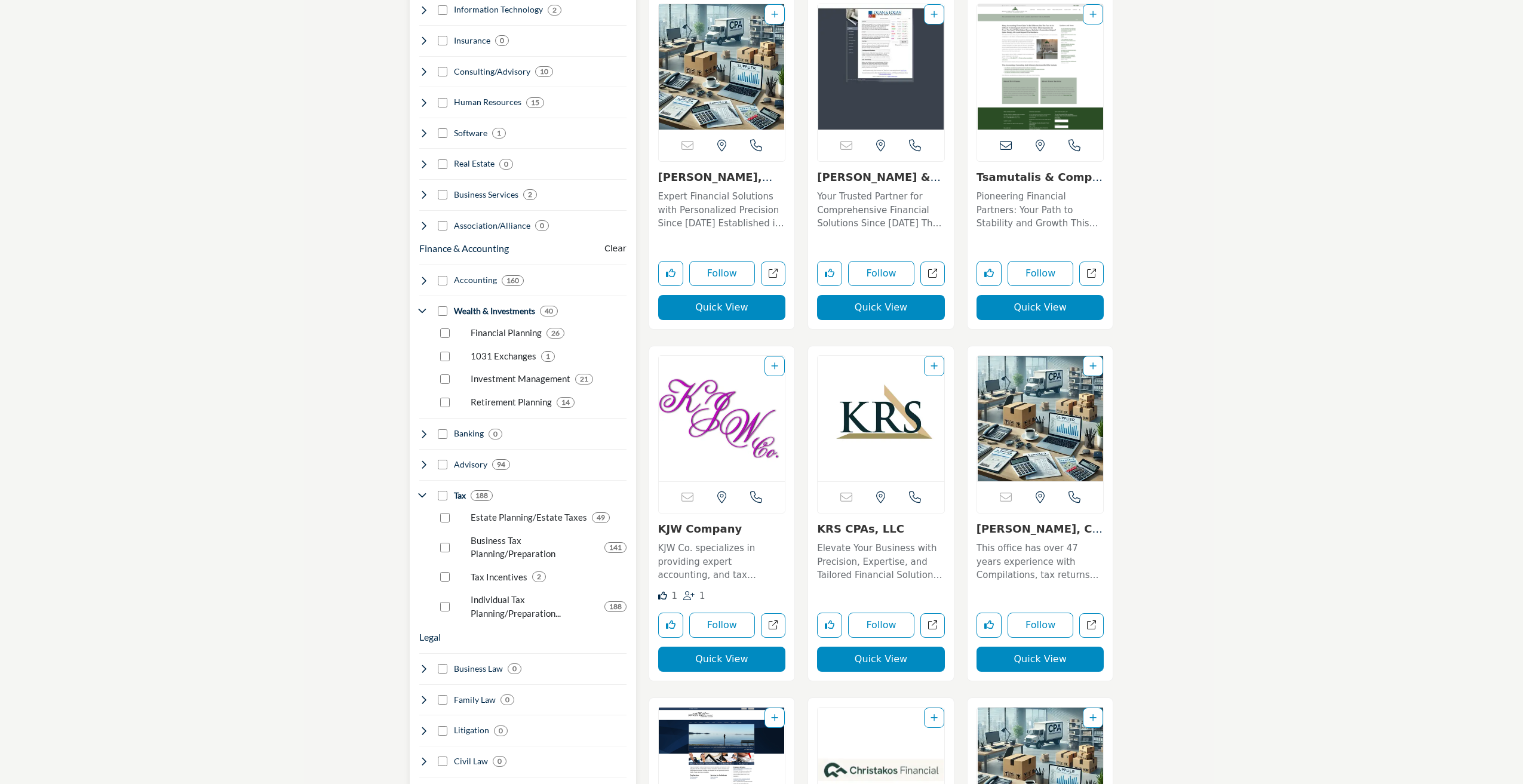
click at [423, 276] on icon at bounding box center [425, 281] width 10 height 10
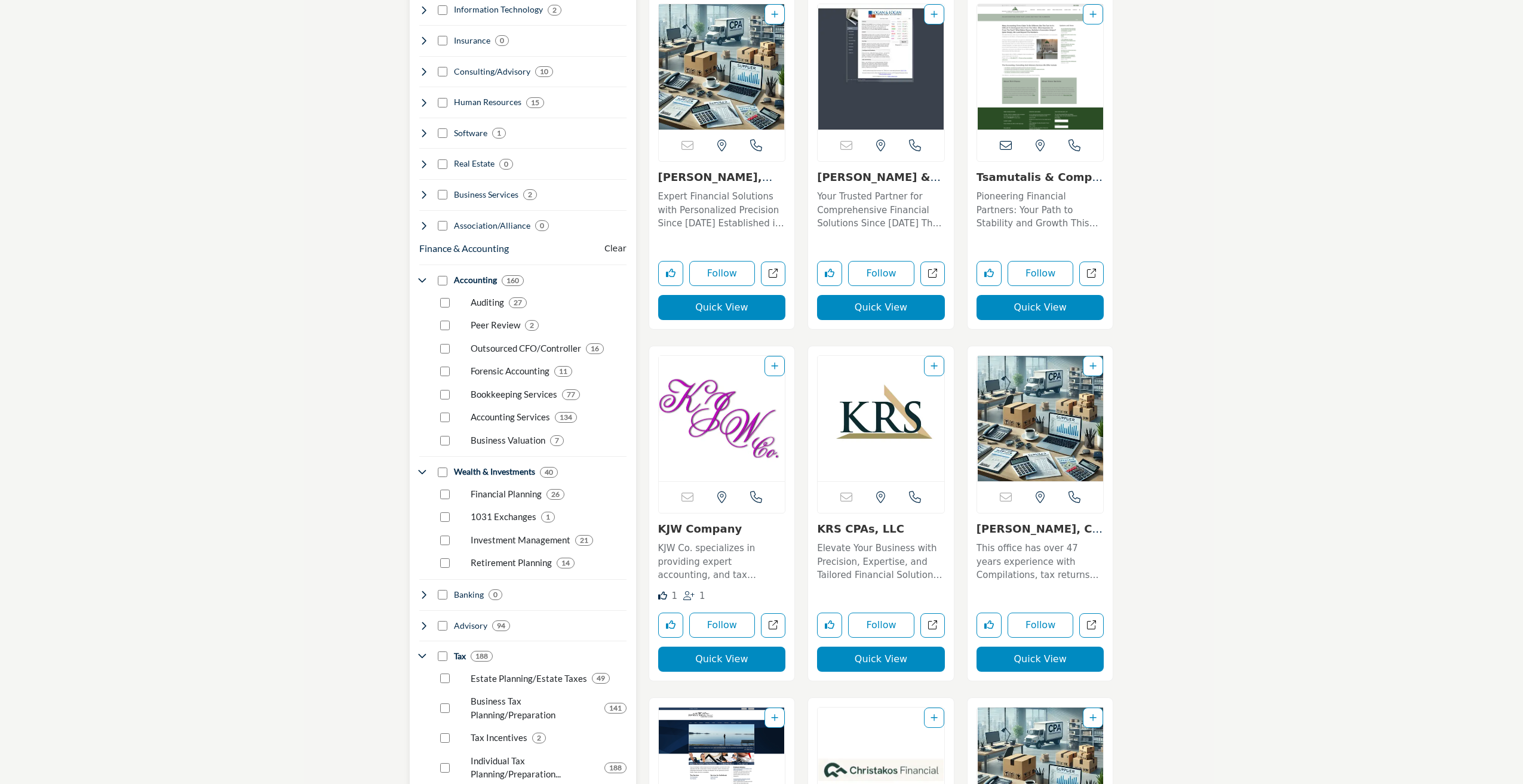
click at [423, 276] on icon at bounding box center [425, 281] width 10 height 10
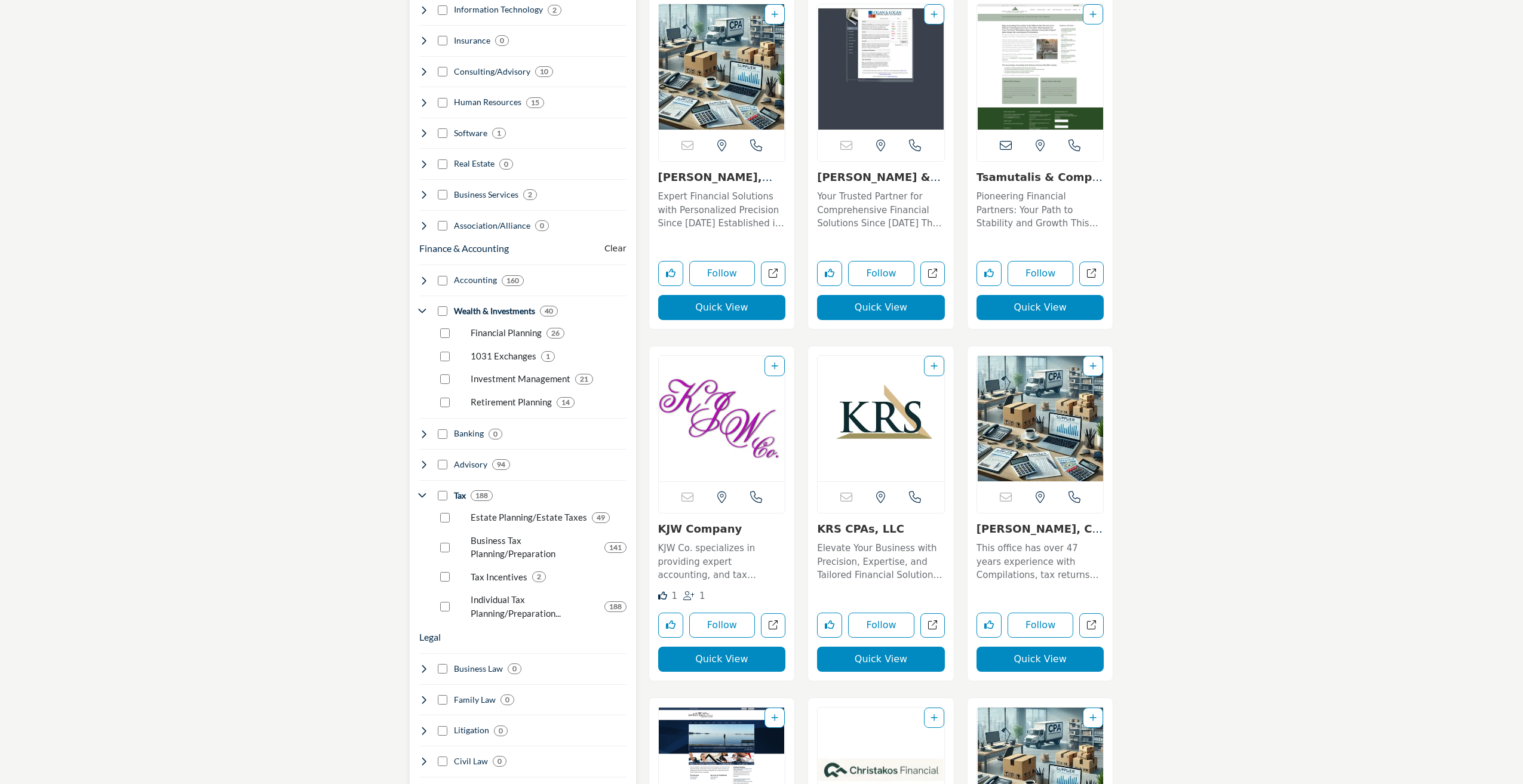
click at [423, 307] on icon at bounding box center [425, 312] width 10 height 10
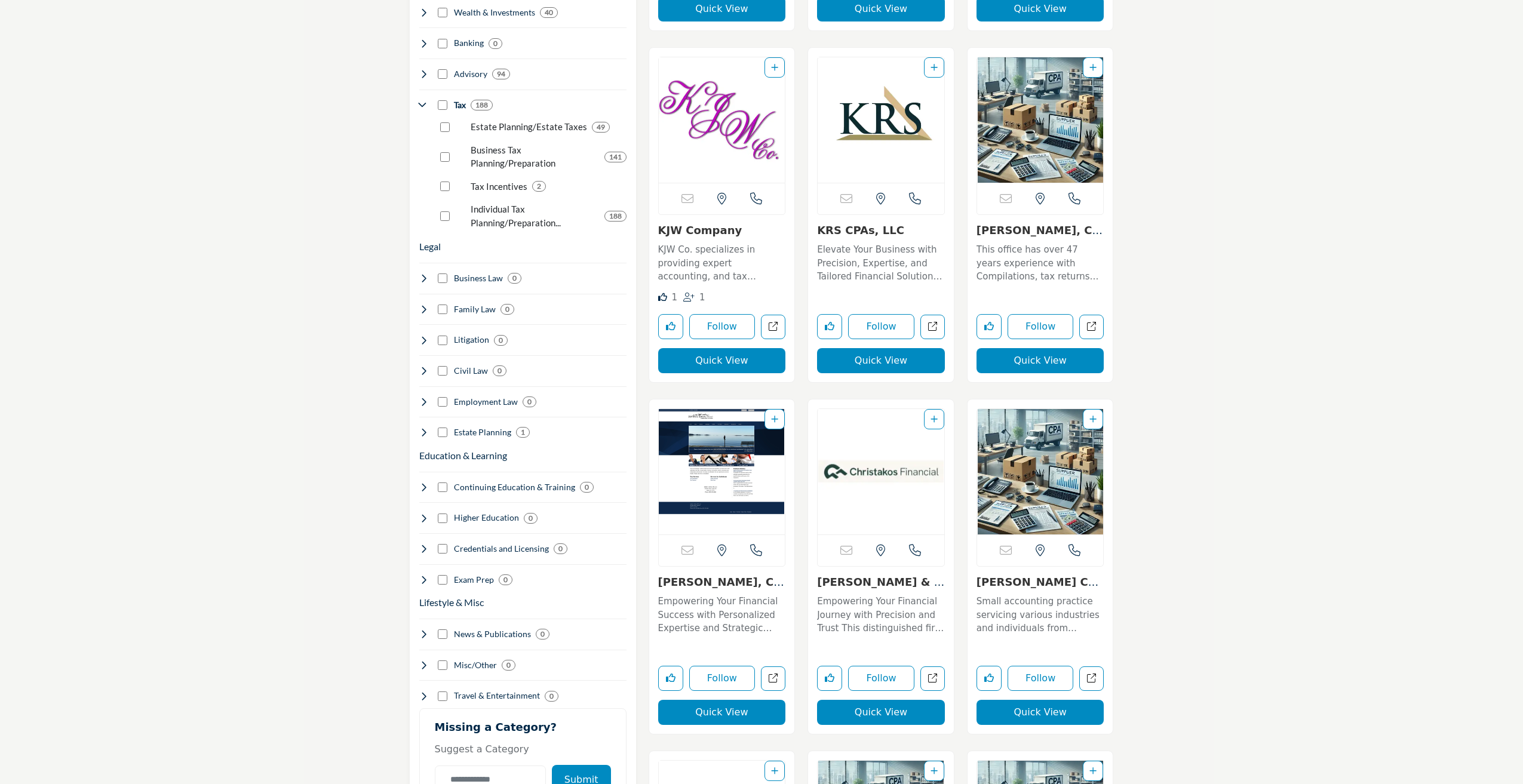
scroll to position [1015, 0]
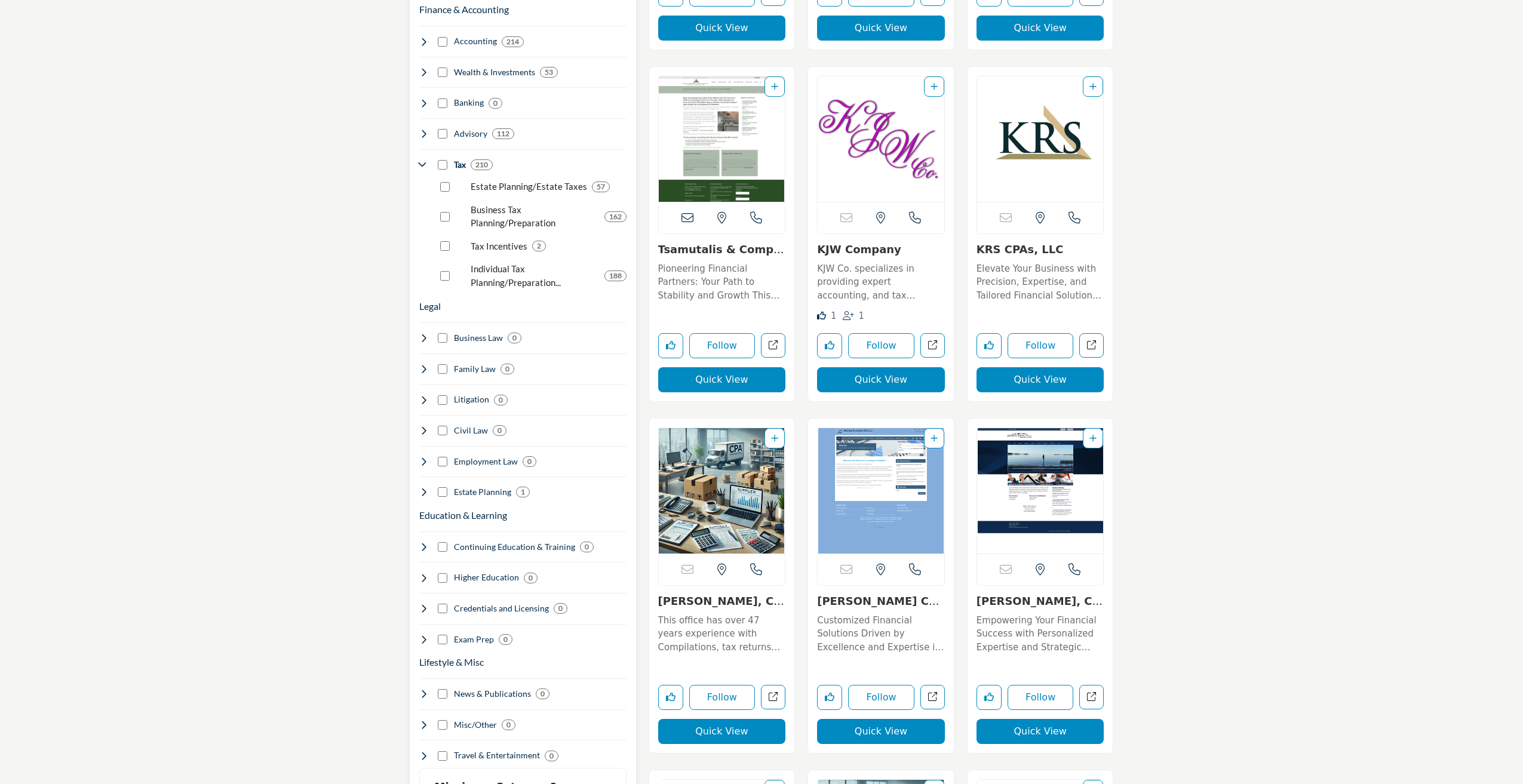
click at [421, 160] on icon at bounding box center [425, 165] width 10 height 10
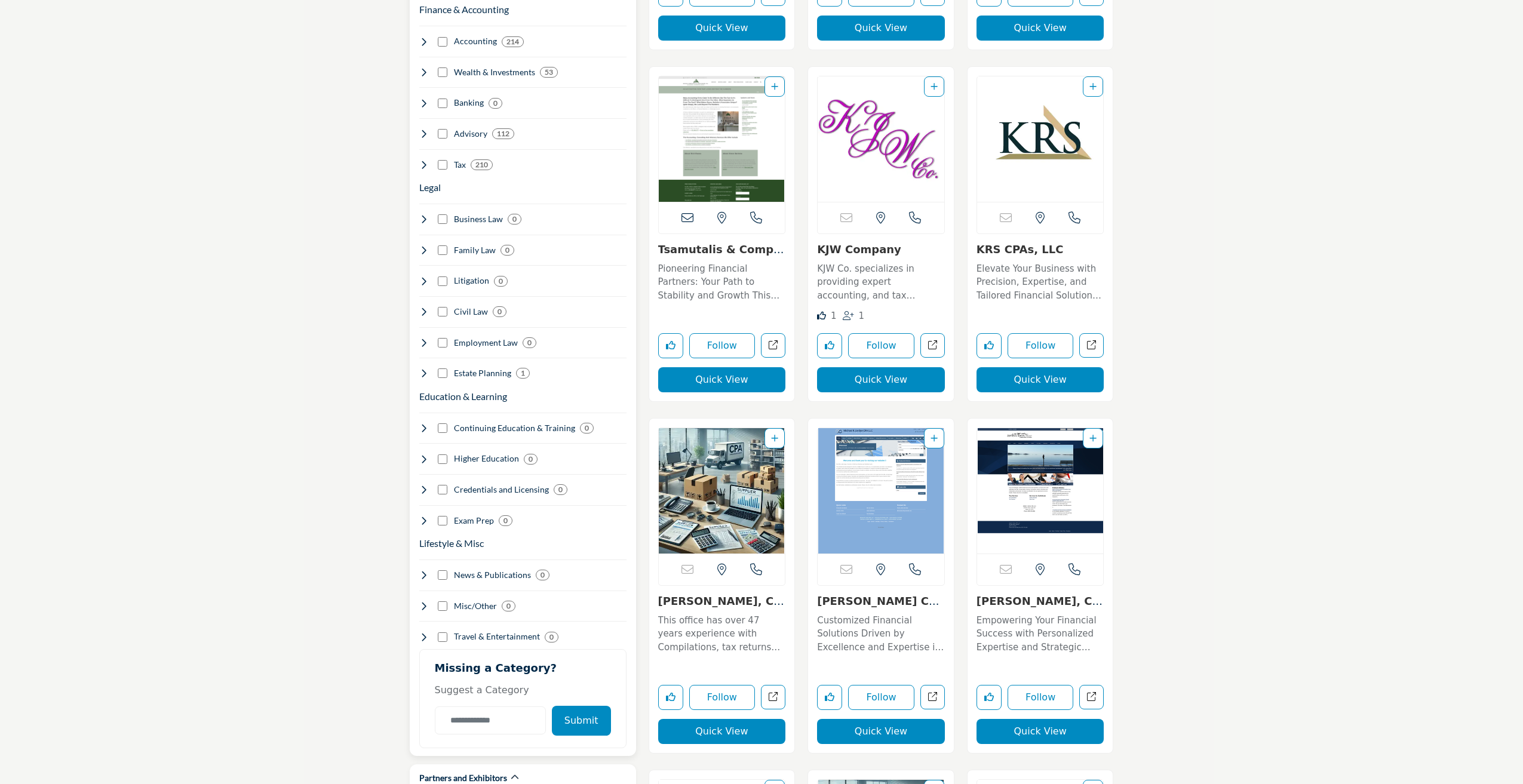
click at [424, 369] on icon at bounding box center [425, 374] width 10 height 10
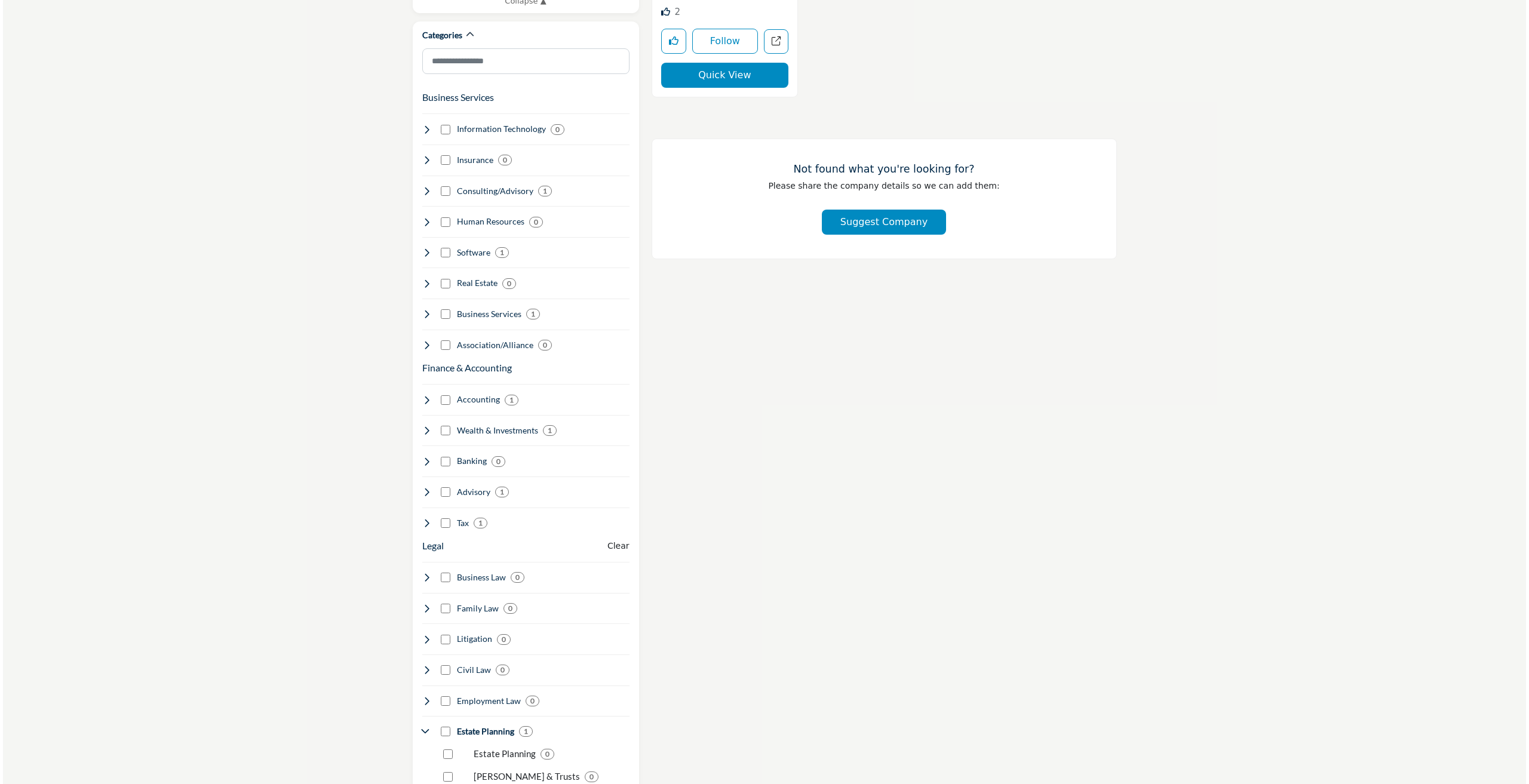
scroll to position [299, 0]
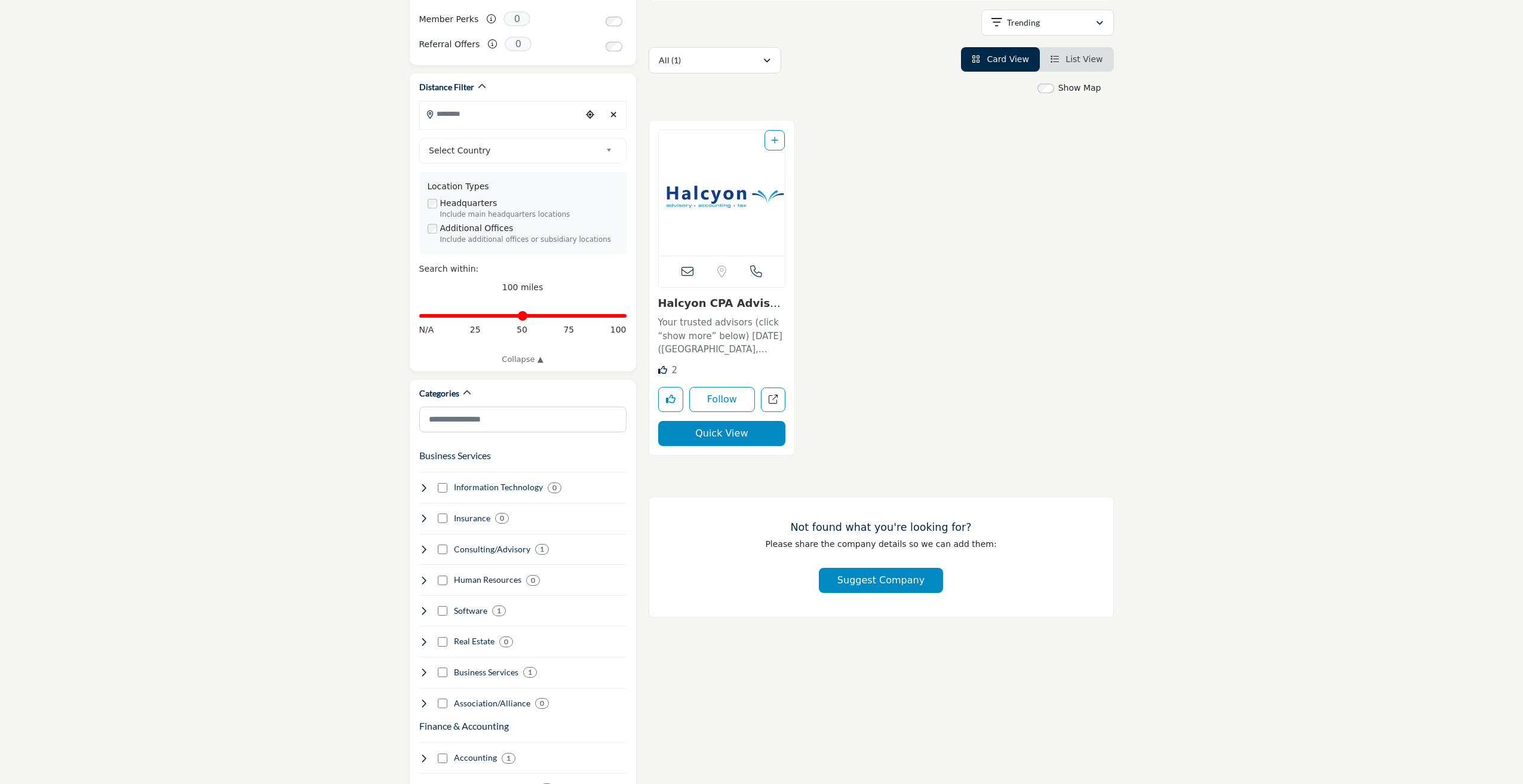
click at [722, 442] on button "Quick View" at bounding box center [723, 432] width 128 height 25
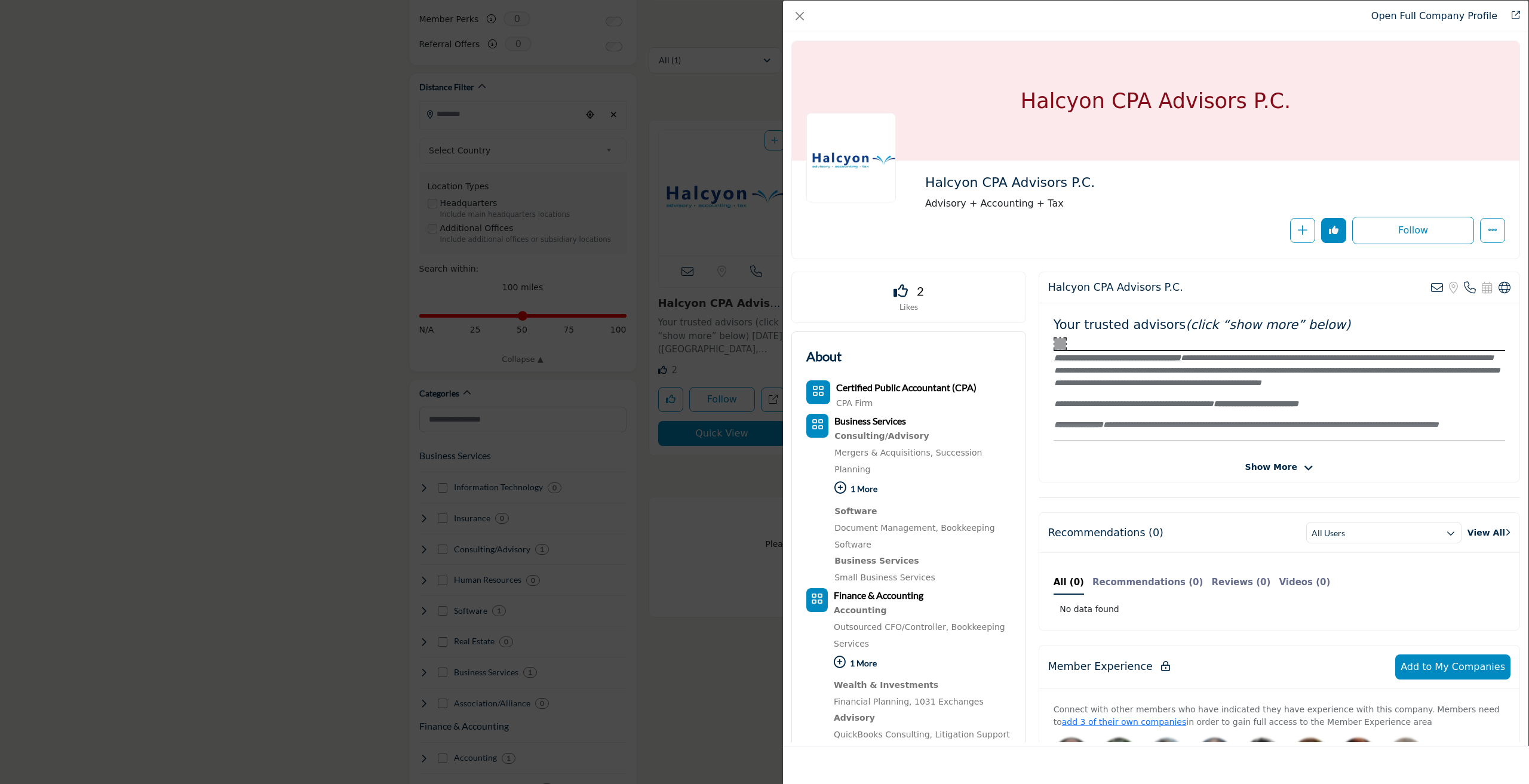
click at [1272, 470] on span "Show More" at bounding box center [1271, 466] width 52 height 13
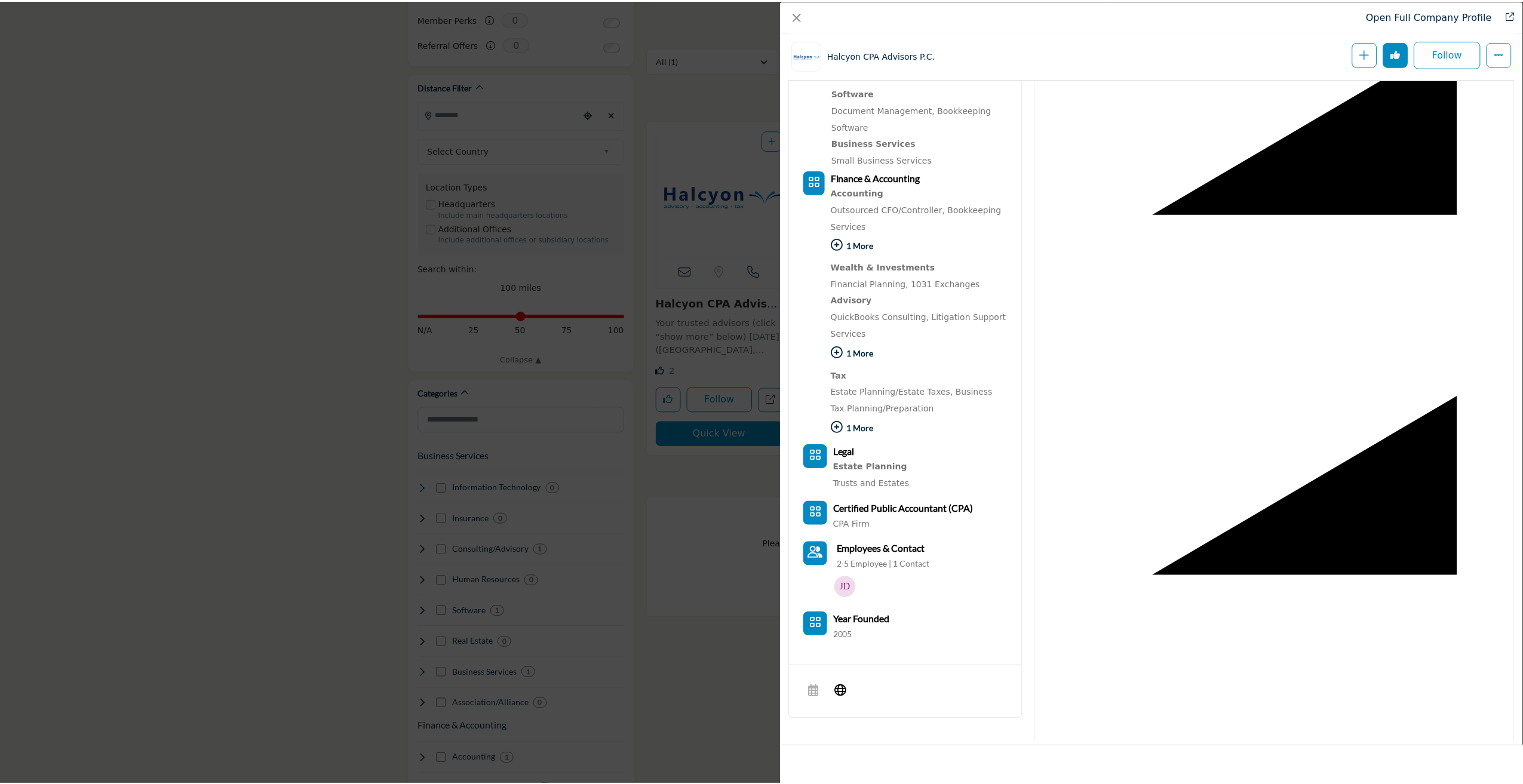
scroll to position [0, 0]
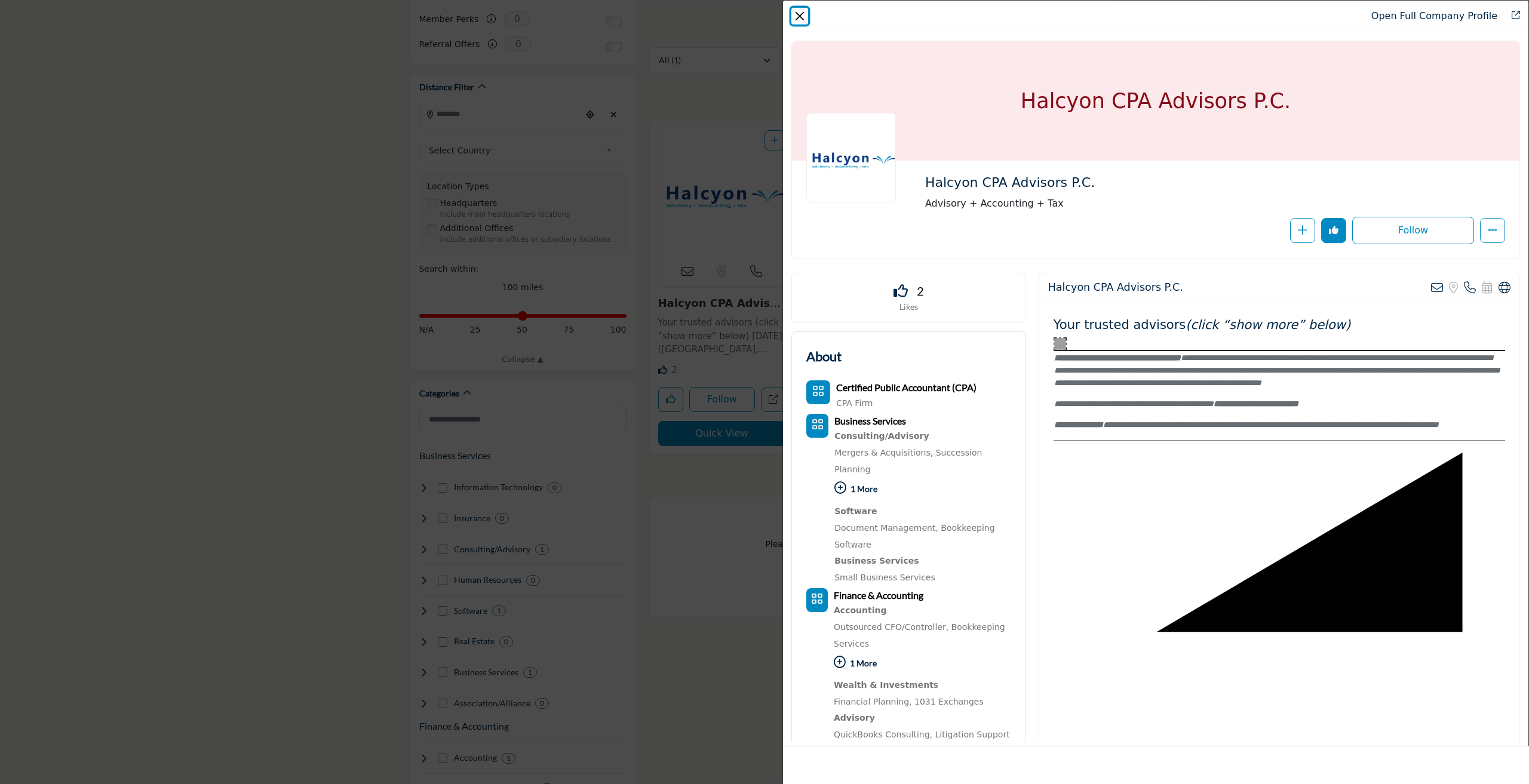
click at [801, 13] on button "Close" at bounding box center [799, 16] width 17 height 17
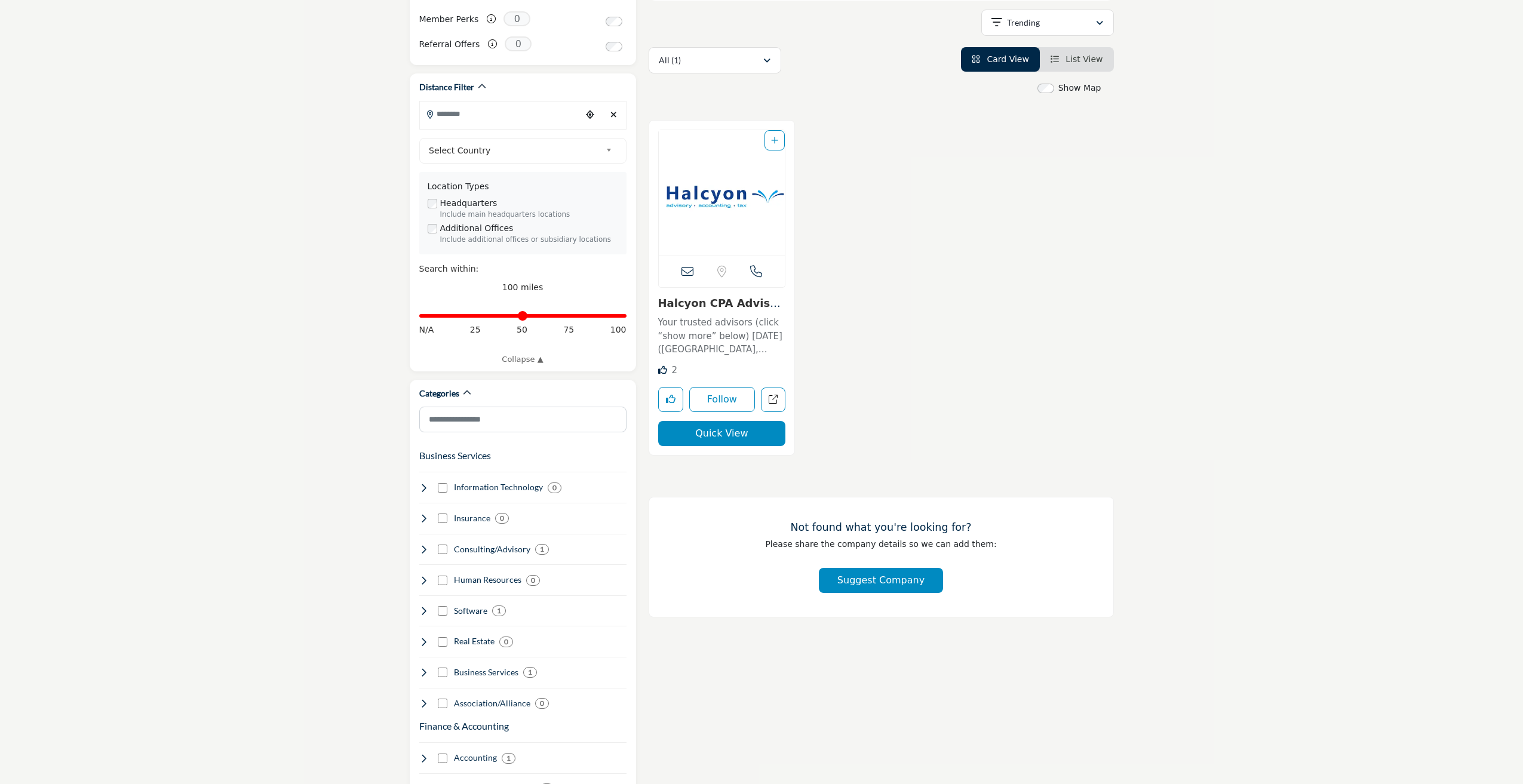
scroll to position [657, 0]
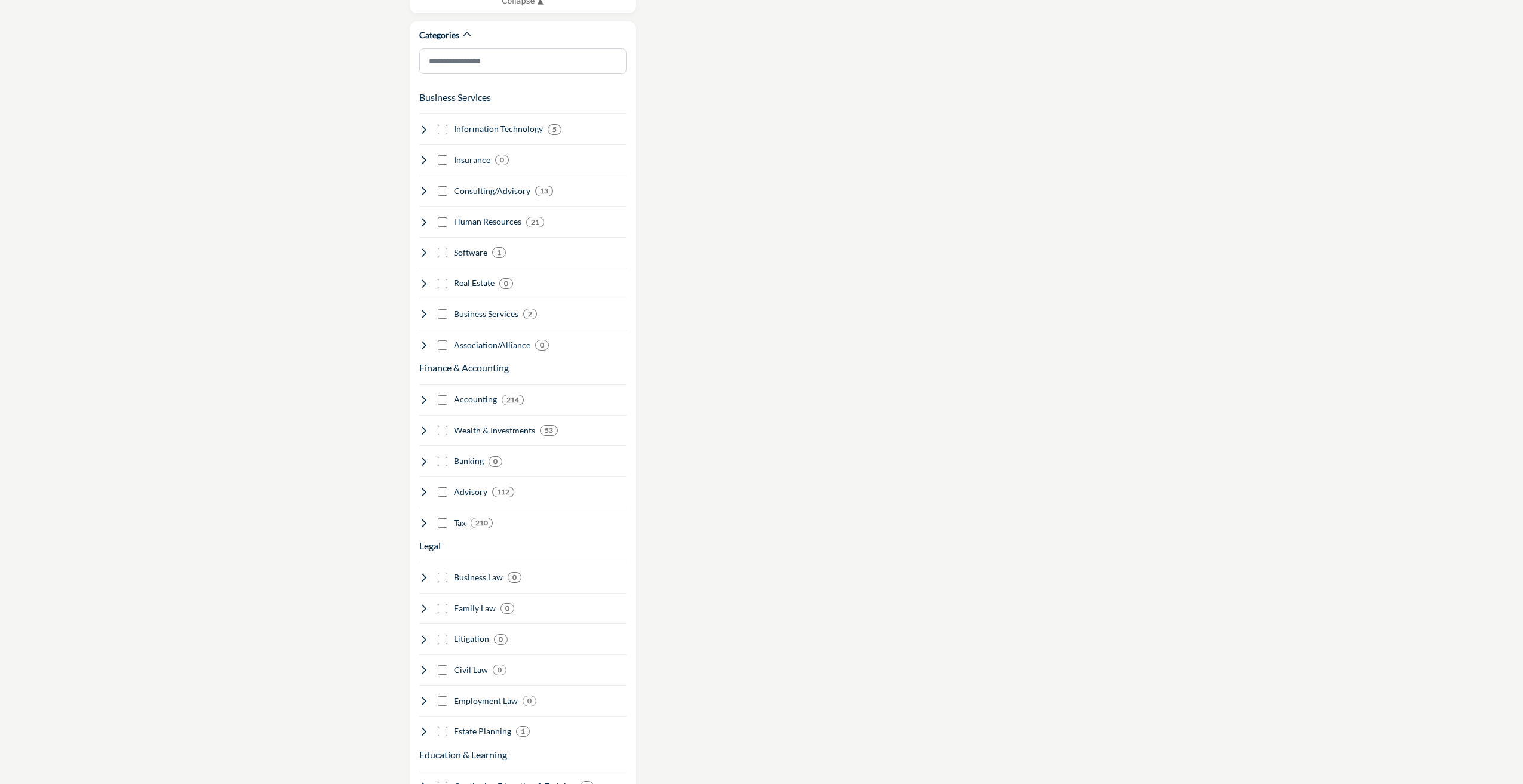
click at [380, 572] on section "Only show CPA firms? CPA Firm CPA Firm (1) Clear search location 253 253" at bounding box center [762, 447] width 1523 height 1919
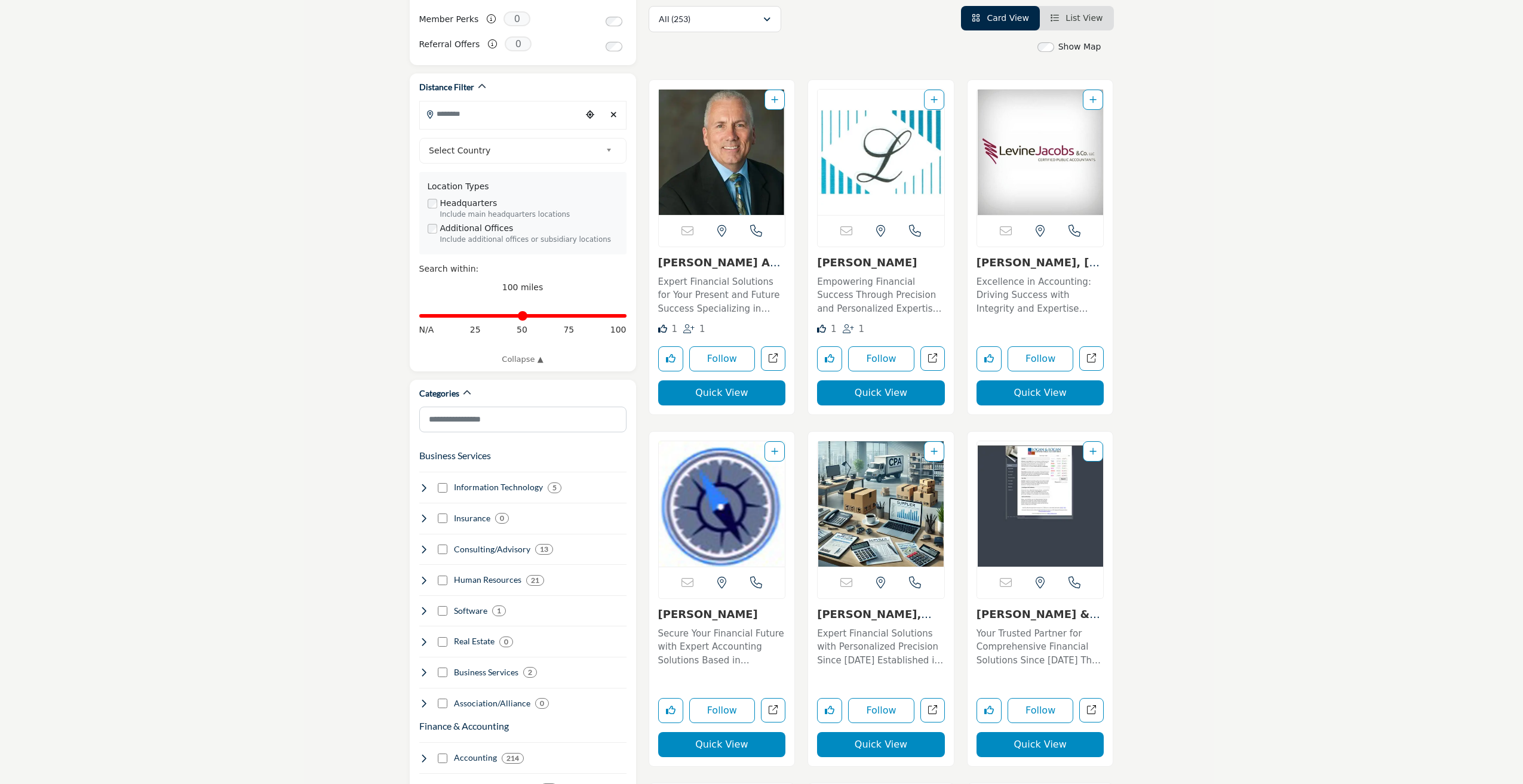
scroll to position [417, 0]
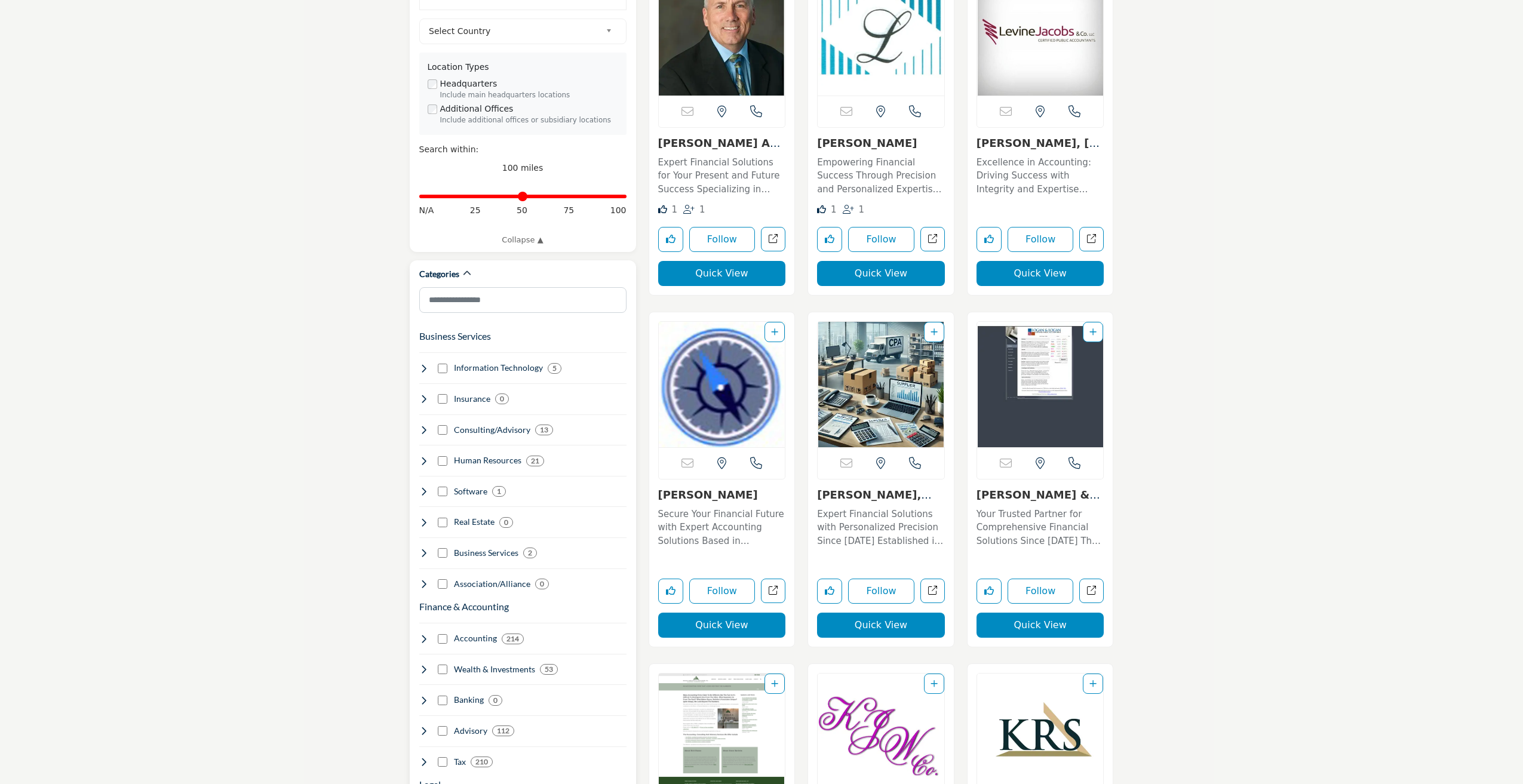
click at [427, 425] on icon at bounding box center [425, 430] width 10 height 10
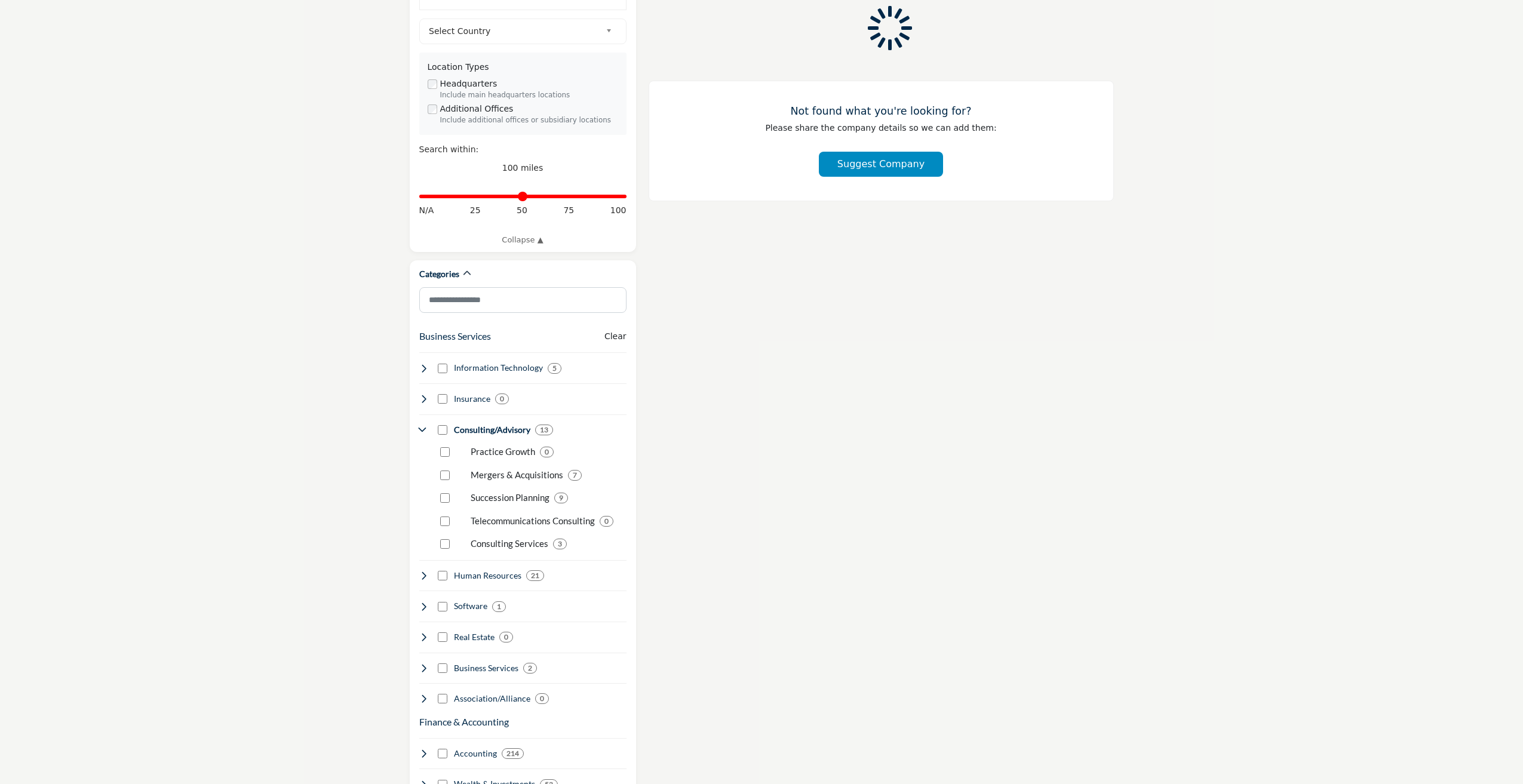
click at [338, 460] on section "Only show CPA firms? CPA Firm CPA Firm (1) Clear search location 253 253" at bounding box center [762, 744] width 1523 height 2033
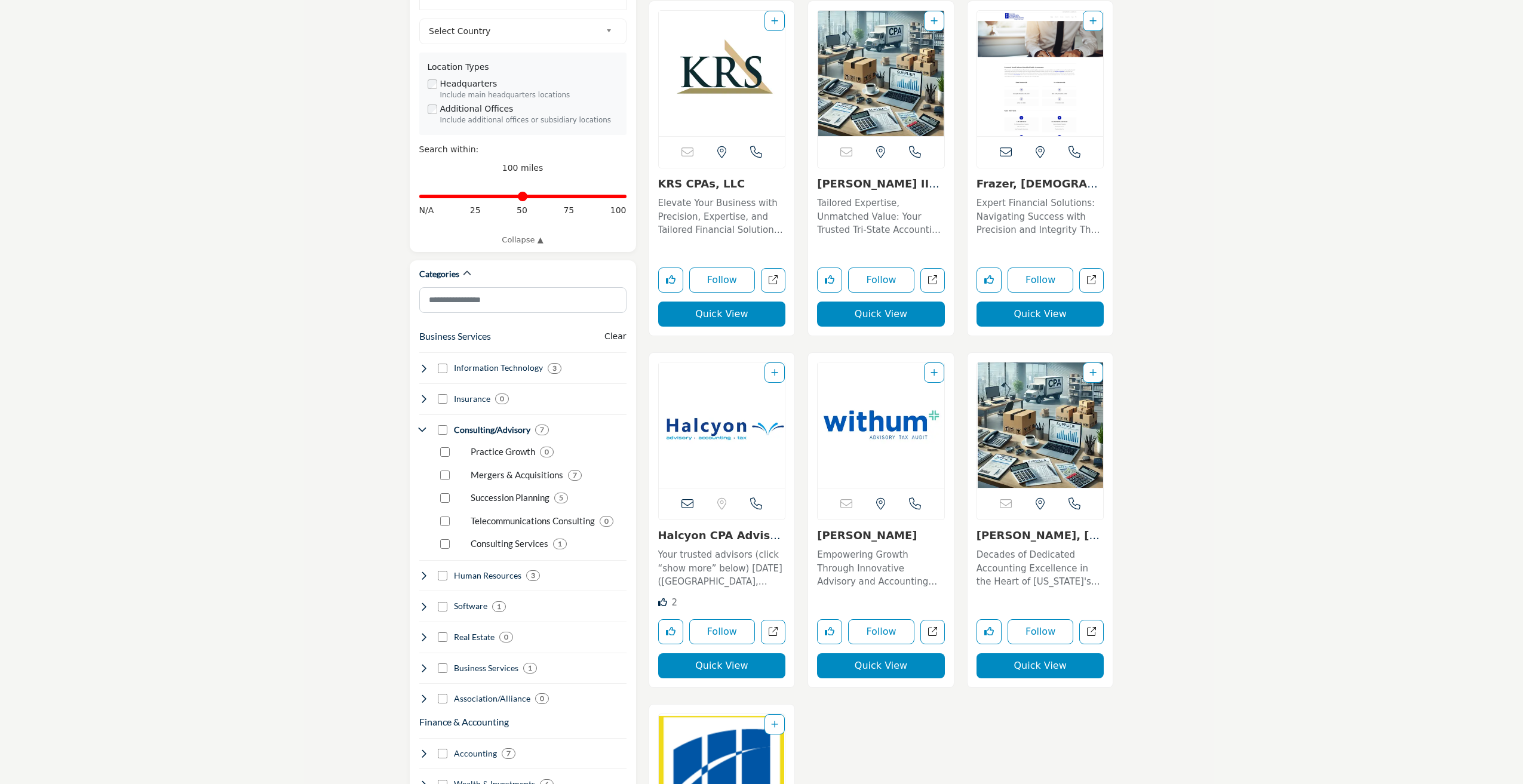
scroll to position [299, 0]
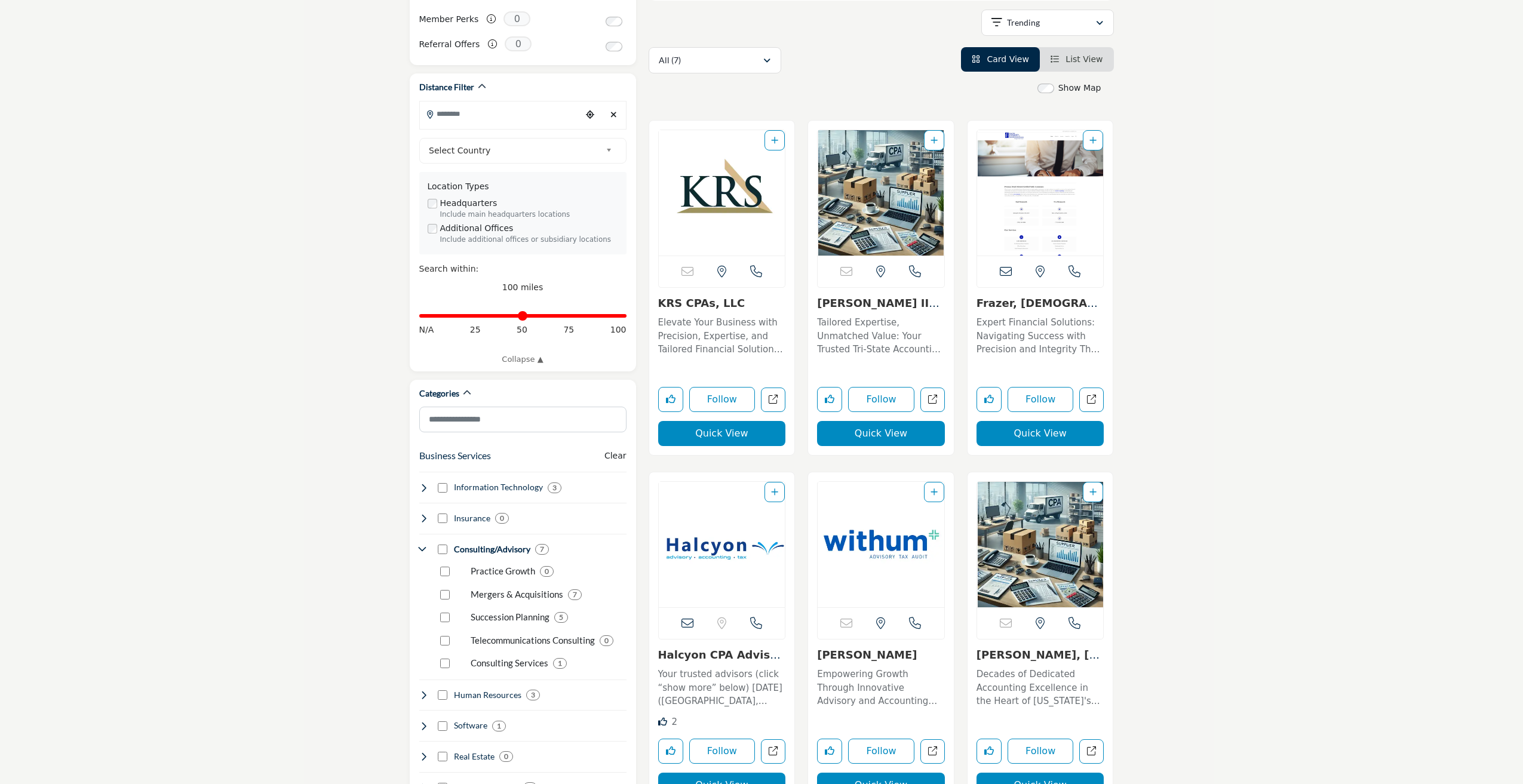
click at [1033, 298] on link "Frazer, [DEMOGRAPHIC_DATA],..." at bounding box center [1036, 310] width 121 height 26
drag, startPoint x: 1045, startPoint y: 438, endPoint x: 1232, endPoint y: 248, distance: 266.6
click at [1045, 438] on button "Quick View" at bounding box center [1040, 432] width 128 height 25
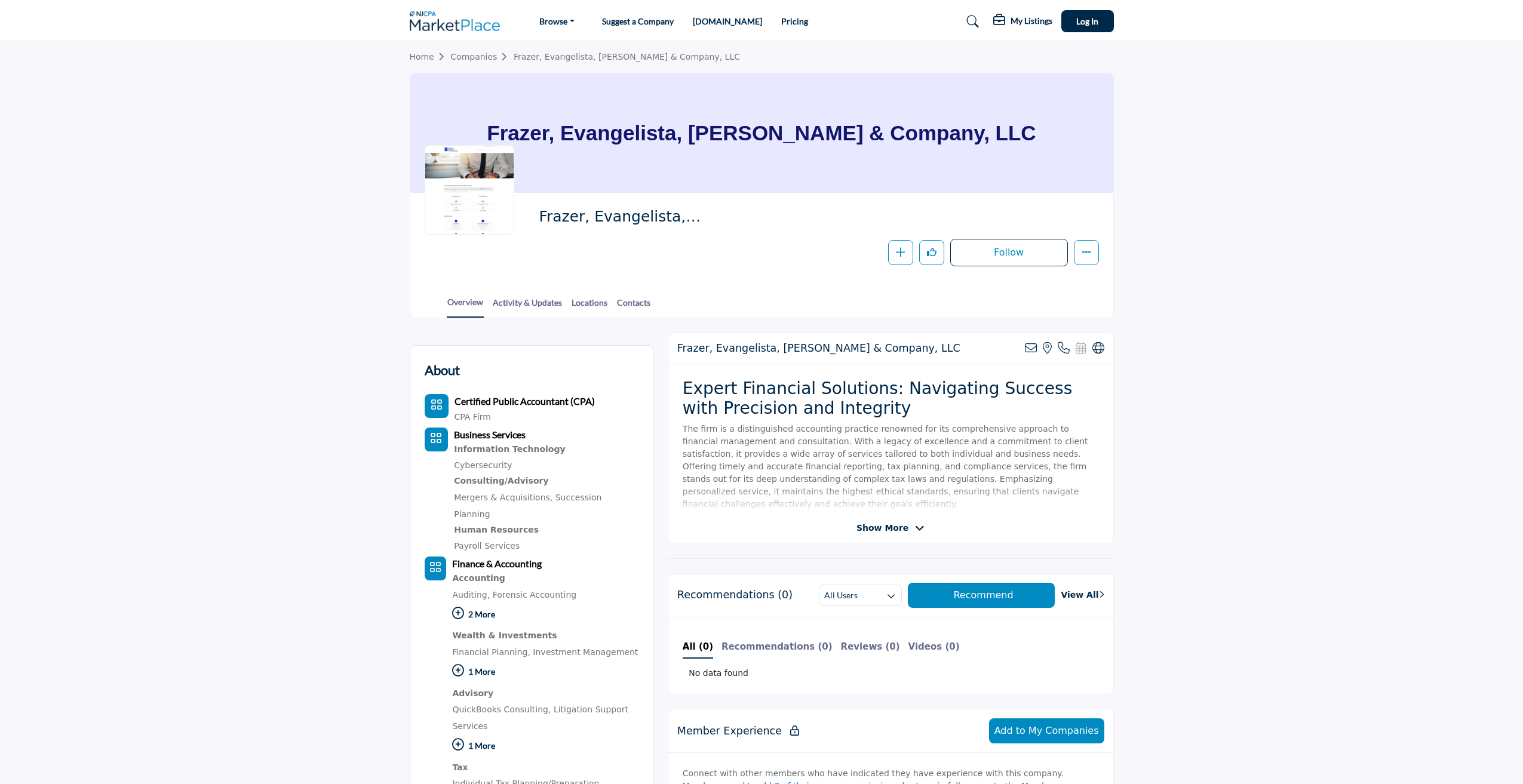
click at [862, 524] on span "Show More" at bounding box center [882, 527] width 52 height 13
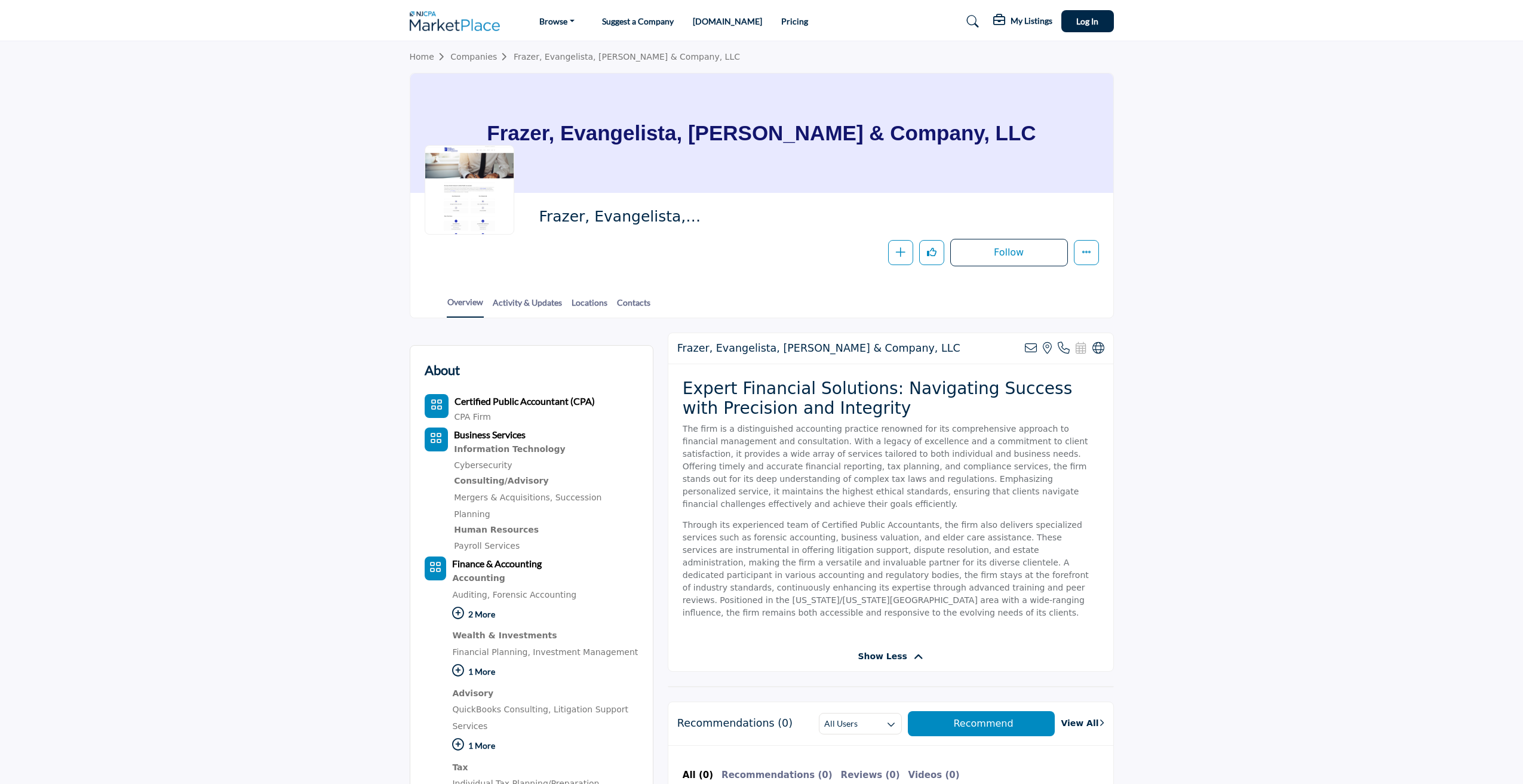
click at [863, 484] on p "The firm is a distinguished accounting practice renowned for its comprehensive …" at bounding box center [890, 466] width 417 height 88
drag, startPoint x: 549, startPoint y: 136, endPoint x: 972, endPoint y: 138, distance: 423.0
click at [972, 138] on h1 "Frazer, Evangelista, Sahni & Company, LLC" at bounding box center [761, 134] width 549 height 120
copy h1 "Frazer, Evangelista, Sahni & Company, LLC"
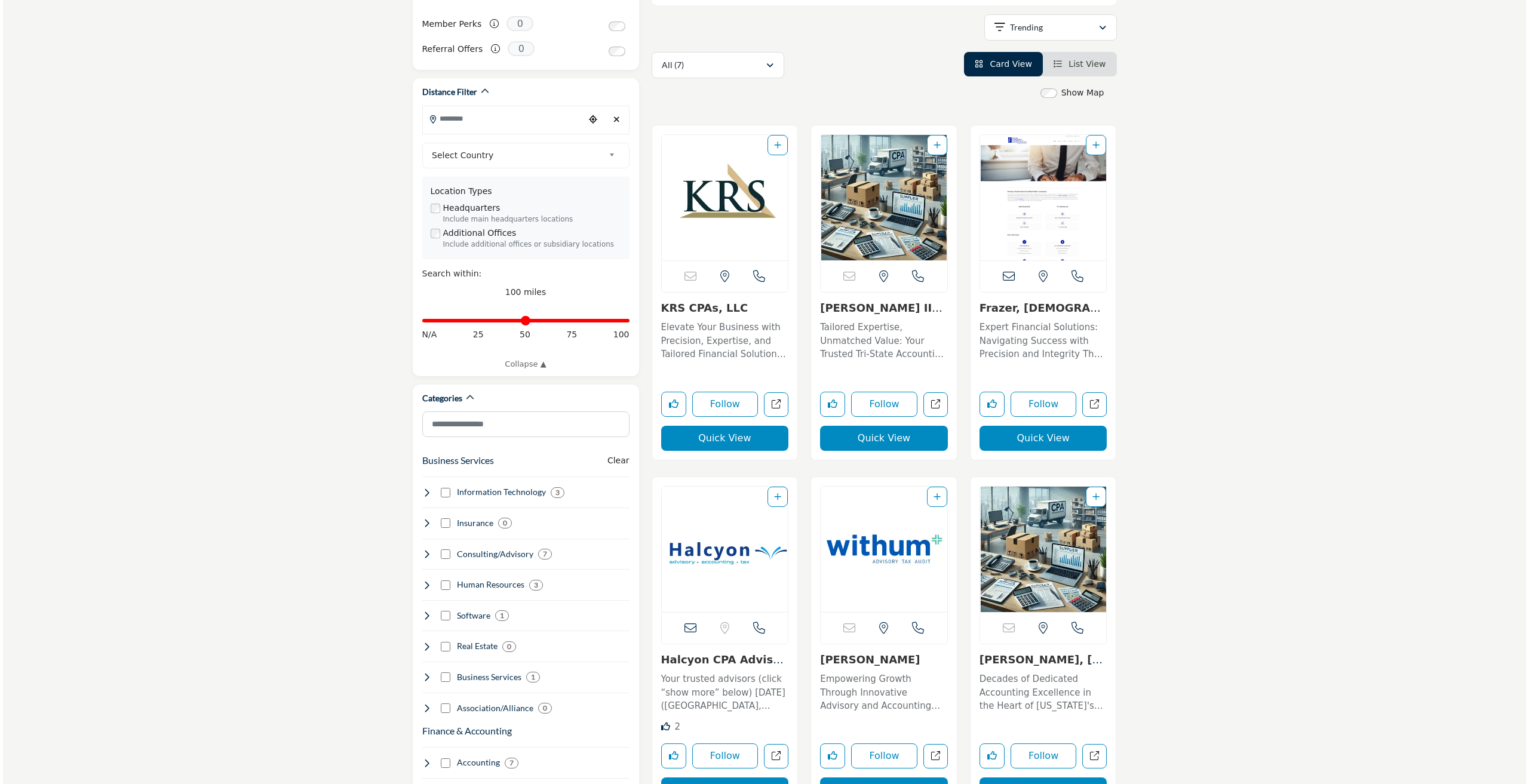
scroll to position [472, 0]
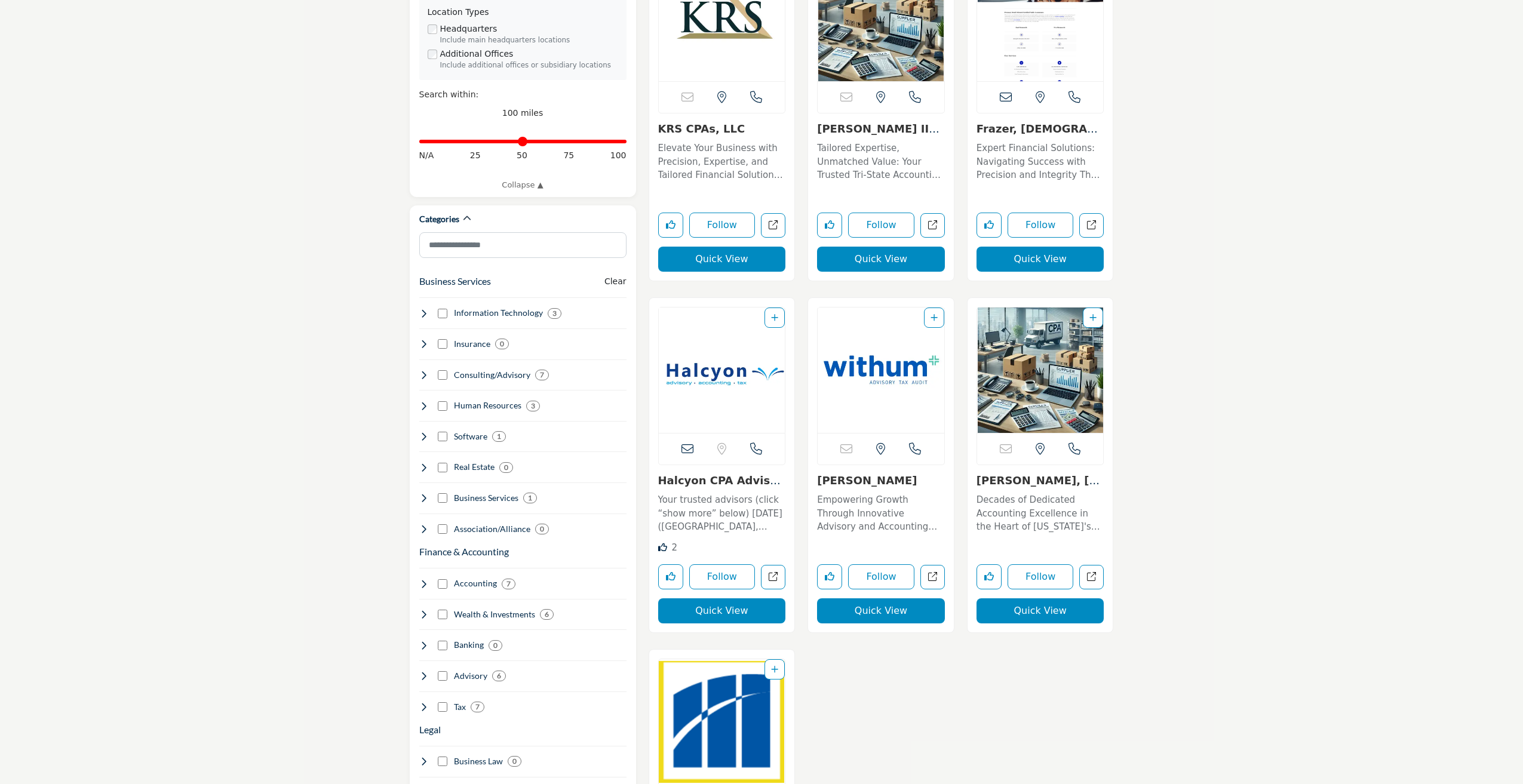
click at [863, 613] on button "Quick View" at bounding box center [881, 610] width 128 height 25
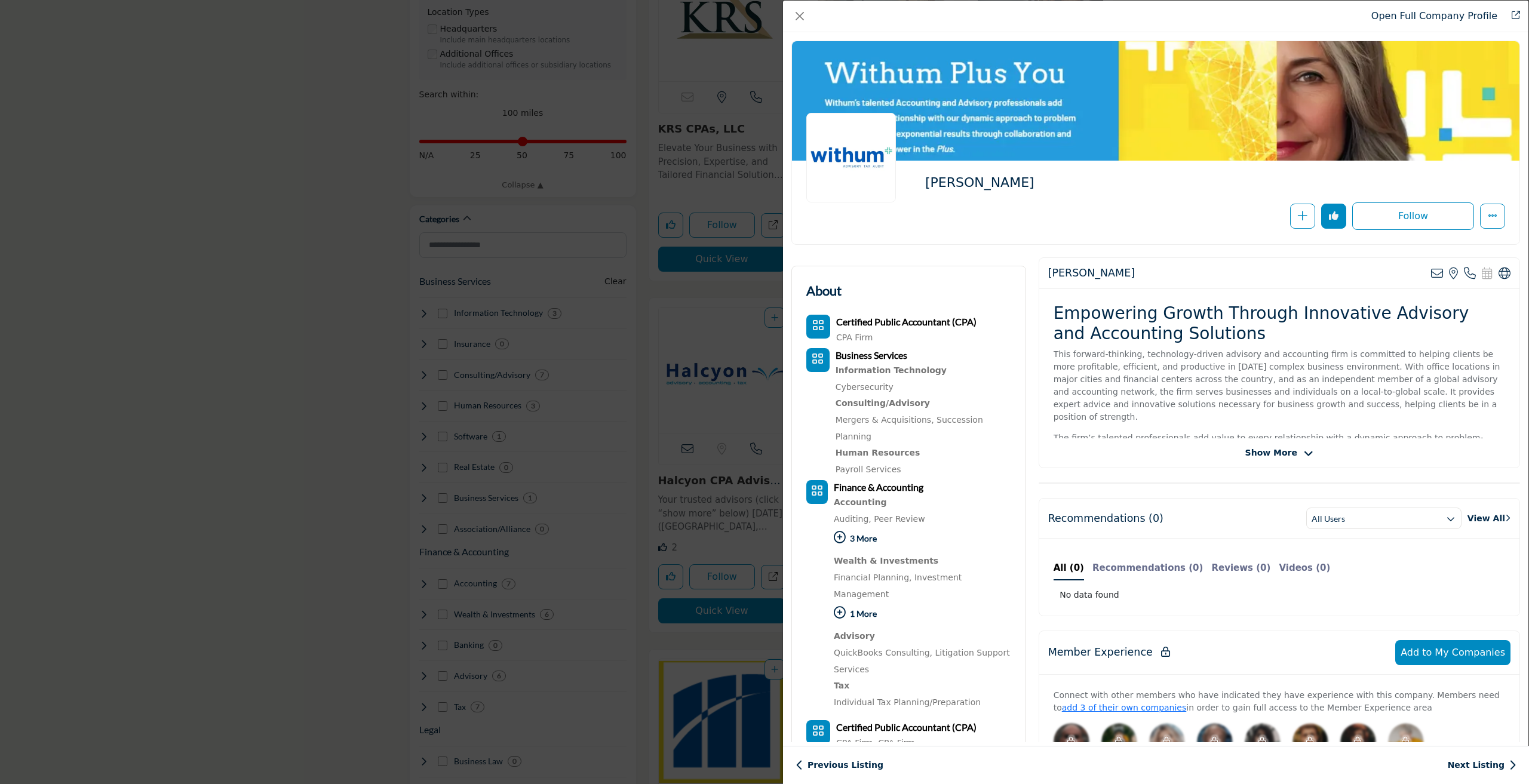
click at [1272, 450] on span "Show More" at bounding box center [1271, 452] width 52 height 13
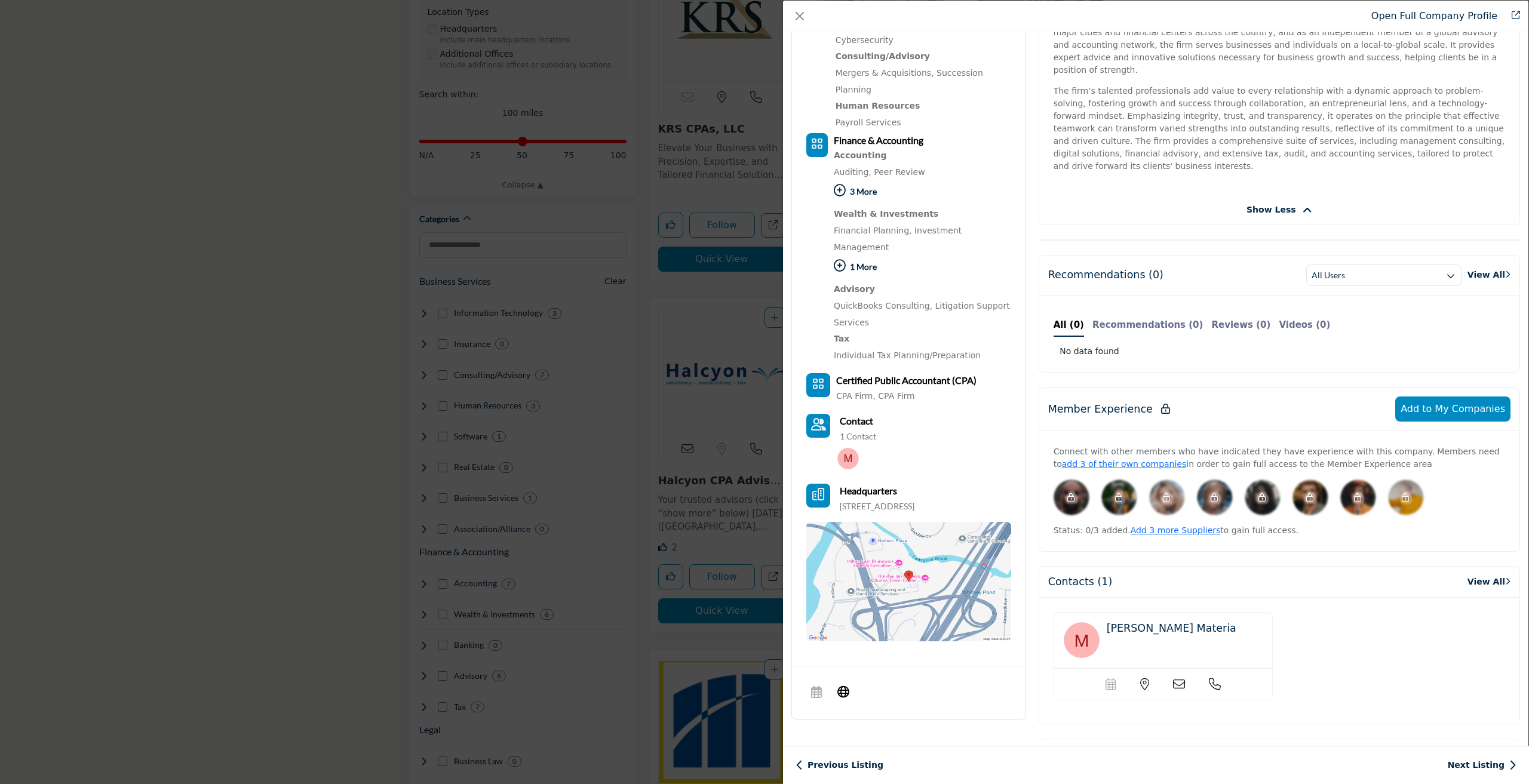
scroll to position [0, 0]
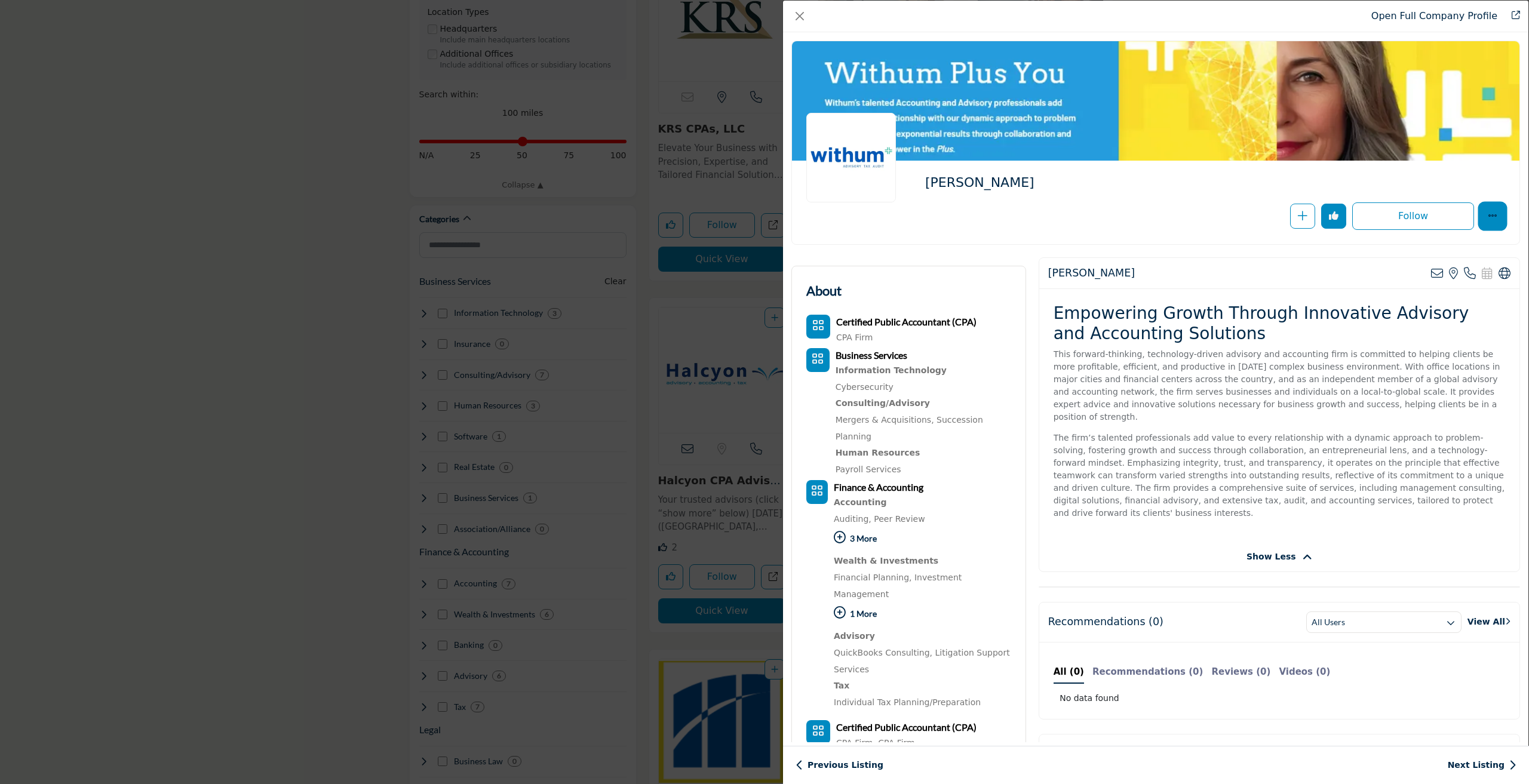
click at [1489, 222] on button "More Options" at bounding box center [1492, 216] width 25 height 25
